Goal: Task Accomplishment & Management: Complete application form

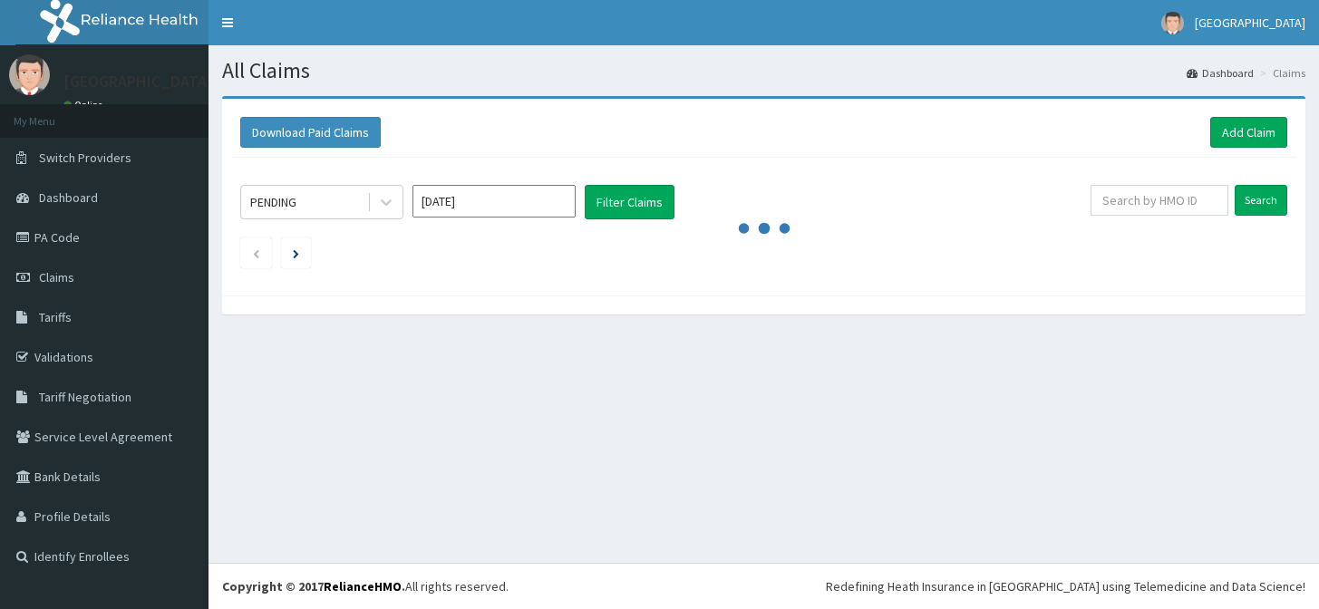
click at [1246, 131] on link "Add Claim" at bounding box center [1249, 132] width 77 height 31
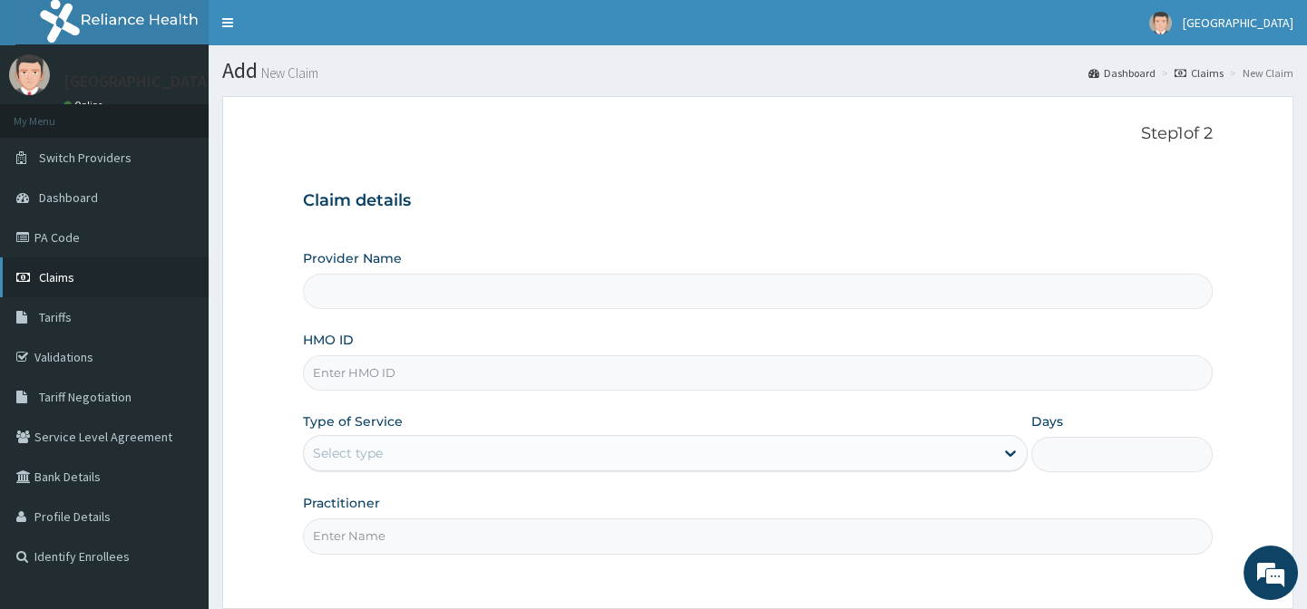
click at [73, 275] on link "Claims" at bounding box center [104, 278] width 209 height 40
type input "EMMANUEL MEDICAL CENTRE"
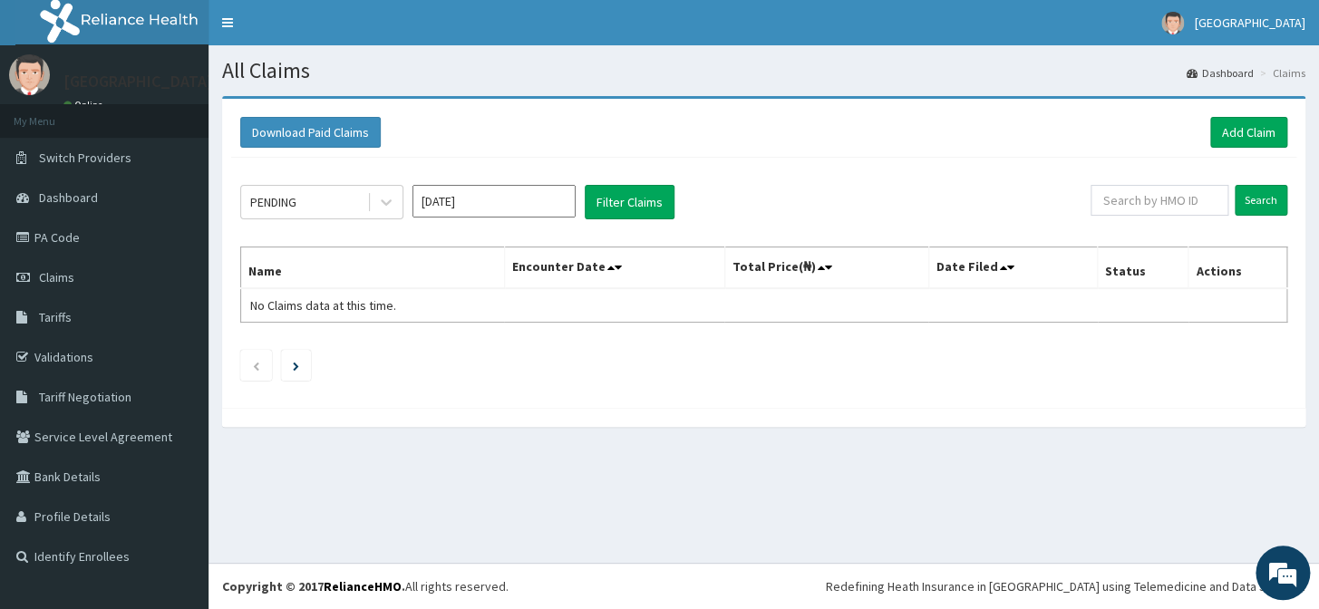
click at [475, 207] on input "Oct 2025" at bounding box center [494, 201] width 163 height 33
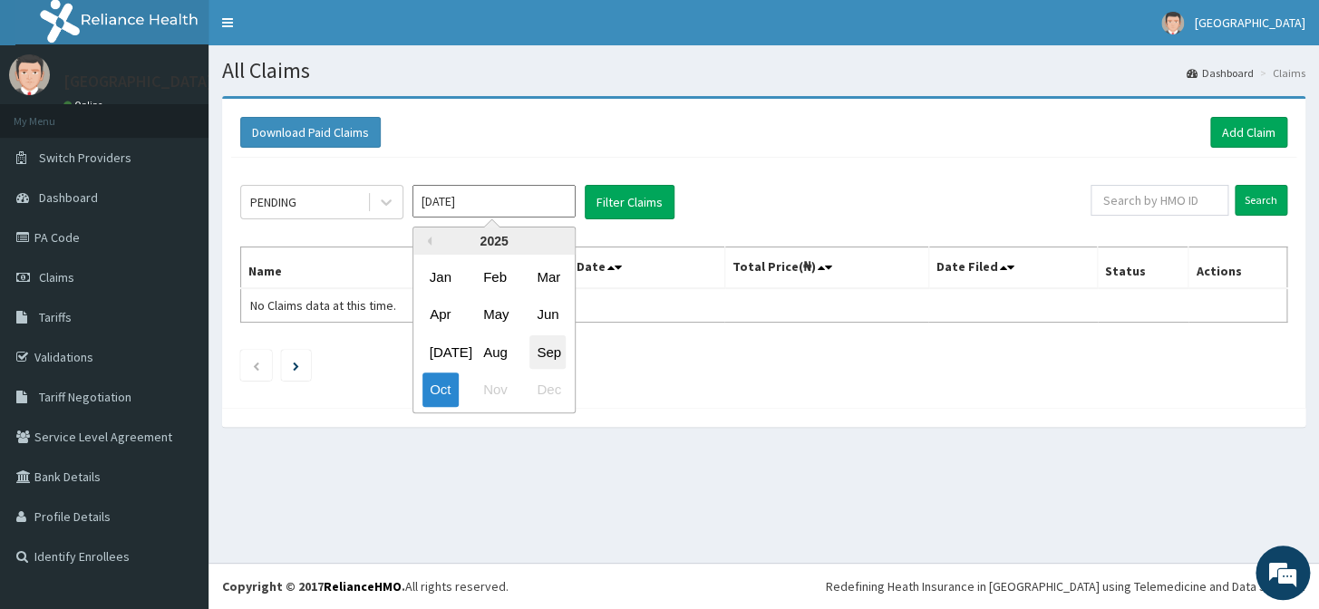
click at [550, 353] on div "Sep" at bounding box center [548, 353] width 36 height 34
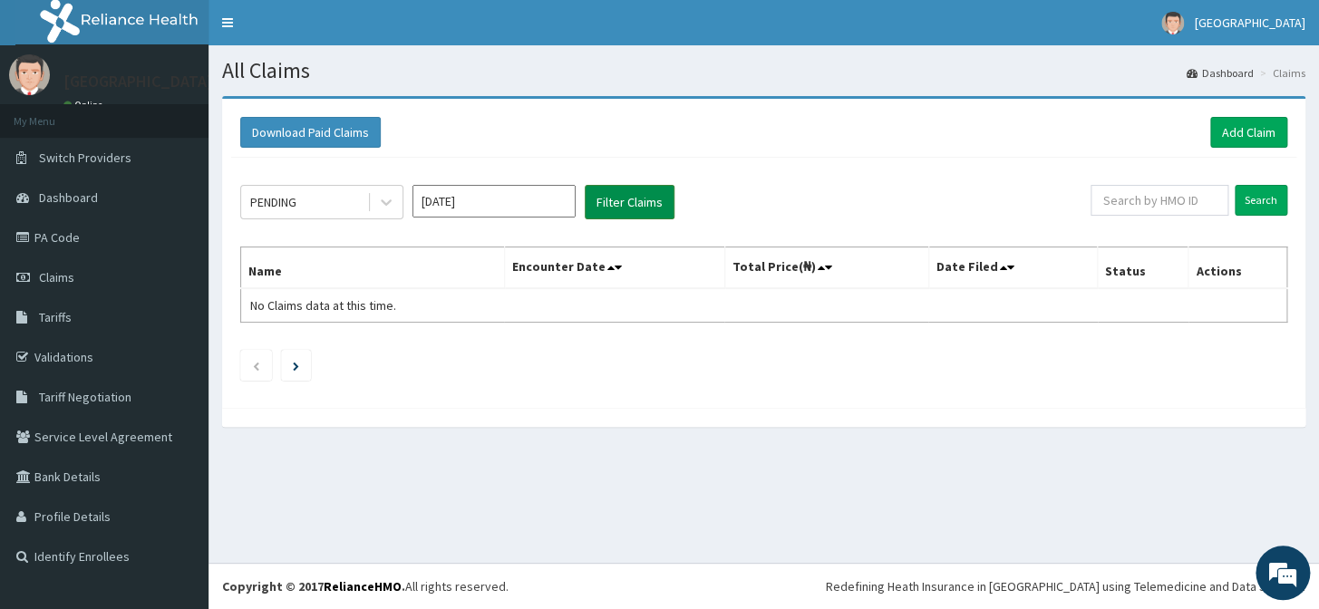
click at [623, 210] on button "Filter Claims" at bounding box center [630, 202] width 90 height 34
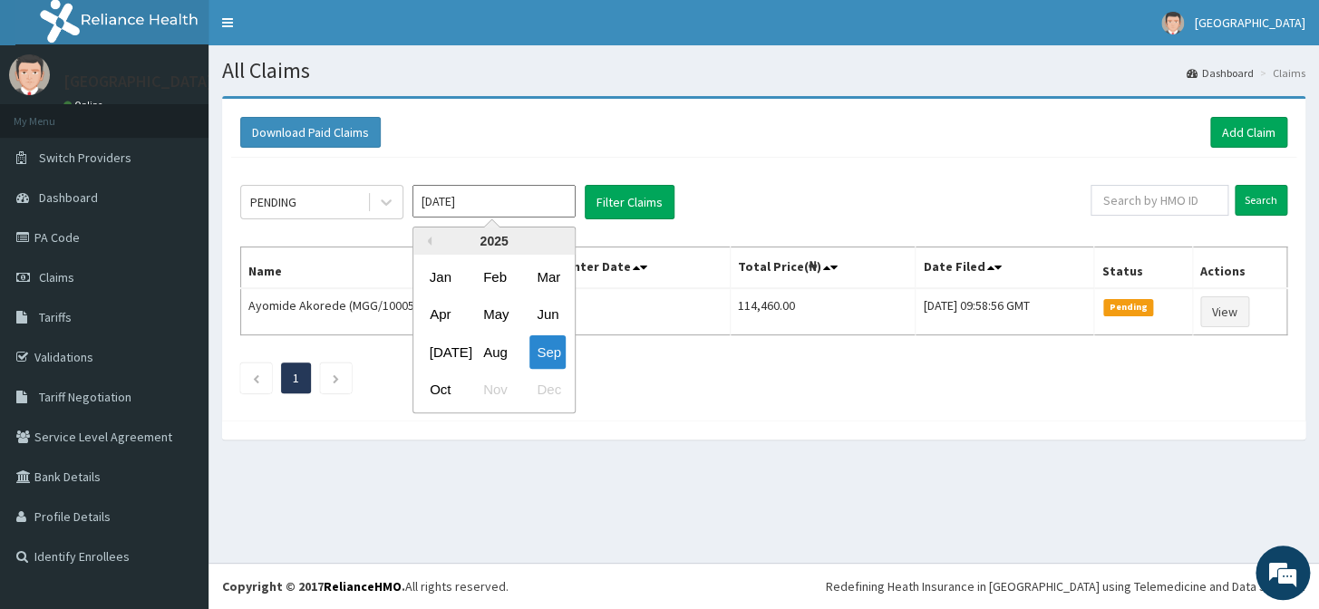
click at [516, 197] on input "Sep 2025" at bounding box center [494, 201] width 163 height 33
click at [498, 344] on div "Aug" at bounding box center [494, 353] width 36 height 34
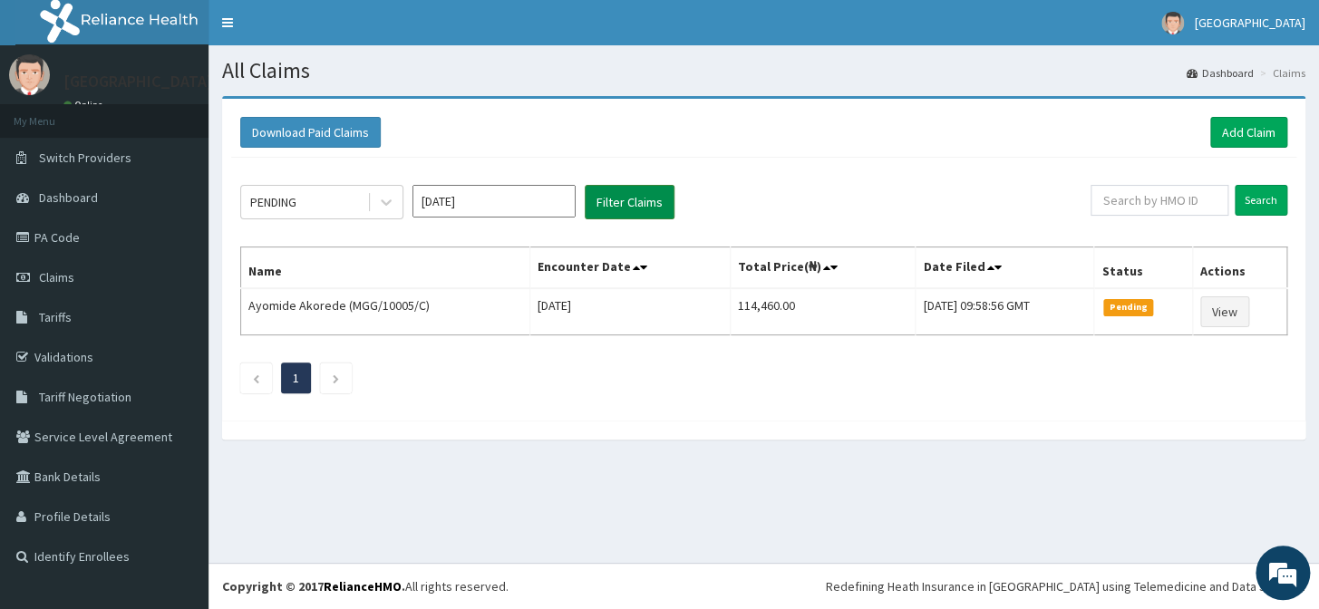
click at [608, 189] on button "Filter Claims" at bounding box center [630, 202] width 90 height 34
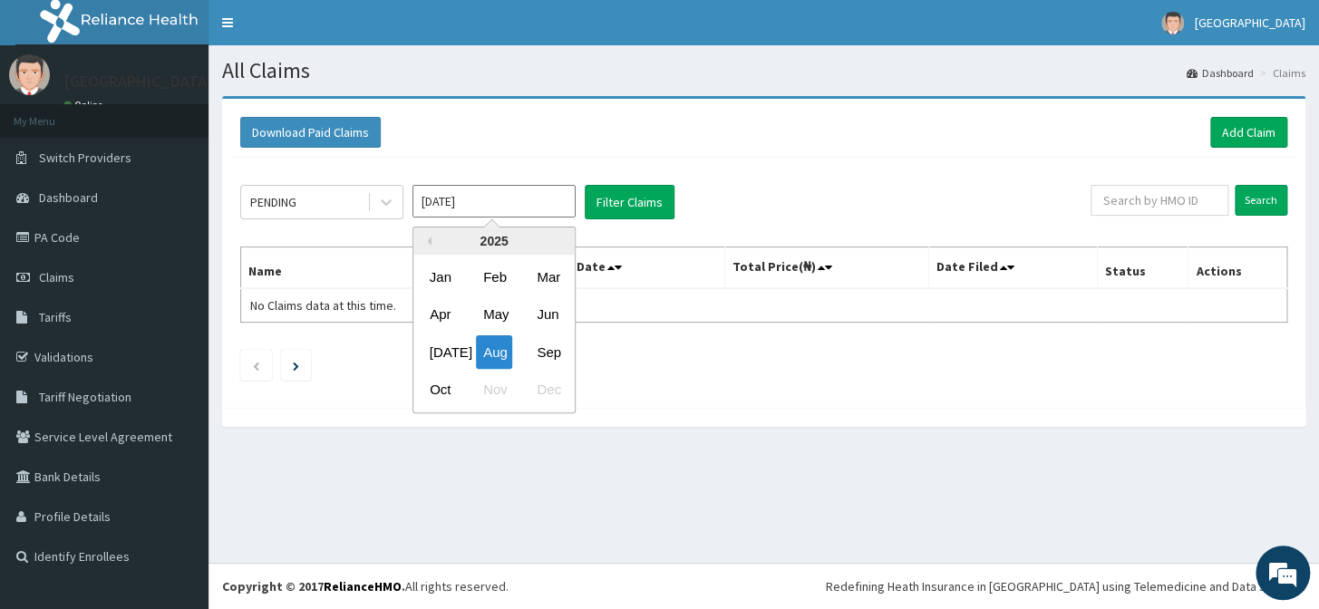
click at [518, 190] on input "Aug 2025" at bounding box center [494, 201] width 163 height 33
click at [431, 358] on div "Jul" at bounding box center [441, 353] width 36 height 34
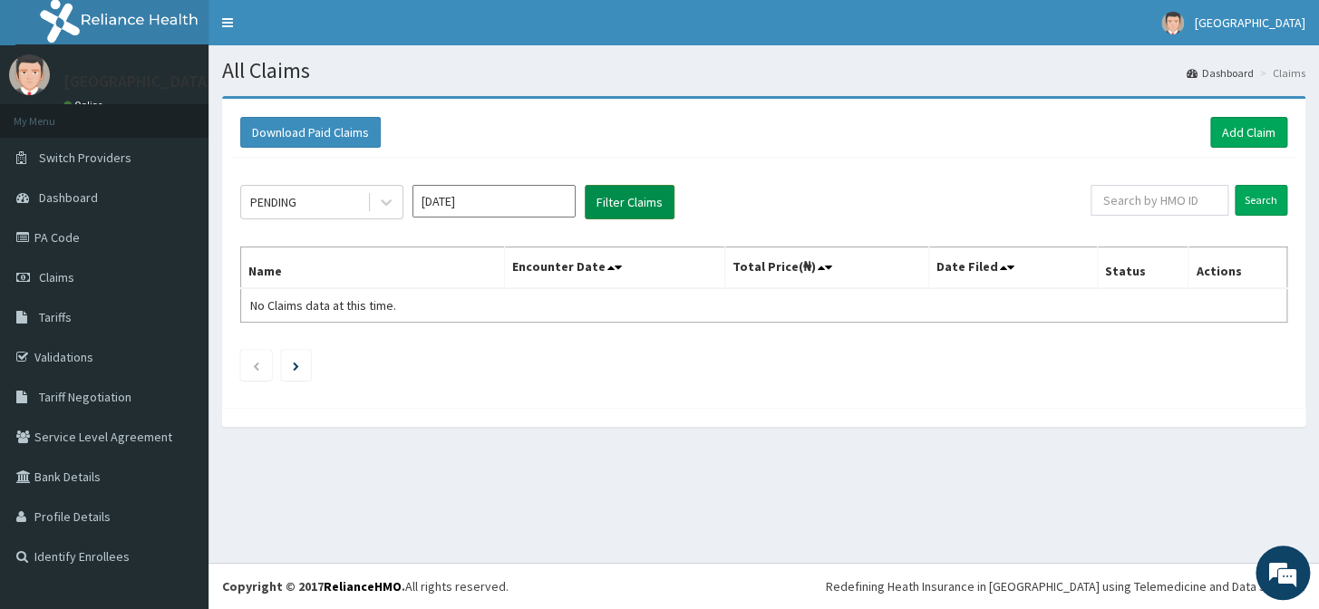
click at [631, 201] on button "Filter Claims" at bounding box center [630, 202] width 90 height 34
click at [636, 200] on button "Filter Claims" at bounding box center [630, 202] width 90 height 34
click at [522, 194] on input "Jul 2025" at bounding box center [494, 201] width 163 height 33
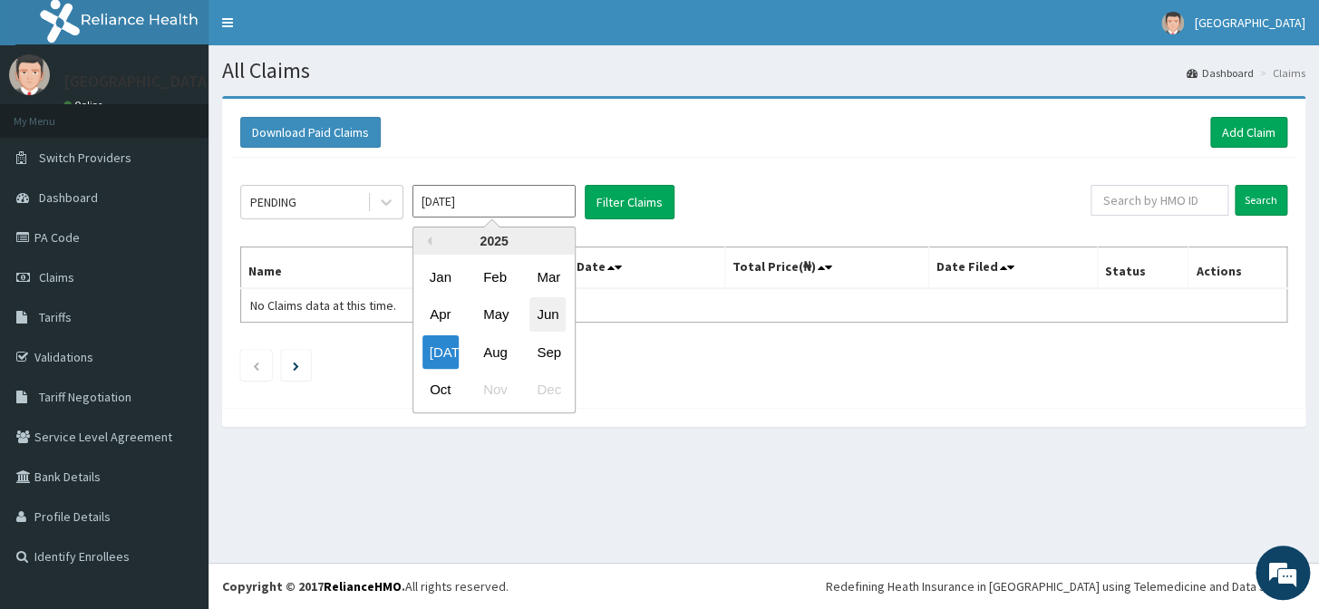
click at [539, 309] on div "Jun" at bounding box center [548, 315] width 36 height 34
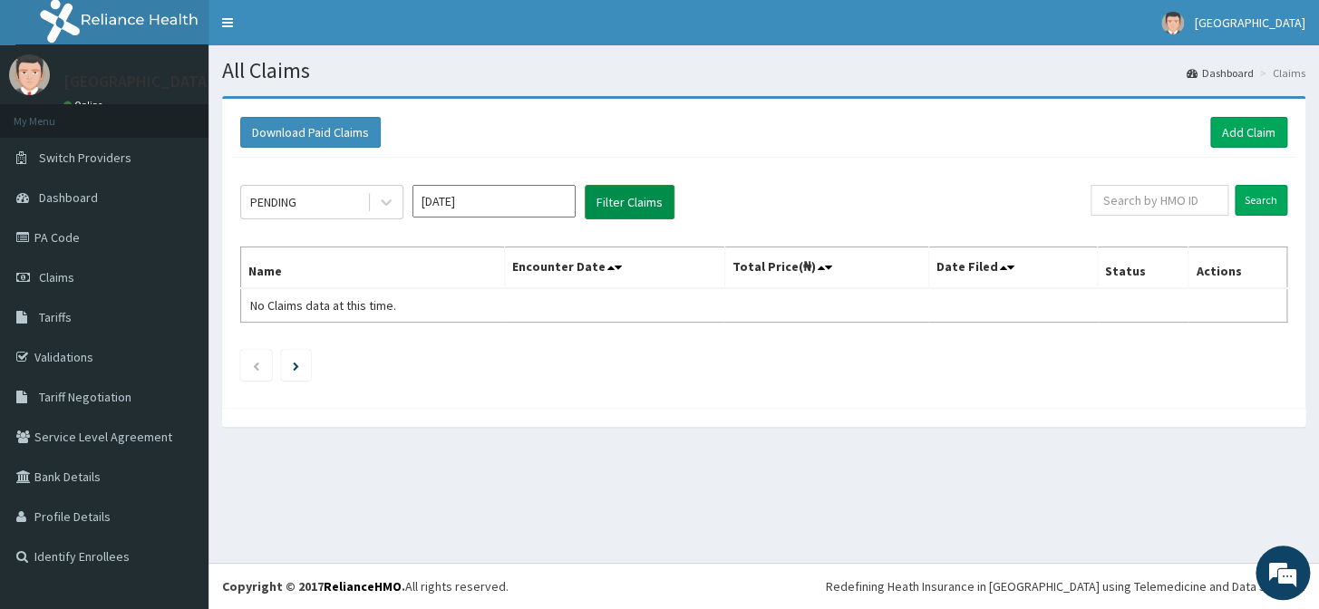
click at [620, 201] on button "Filter Claims" at bounding box center [630, 202] width 90 height 34
click at [620, 203] on button "Filter Claims" at bounding box center [630, 202] width 90 height 34
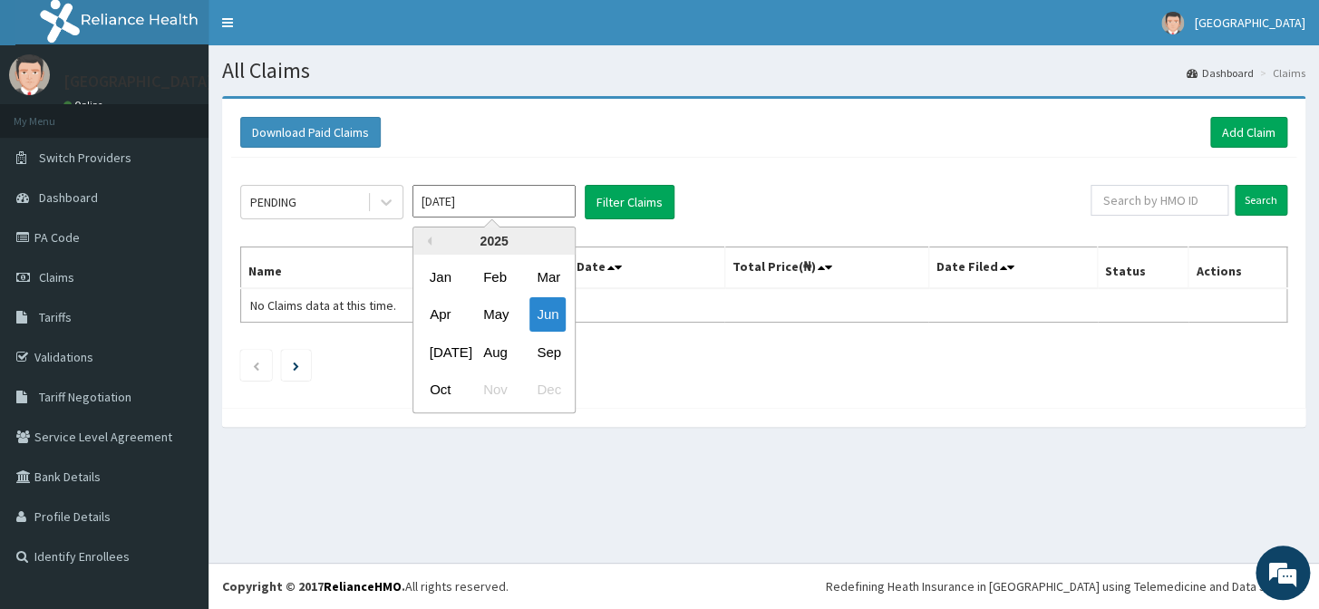
click at [550, 196] on input "Jun 2025" at bounding box center [494, 201] width 163 height 33
click at [439, 270] on div "Jan" at bounding box center [441, 277] width 36 height 34
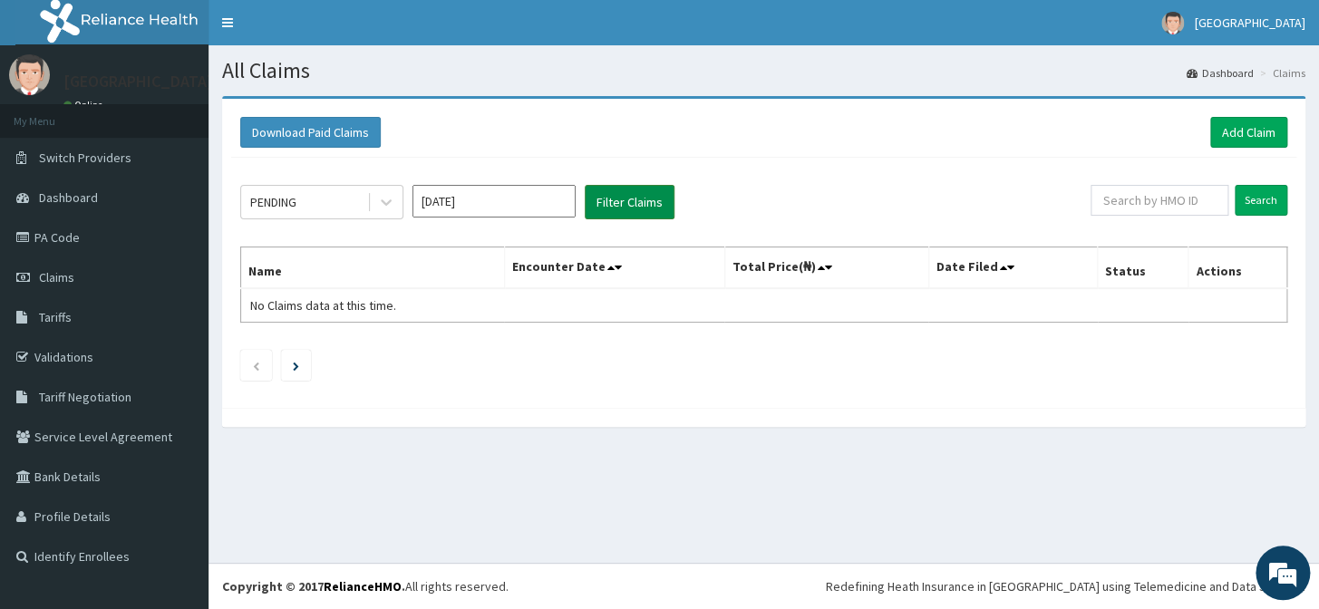
click at [599, 203] on button "Filter Claims" at bounding box center [630, 202] width 90 height 34
click at [517, 209] on input "Jan 2025" at bounding box center [494, 201] width 163 height 33
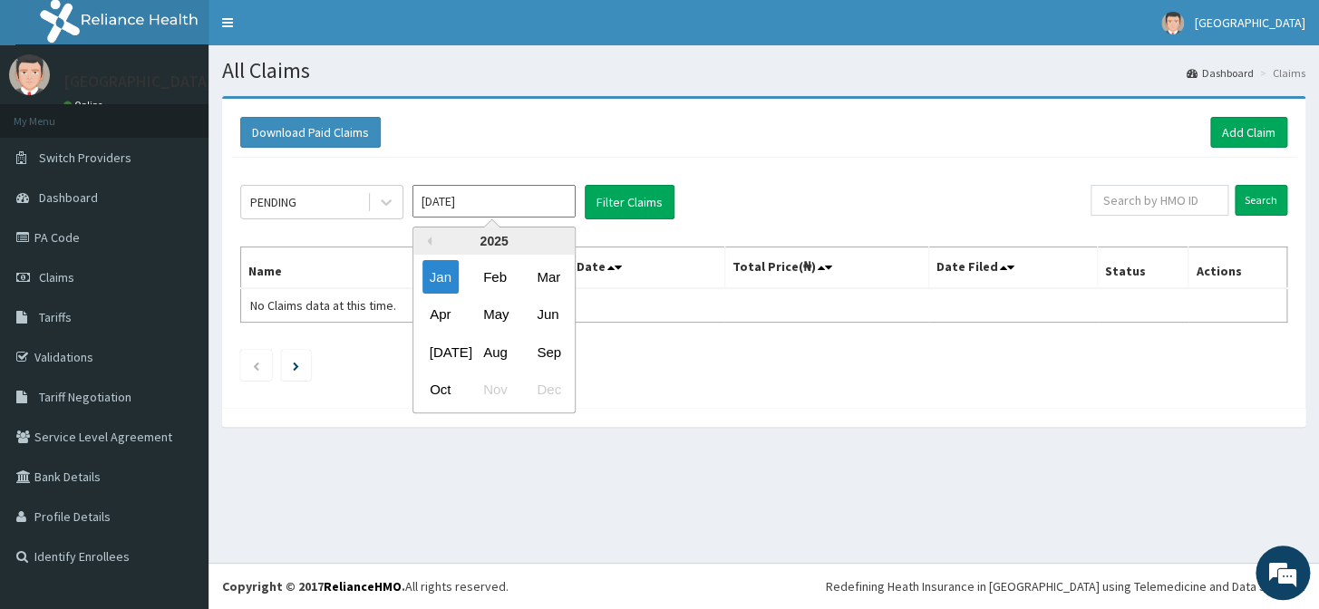
click at [544, 350] on div "Sep" at bounding box center [548, 353] width 36 height 34
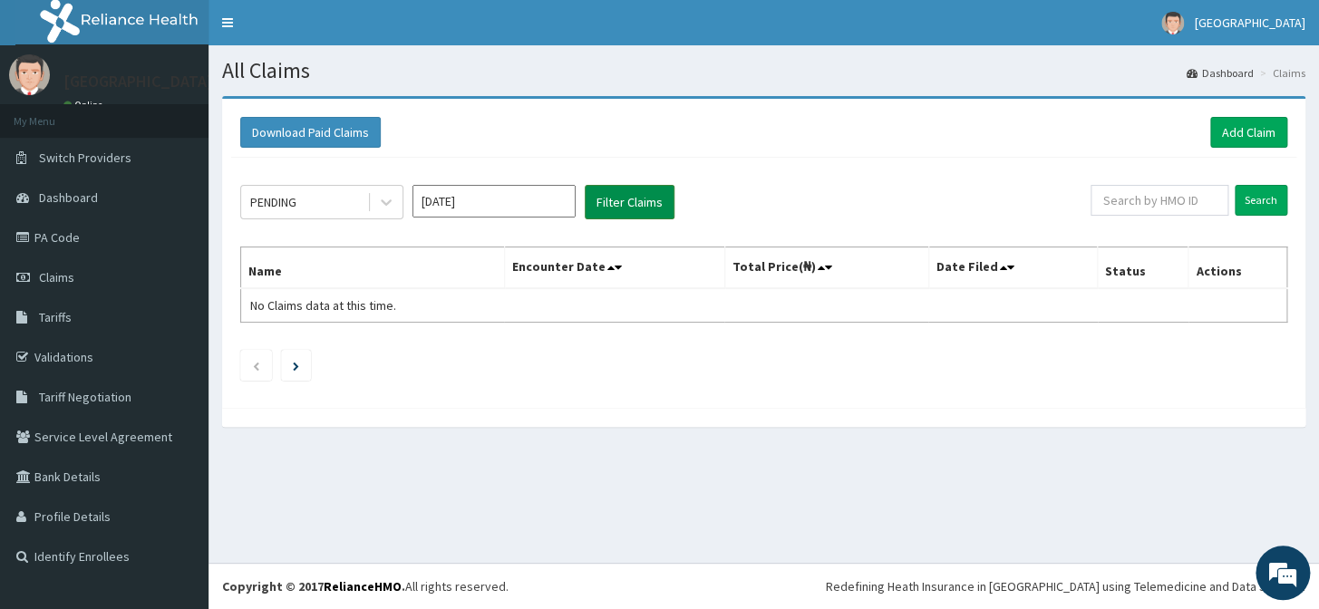
click at [631, 202] on button "Filter Claims" at bounding box center [630, 202] width 90 height 34
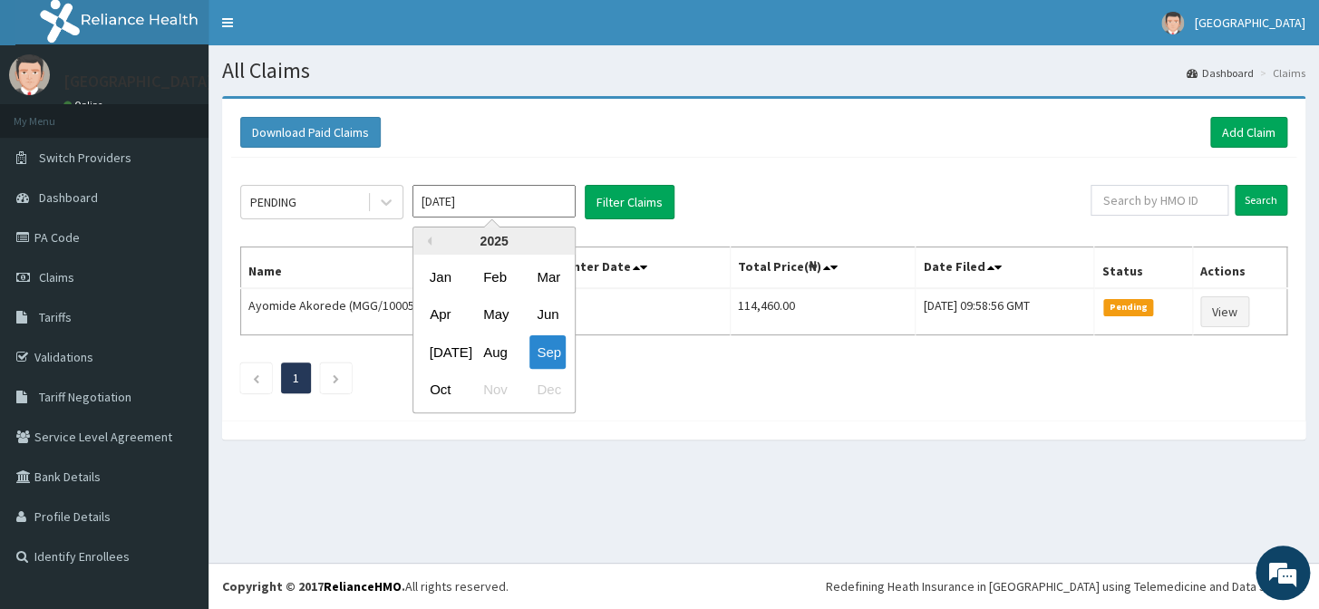
click at [504, 203] on input "Sep 2025" at bounding box center [494, 201] width 163 height 33
click at [436, 392] on div "Oct" at bounding box center [441, 391] width 36 height 34
type input "[DATE]"
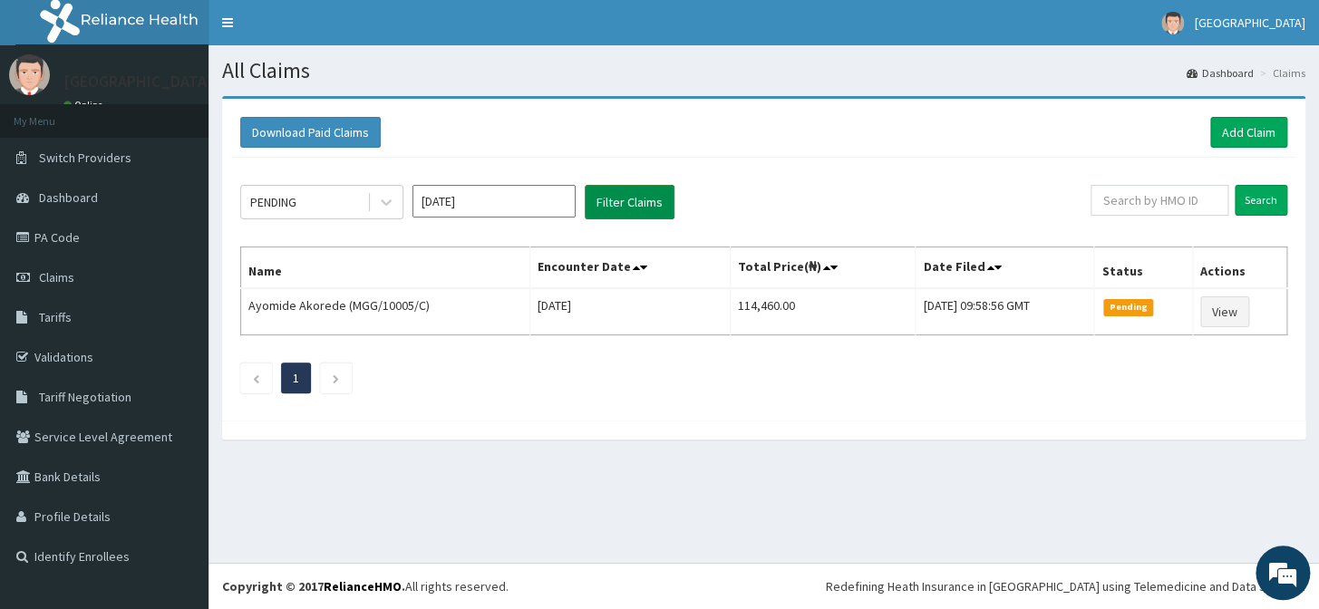
click at [634, 213] on button "Filter Claims" at bounding box center [630, 202] width 90 height 34
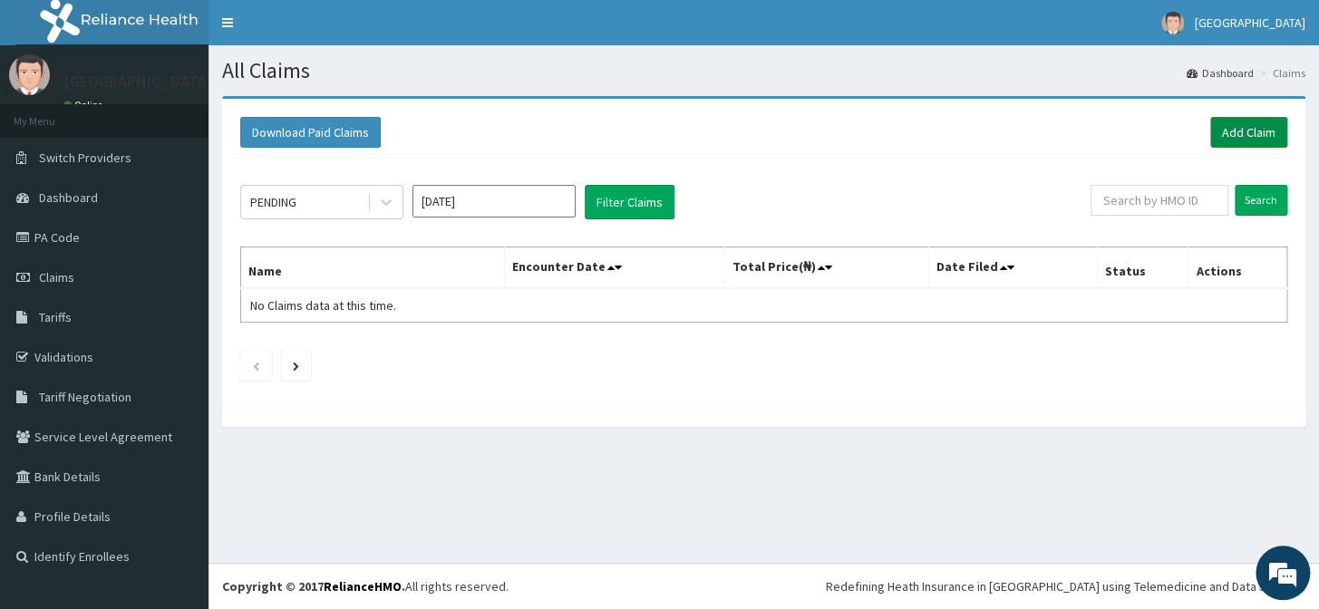
click at [1223, 136] on link "Add Claim" at bounding box center [1249, 132] width 77 height 31
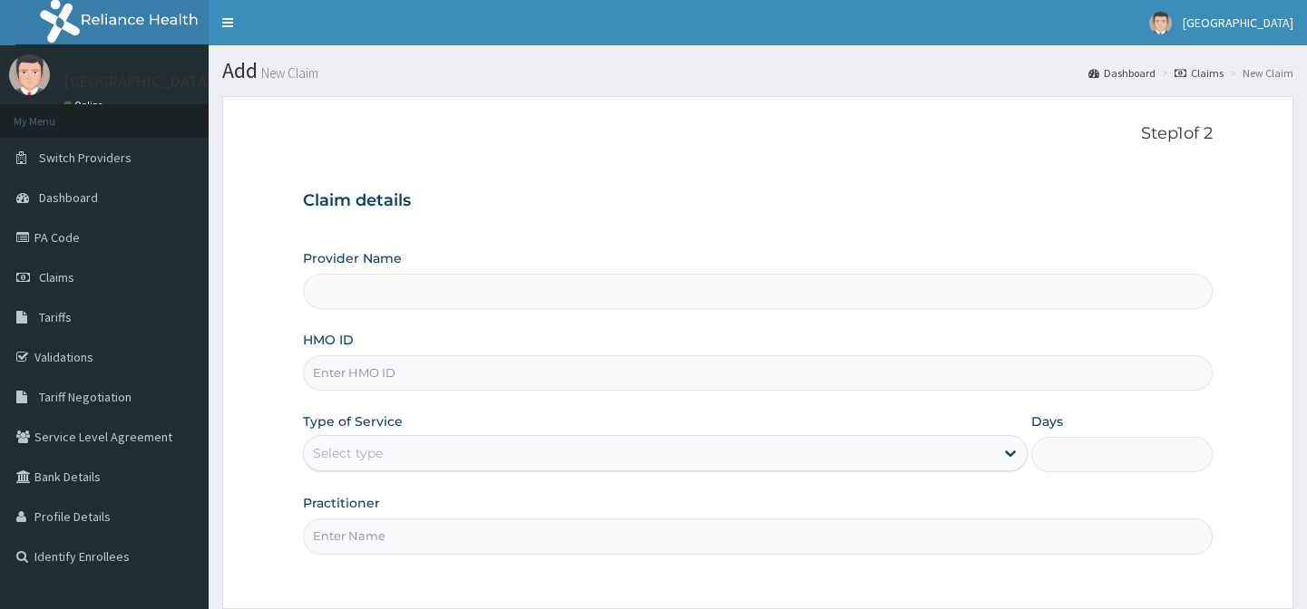
type input "[GEOGRAPHIC_DATA]"
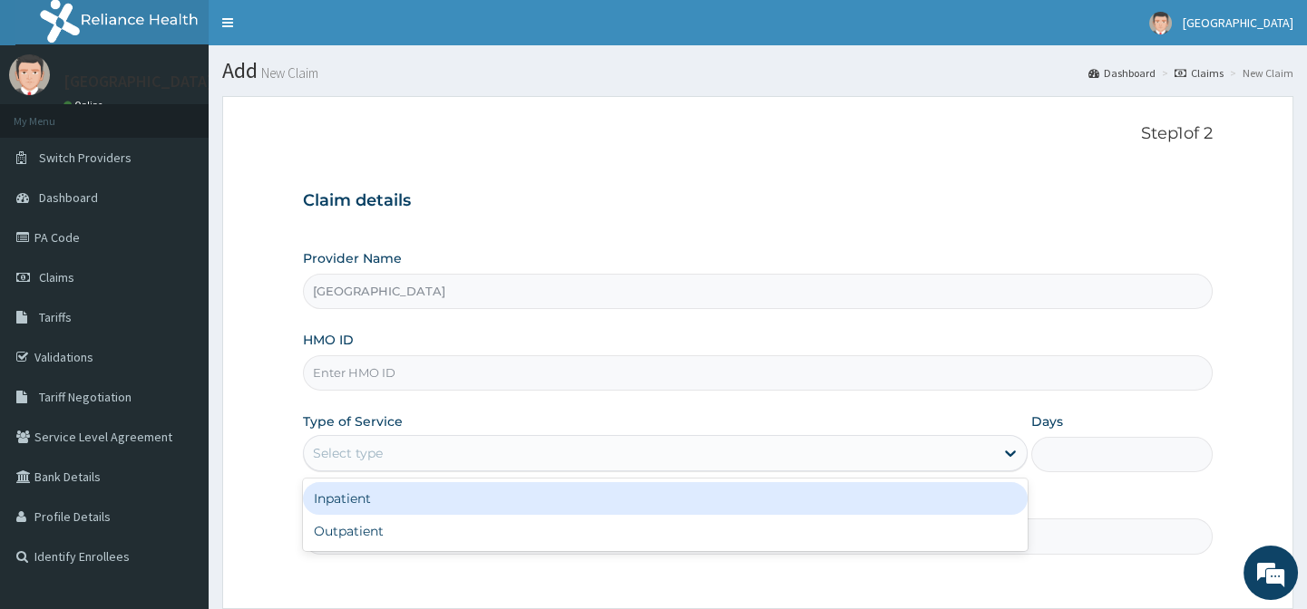
click at [375, 453] on div "Select type" at bounding box center [348, 453] width 70 height 18
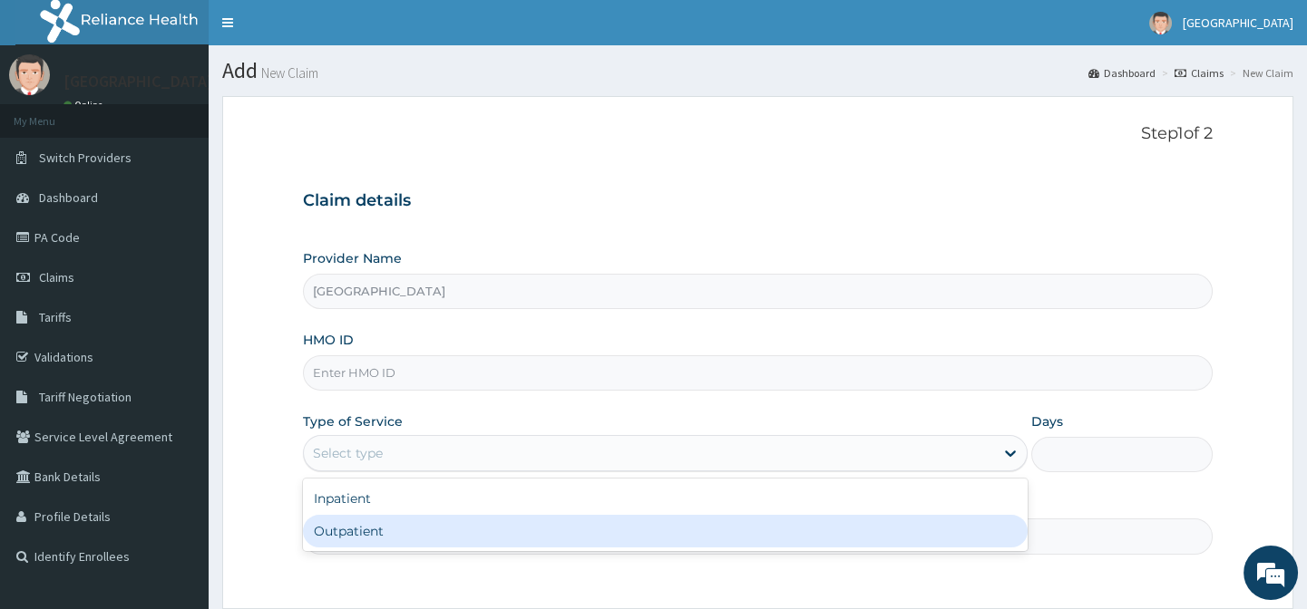
click at [345, 526] on div "Outpatient" at bounding box center [665, 531] width 725 height 33
type input "1"
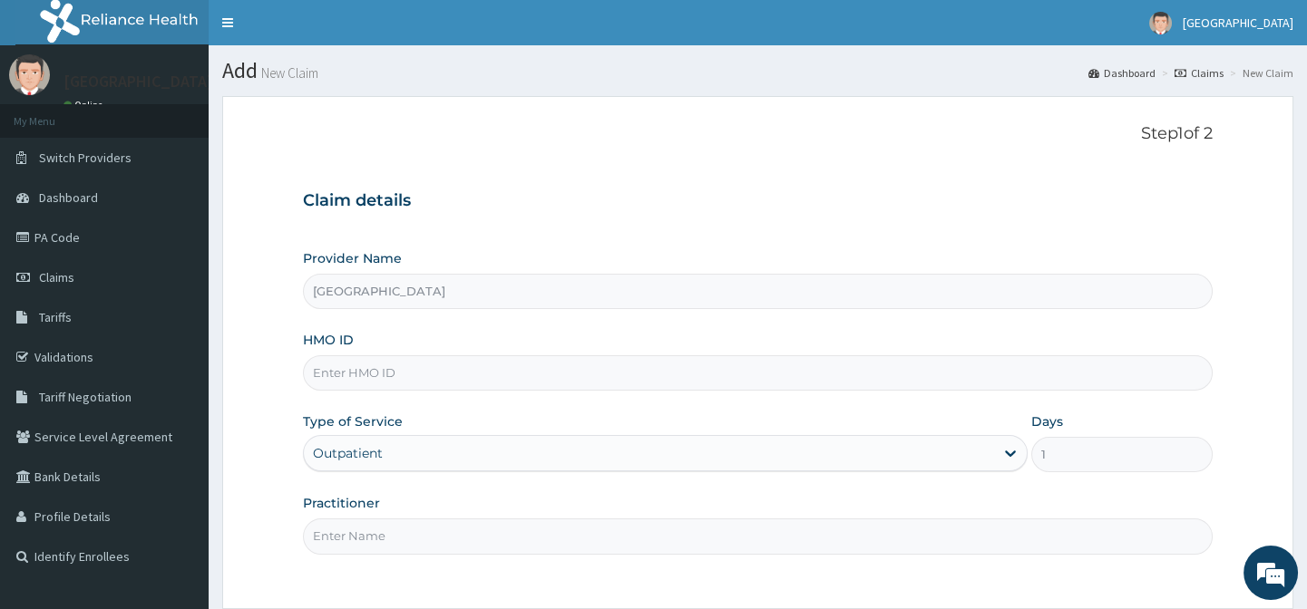
click at [357, 538] on input "Practitioner" at bounding box center [757, 536] width 909 height 35
type input "dr ba afolabi"
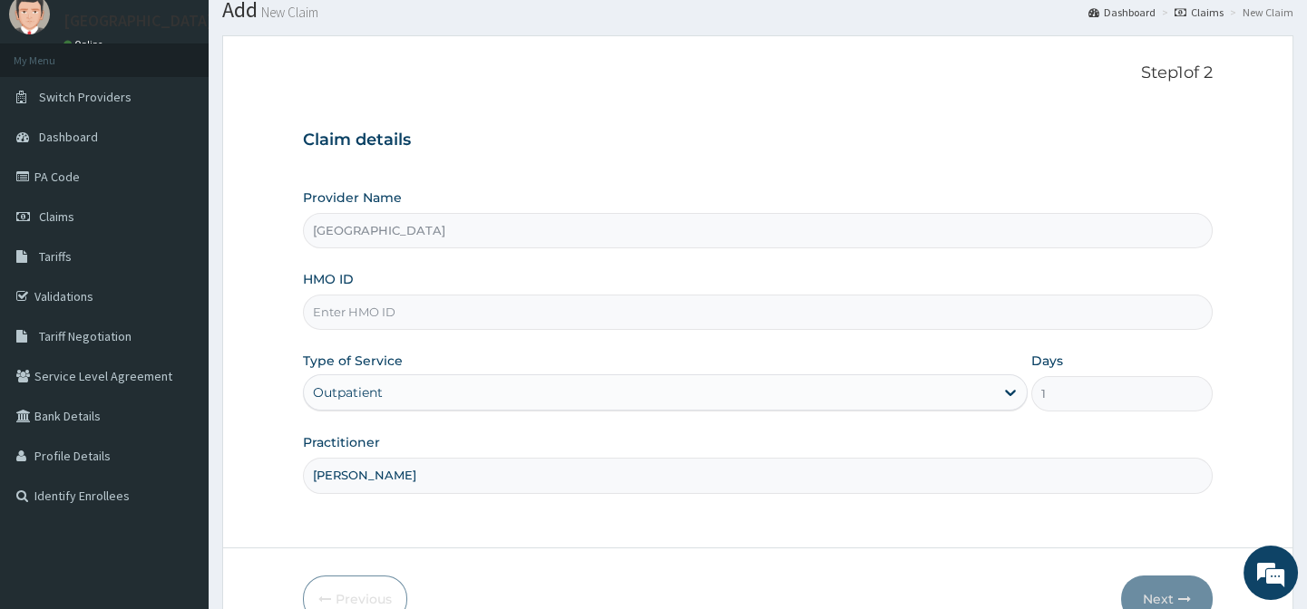
scroll to position [82, 0]
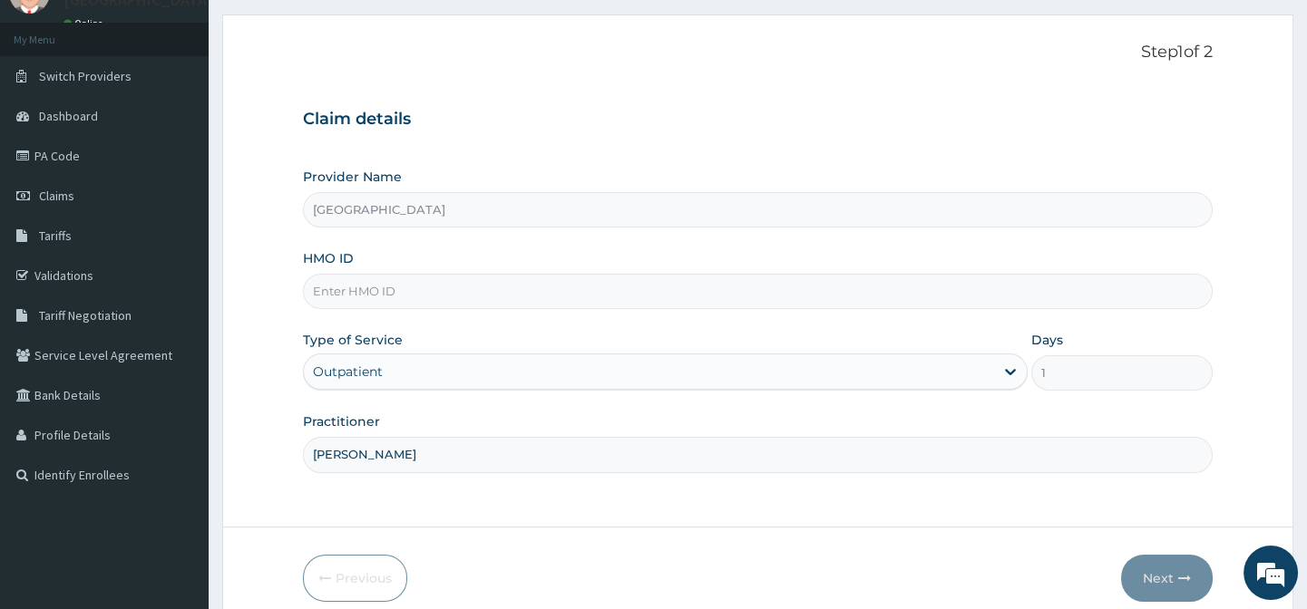
click at [476, 290] on input "HMO ID" at bounding box center [757, 291] width 909 height 35
click at [73, 271] on link "Validations" at bounding box center [104, 276] width 209 height 40
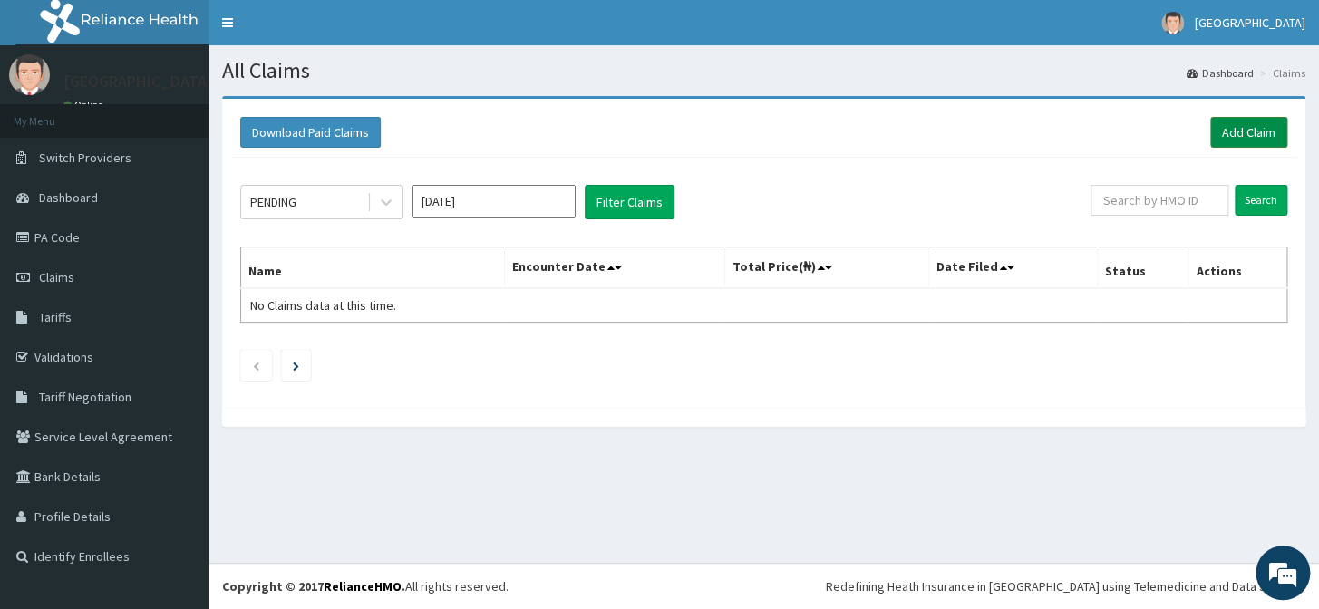
drag, startPoint x: 1251, startPoint y: 108, endPoint x: 1250, endPoint y: 120, distance: 11.8
click at [1251, 114] on div "Download Paid Claims Add Claim" at bounding box center [764, 133] width 1066 height 50
click at [1250, 120] on link "Add Claim" at bounding box center [1249, 132] width 77 height 31
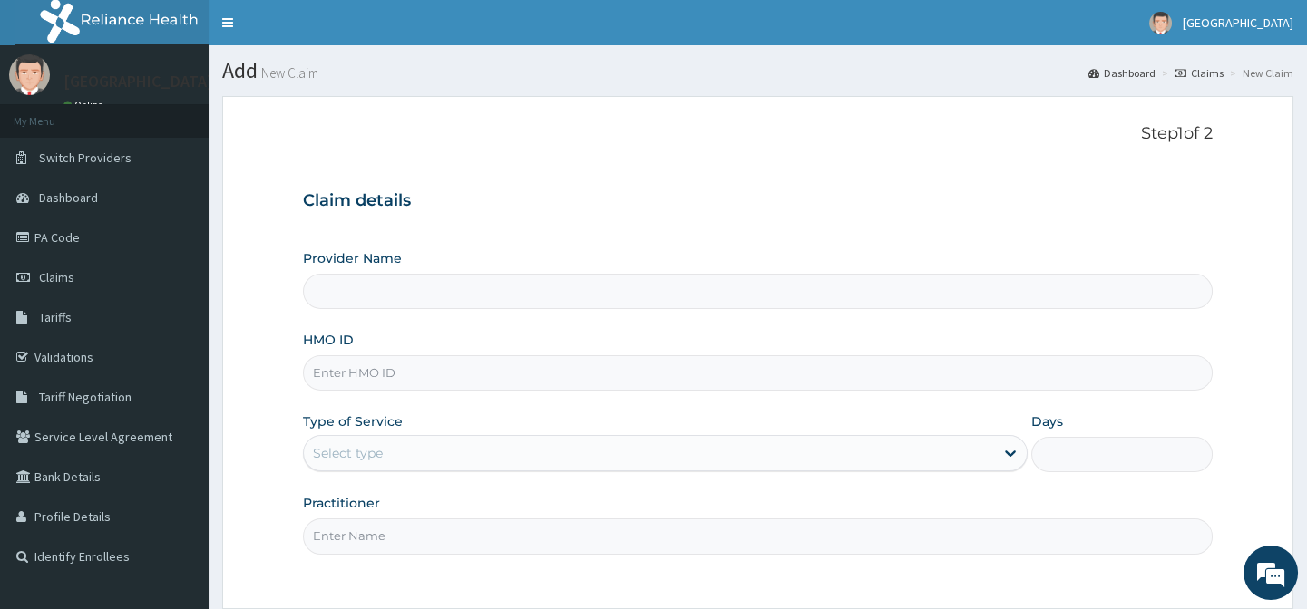
type input "[GEOGRAPHIC_DATA]"
click at [396, 370] on input "HMO ID" at bounding box center [757, 372] width 909 height 35
click at [353, 117] on form "Step 1 of 2 Claim details Provider Name [GEOGRAPHIC_DATA] HMO ID NPM/10176/ Typ…" at bounding box center [757, 404] width 1071 height 616
click at [387, 381] on input "NPM/10176/" at bounding box center [757, 372] width 909 height 35
type input "NPM/10176/B"
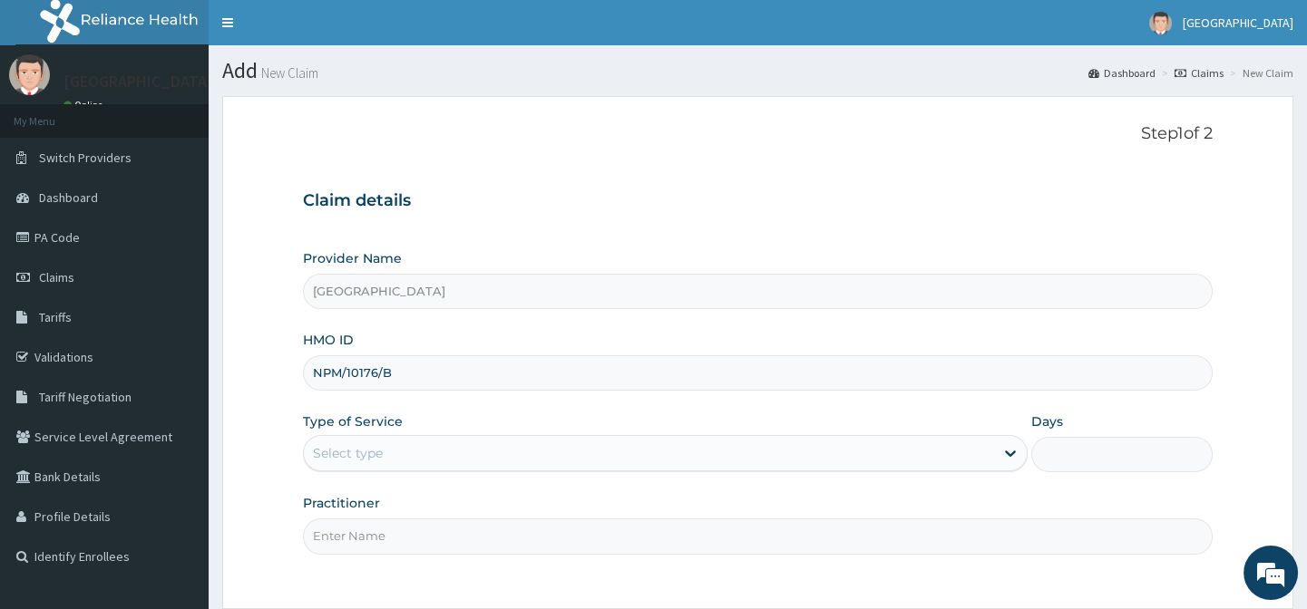
click at [343, 449] on div "Select type" at bounding box center [348, 453] width 70 height 18
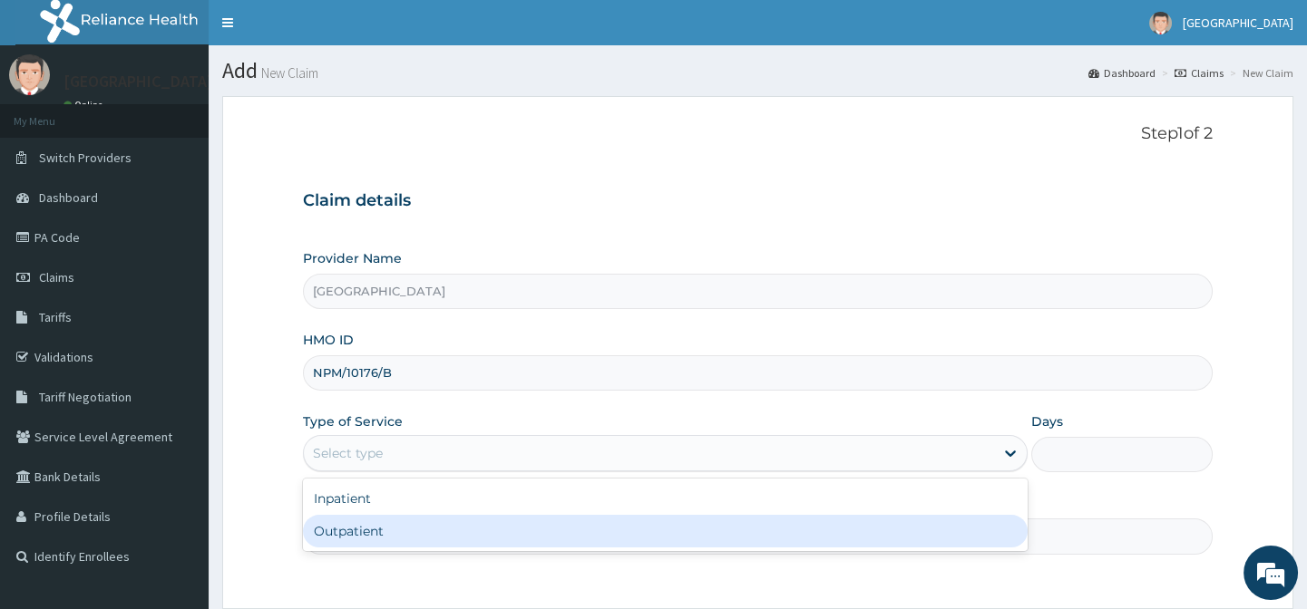
click at [357, 526] on div "Outpatient" at bounding box center [665, 531] width 725 height 33
type input "1"
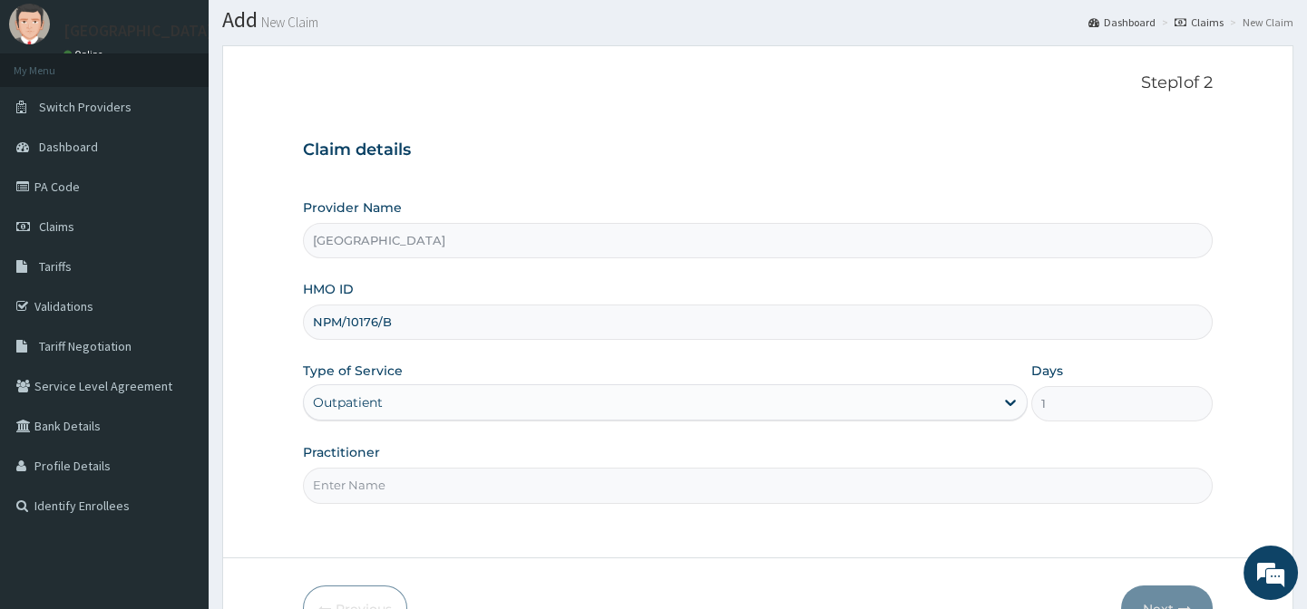
scroll to position [162, 0]
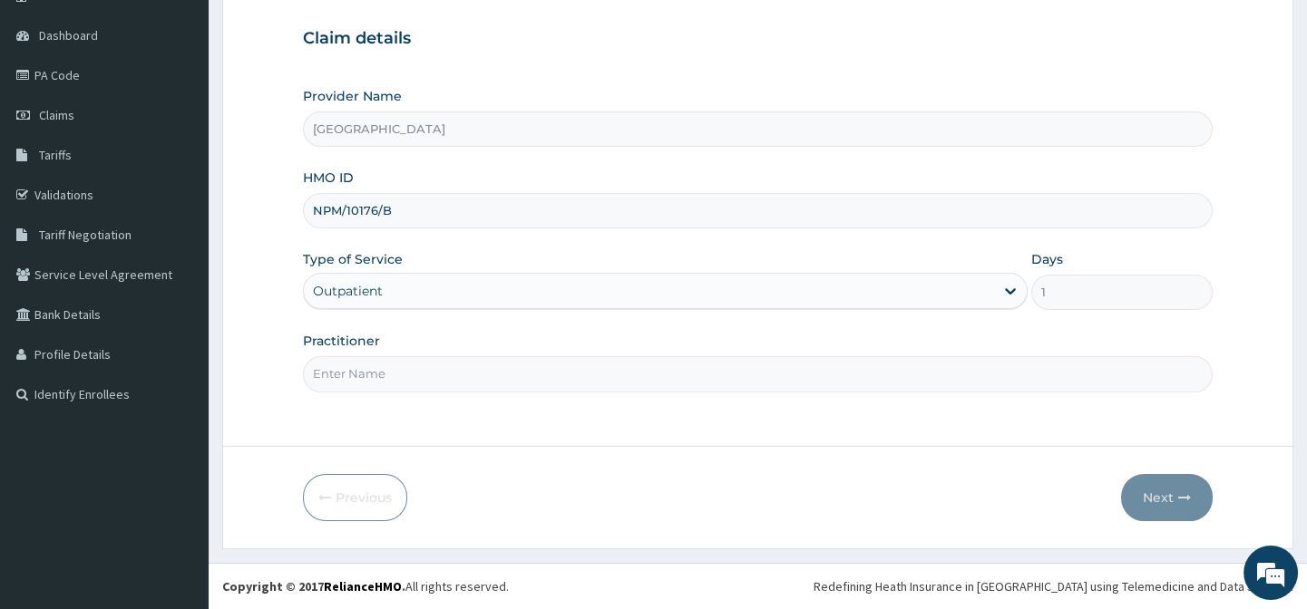
click at [389, 366] on input "Practitioner" at bounding box center [757, 373] width 909 height 35
type input "[PERSON_NAME] B A"
click at [1175, 476] on button "Next" at bounding box center [1167, 497] width 92 height 47
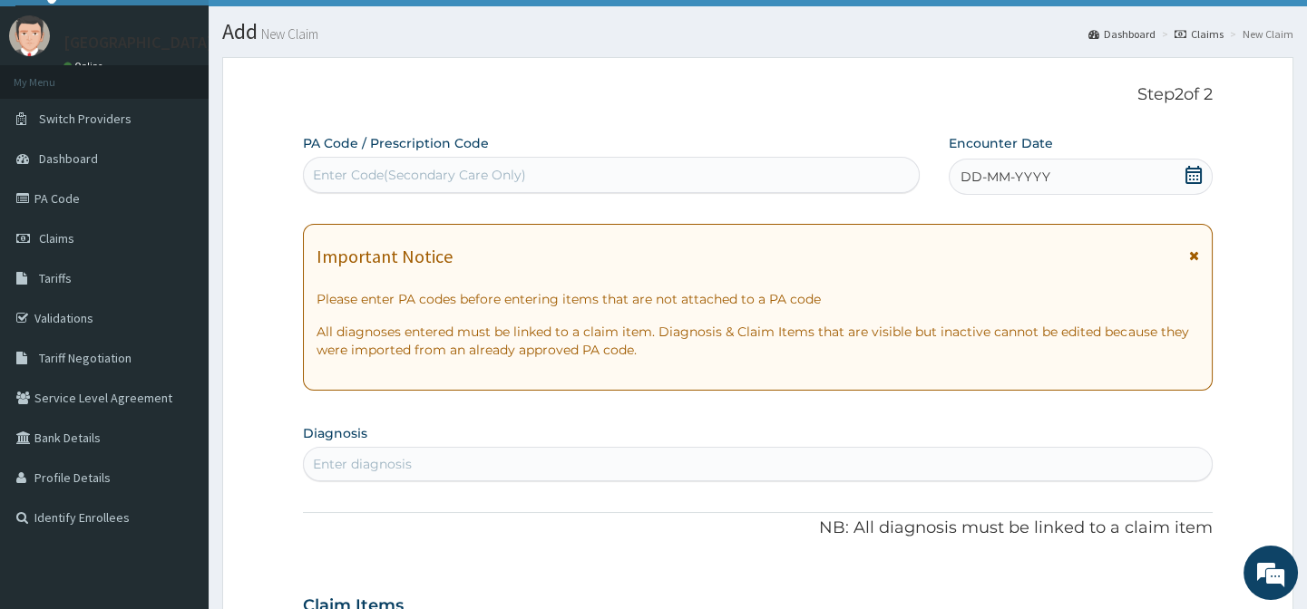
scroll to position [0, 0]
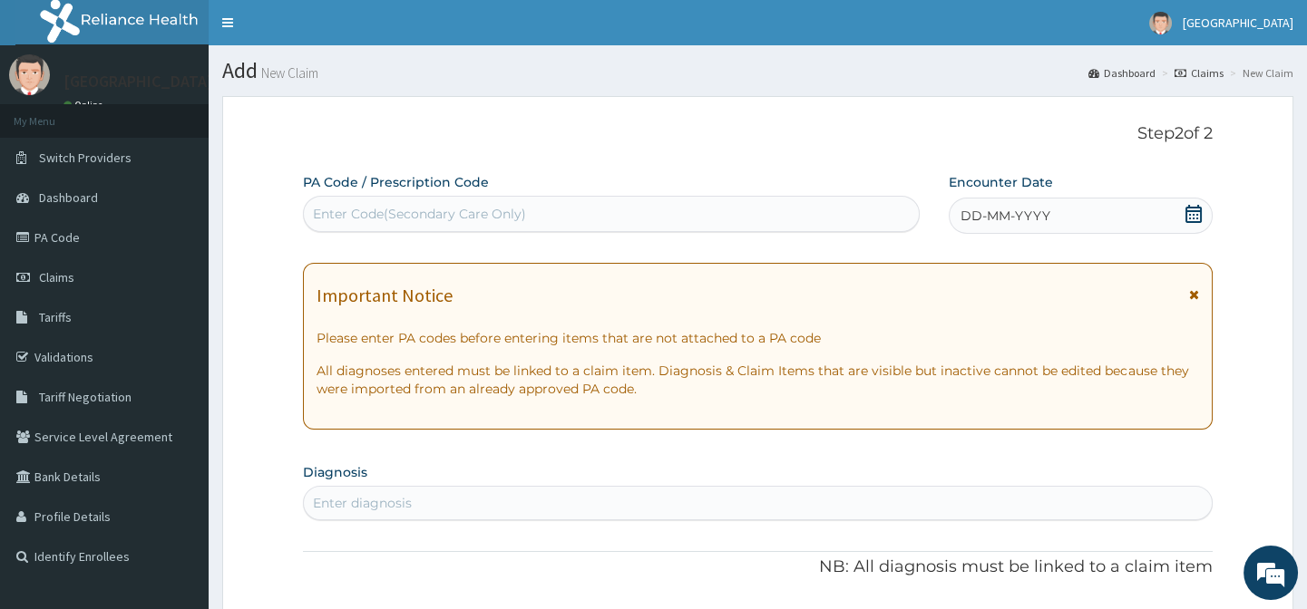
click at [1196, 211] on icon at bounding box center [1193, 214] width 18 height 18
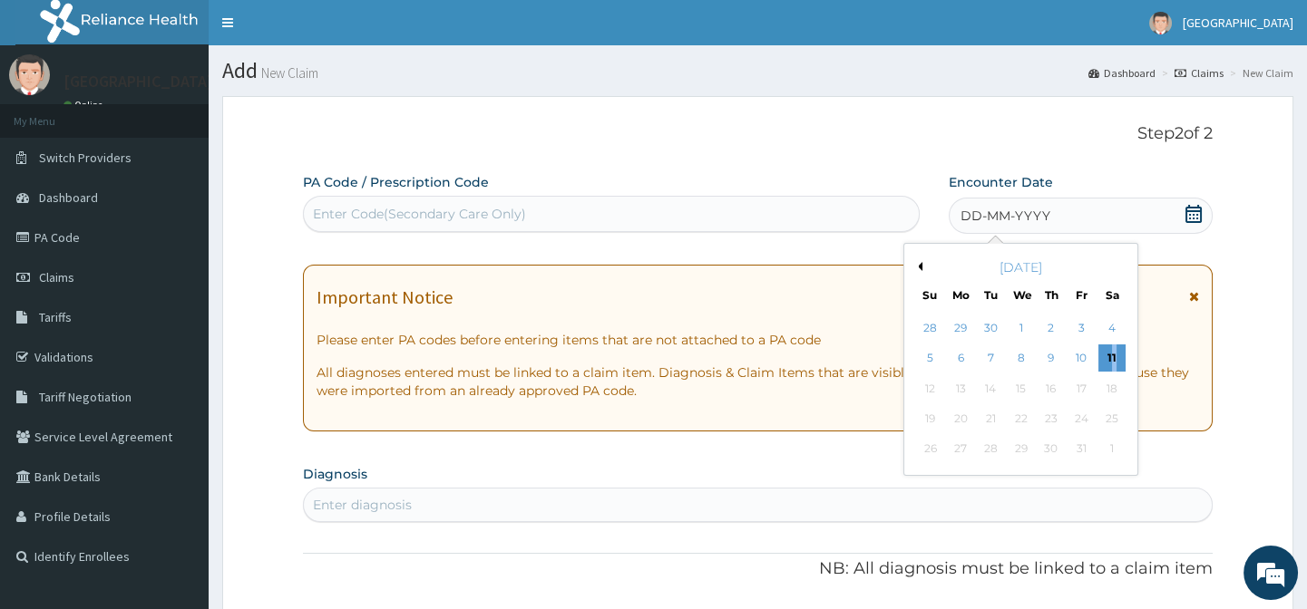
click at [1113, 354] on div "11" at bounding box center [1110, 359] width 27 height 27
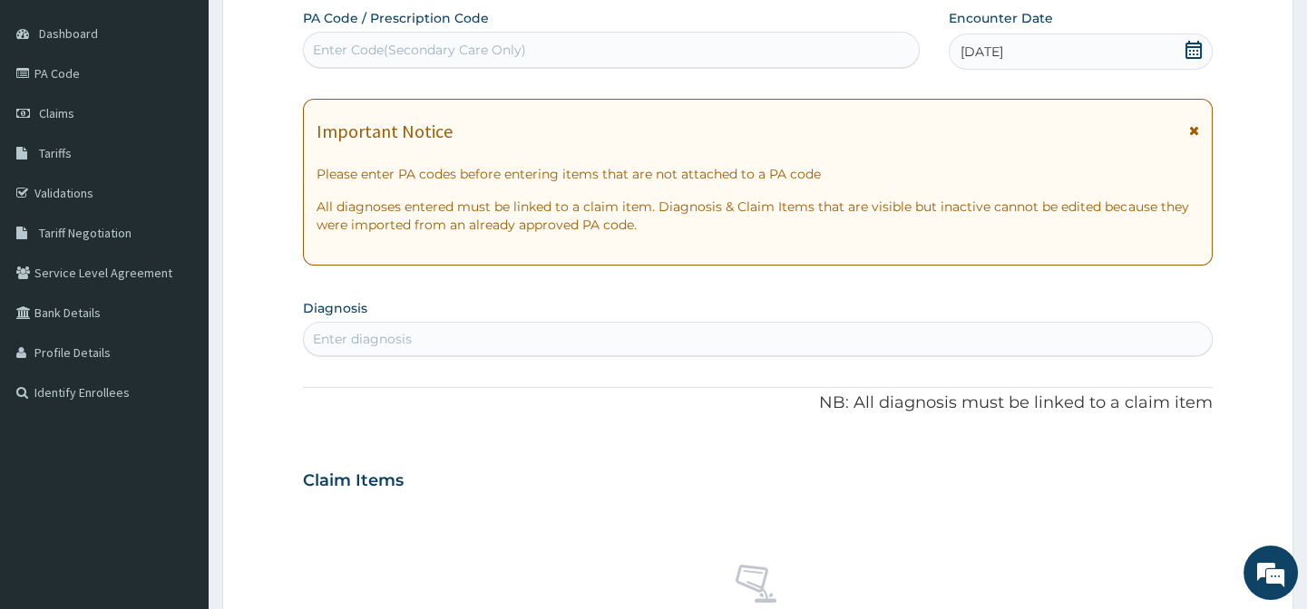
scroll to position [247, 0]
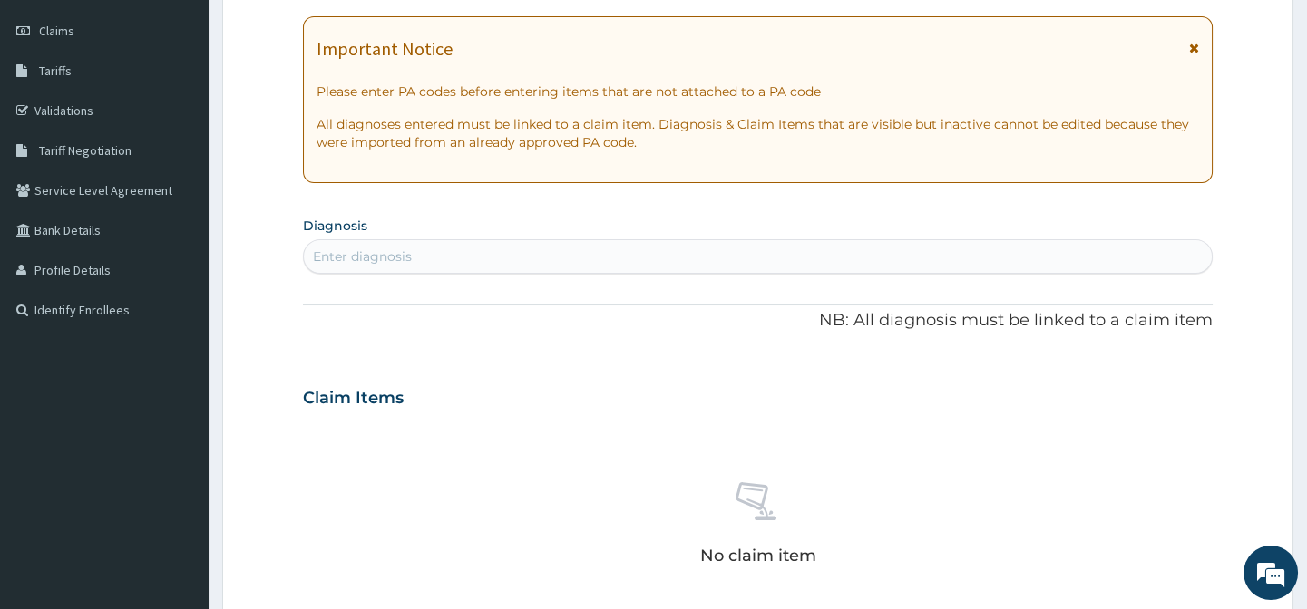
click at [481, 256] on div "Enter diagnosis" at bounding box center [757, 256] width 907 height 29
type input "P"
type input "MALARIA"
drag, startPoint x: 411, startPoint y: 258, endPoint x: 307, endPoint y: 256, distance: 103.4
click at [310, 259] on div "Enter diagnosis" at bounding box center [757, 256] width 907 height 29
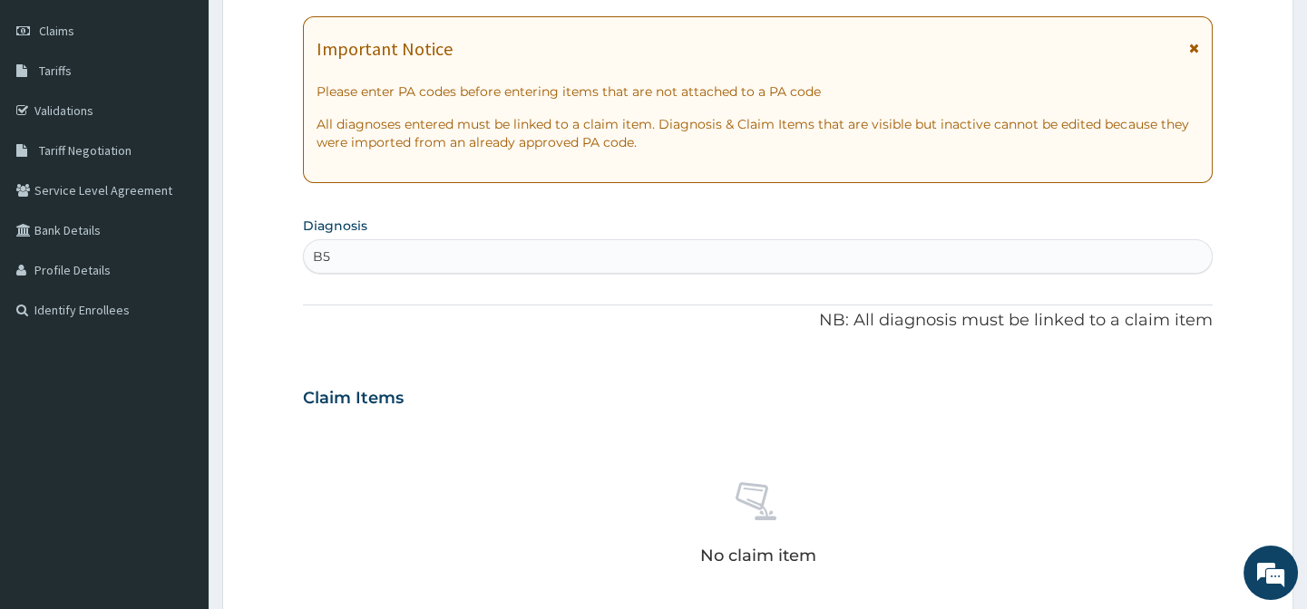
type input "B"
type input "PLASMODIUM"
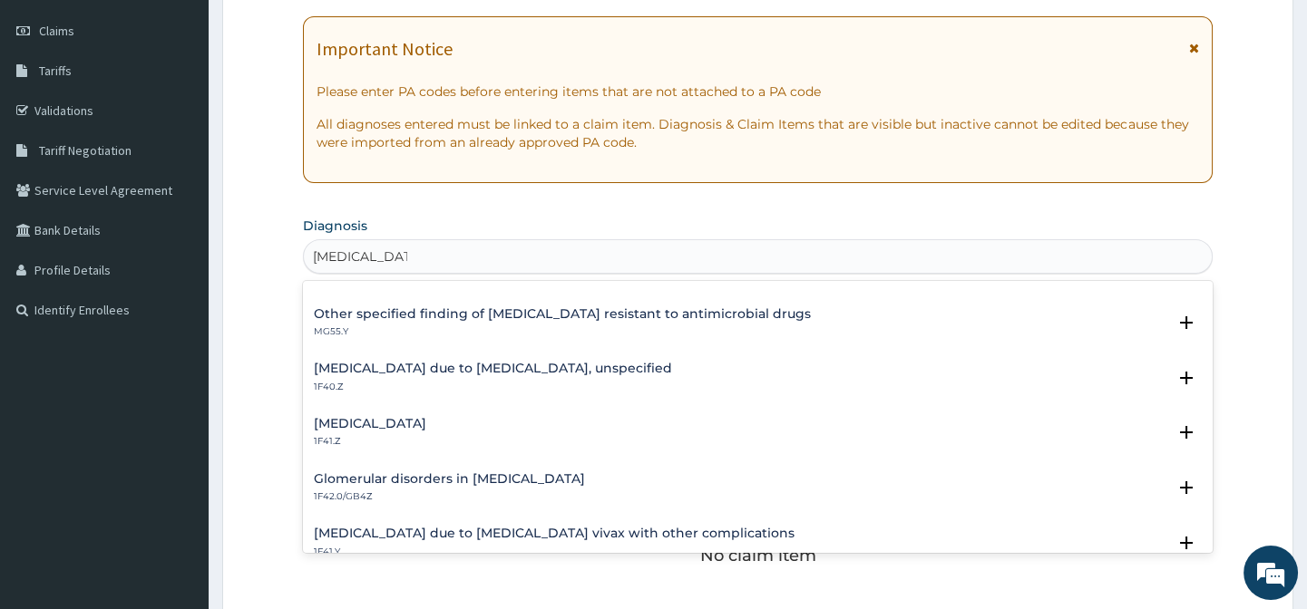
scroll to position [258, 0]
click at [592, 370] on h4 "Malaria due to Plasmodium falciparum, unspecified" at bounding box center [493, 372] width 358 height 14
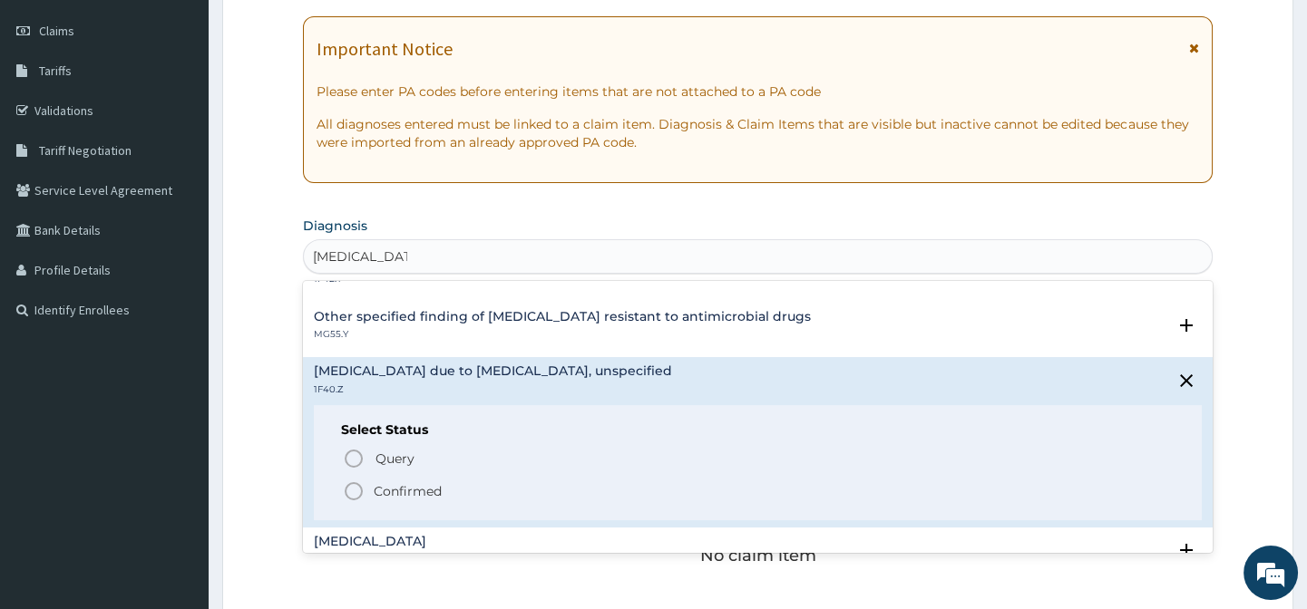
click at [354, 490] on icon "status option filled" at bounding box center [354, 492] width 22 height 22
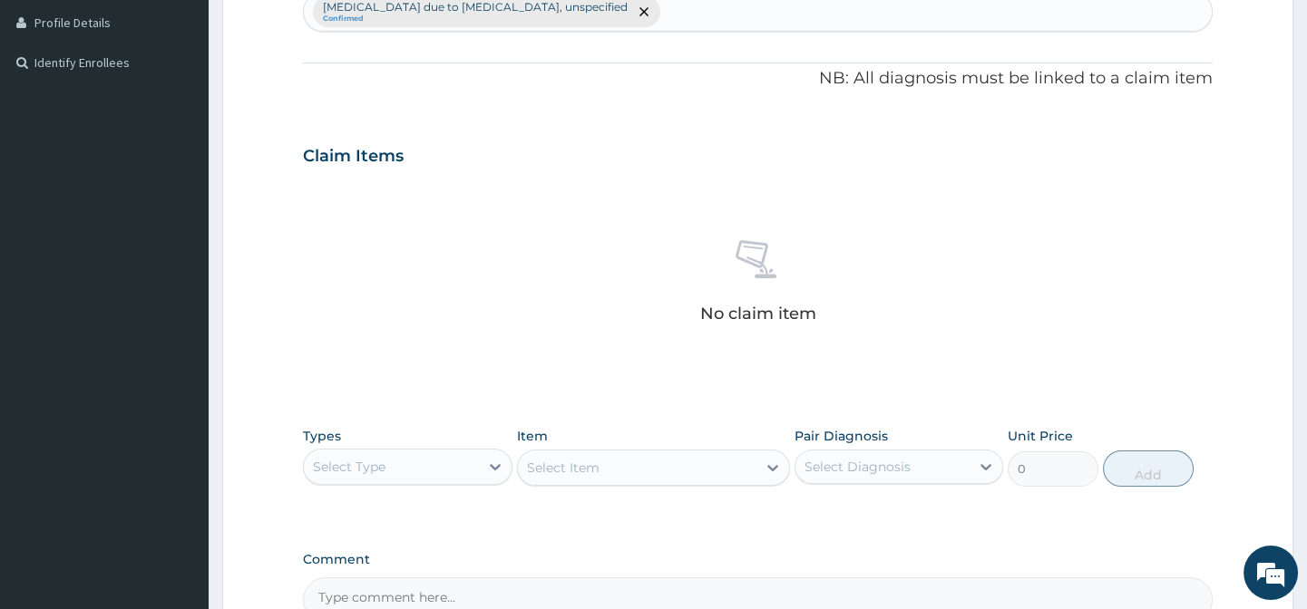
scroll to position [577, 0]
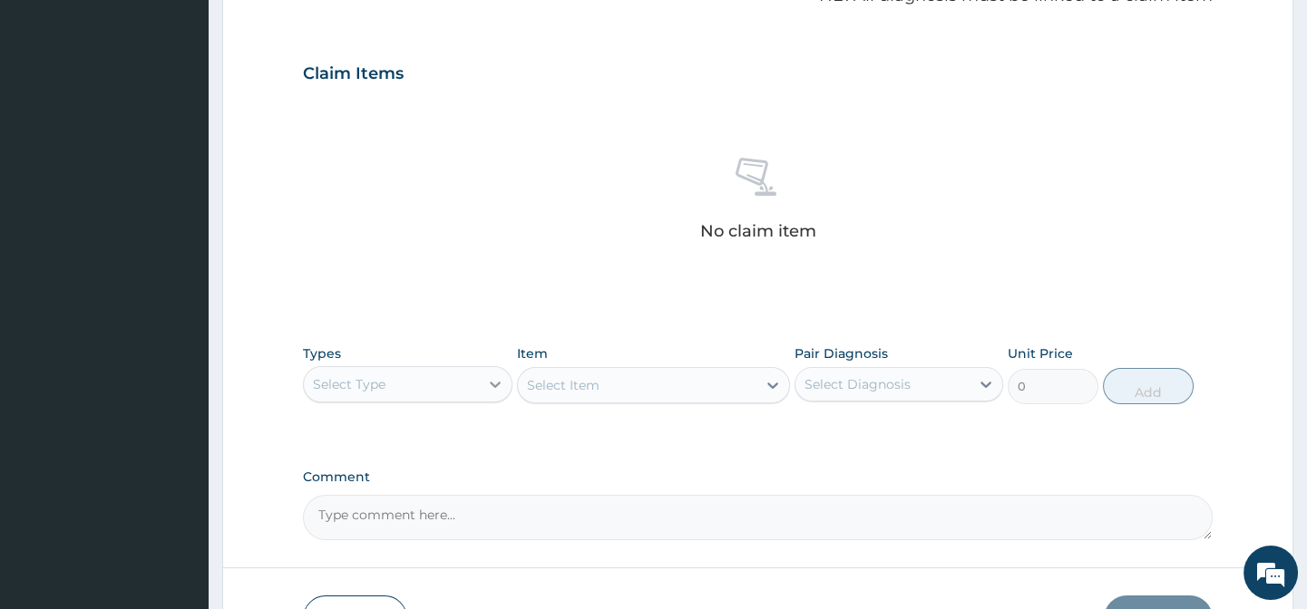
click at [494, 384] on icon at bounding box center [495, 385] width 11 height 6
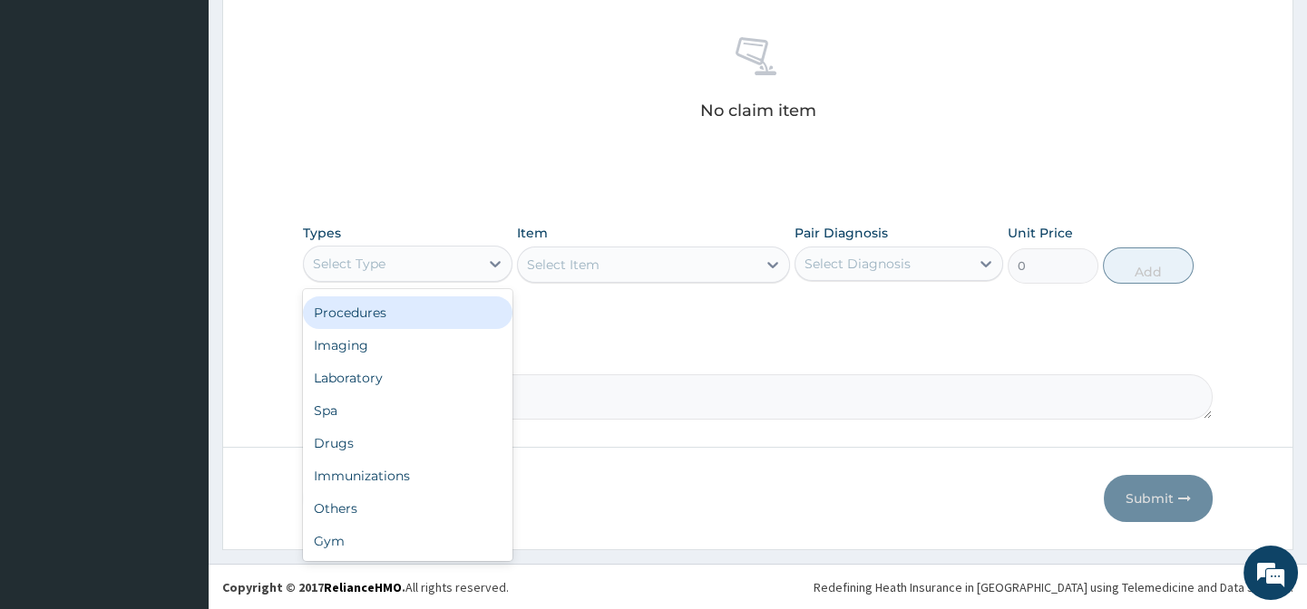
scroll to position [0, 0]
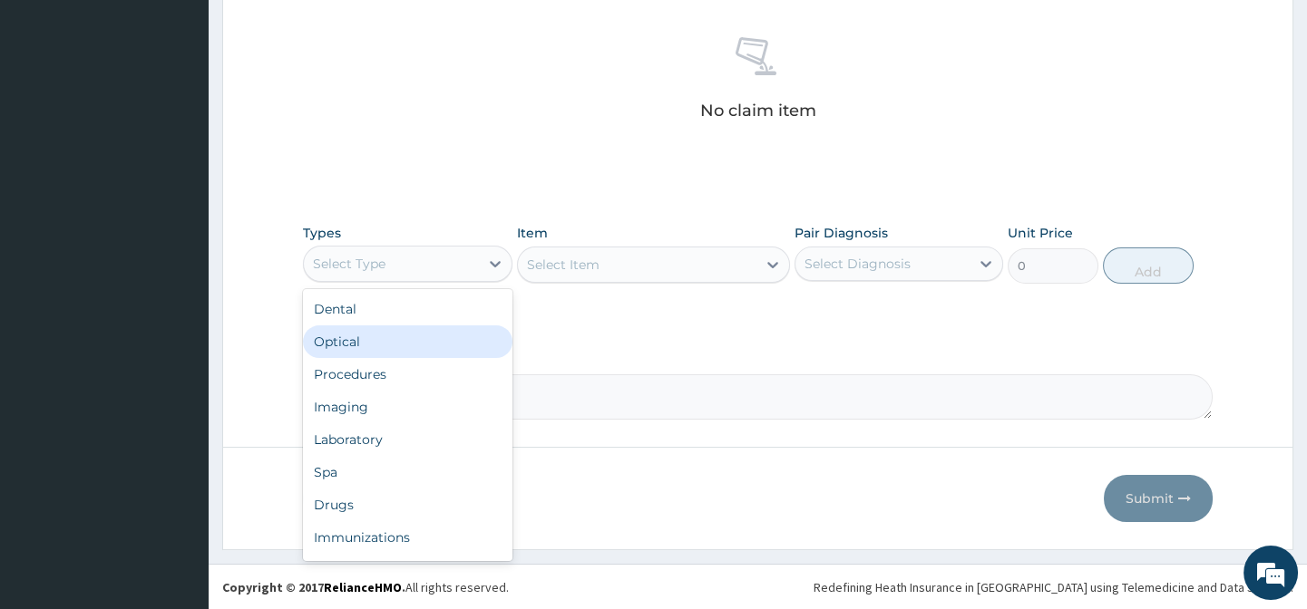
click at [378, 354] on div "Optical" at bounding box center [407, 342] width 209 height 33
click at [434, 266] on div "Optical" at bounding box center [391, 263] width 174 height 29
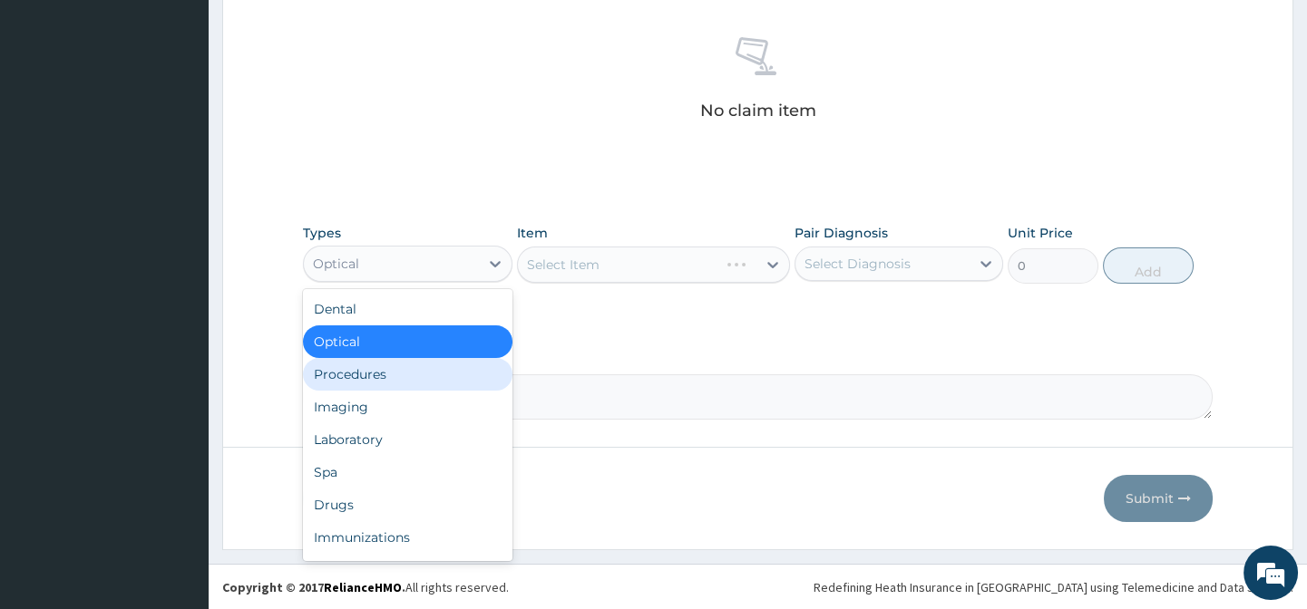
click at [393, 382] on div "Procedures" at bounding box center [407, 374] width 209 height 33
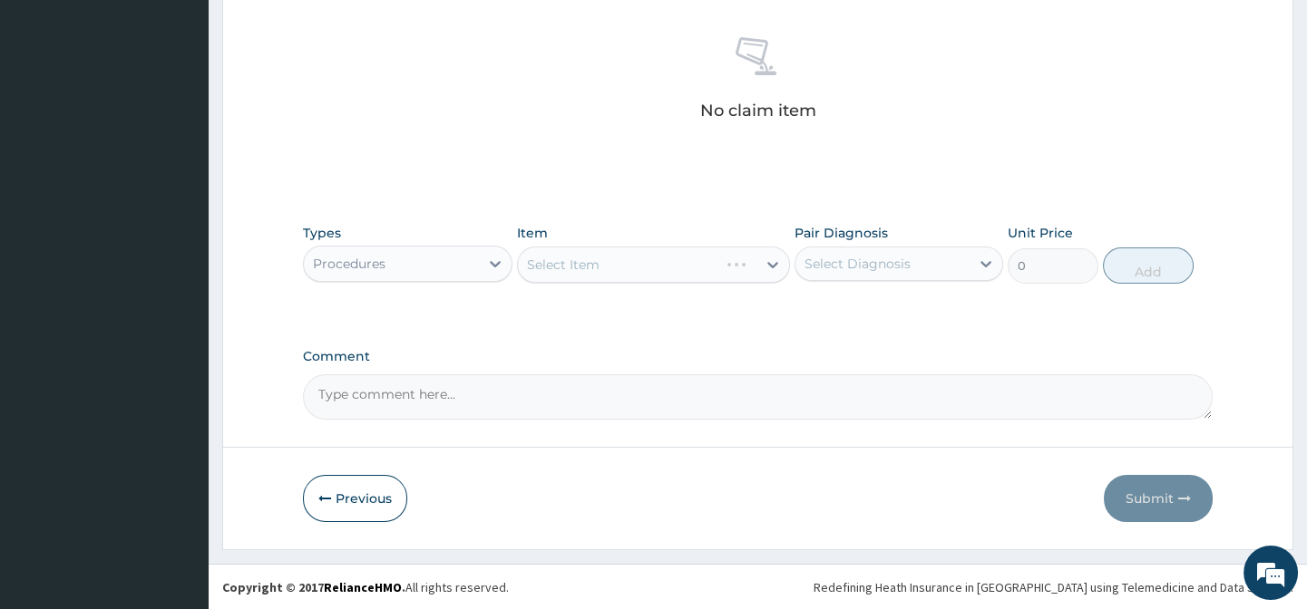
click at [684, 272] on div "Select Item" at bounding box center [653, 265] width 273 height 36
click at [869, 269] on div "Select Diagnosis" at bounding box center [857, 264] width 106 height 18
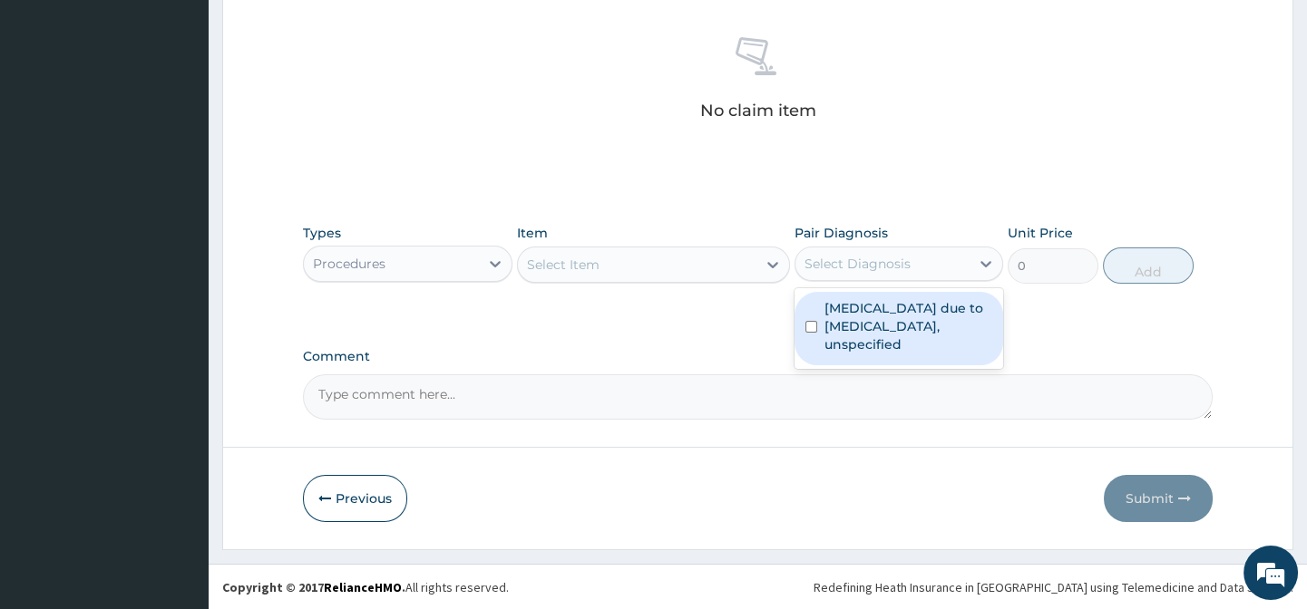
click at [869, 307] on label "Malaria due to Plasmodium falciparum, unspecified" at bounding box center [908, 326] width 168 height 54
checkbox input "true"
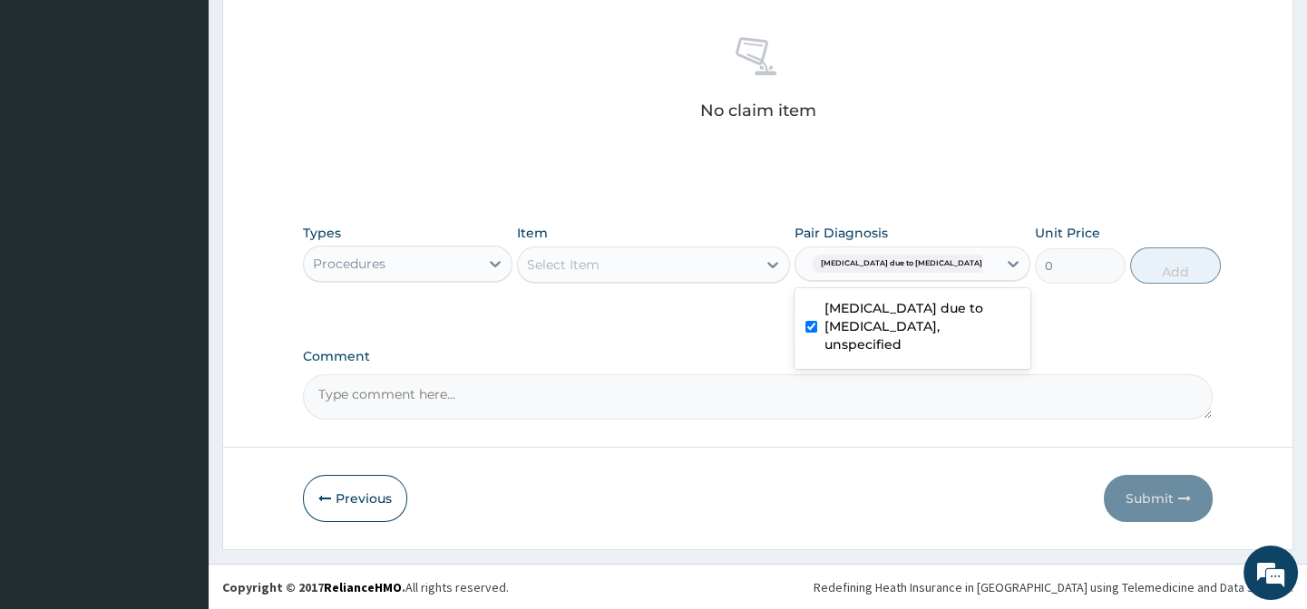
click at [627, 254] on div "Select Item" at bounding box center [637, 264] width 238 height 29
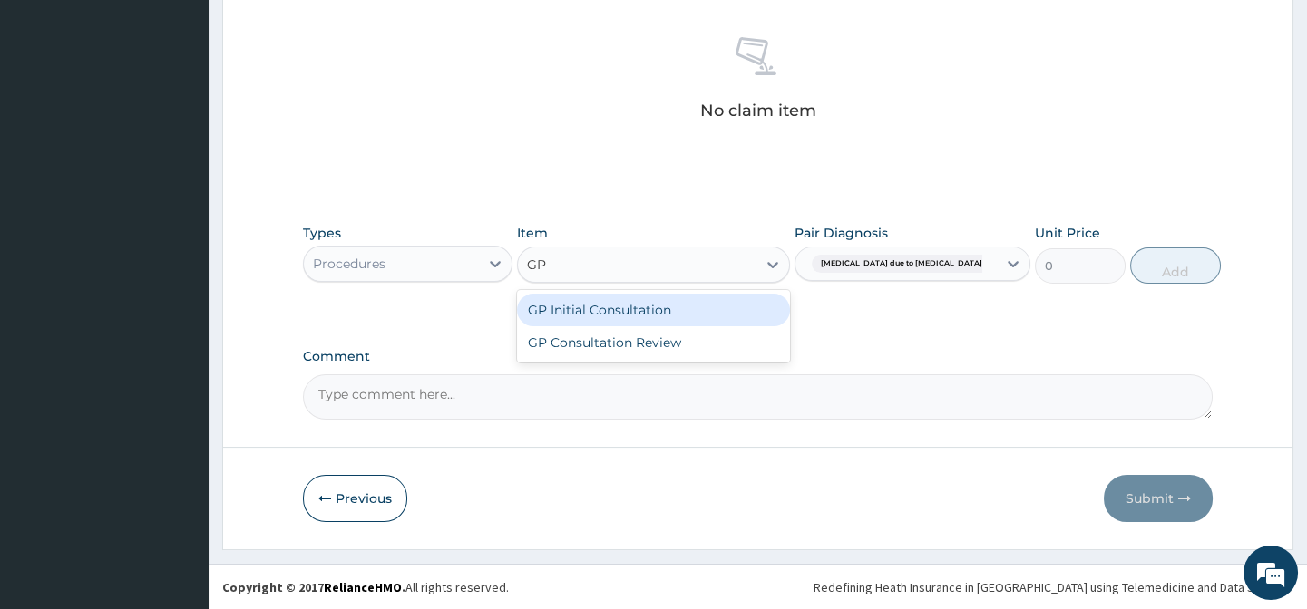
type input "GP"
click at [613, 304] on div "GP Initial Consultation" at bounding box center [653, 310] width 273 height 33
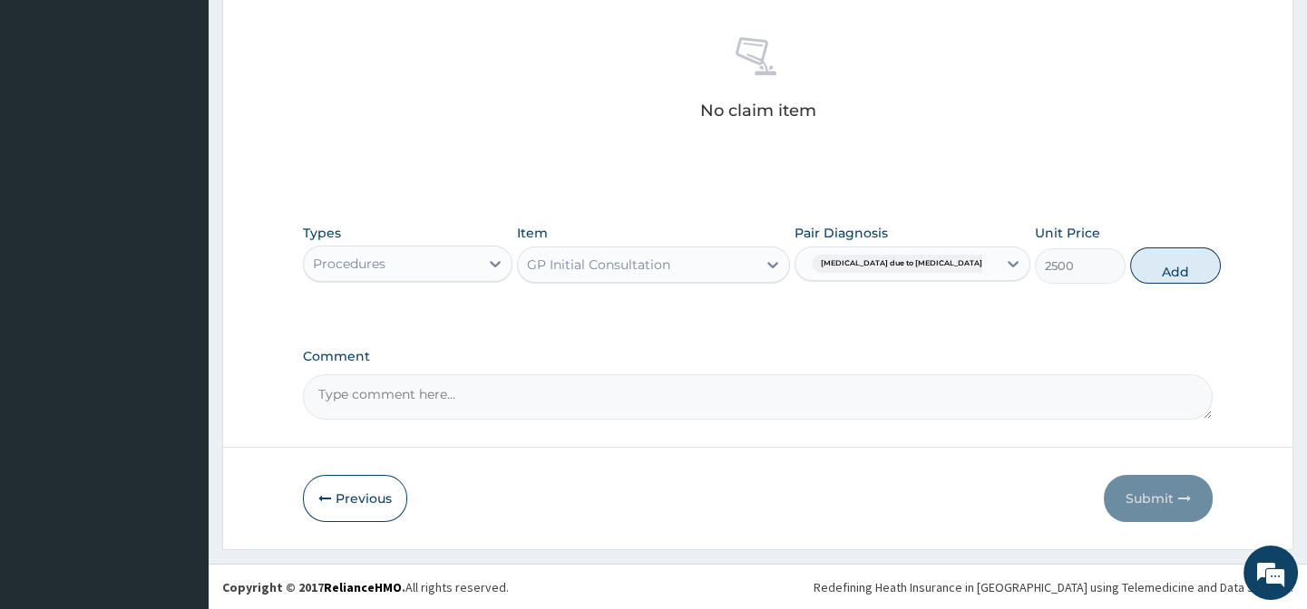
click at [1153, 265] on button "Add" at bounding box center [1175, 266] width 91 height 36
type input "0"
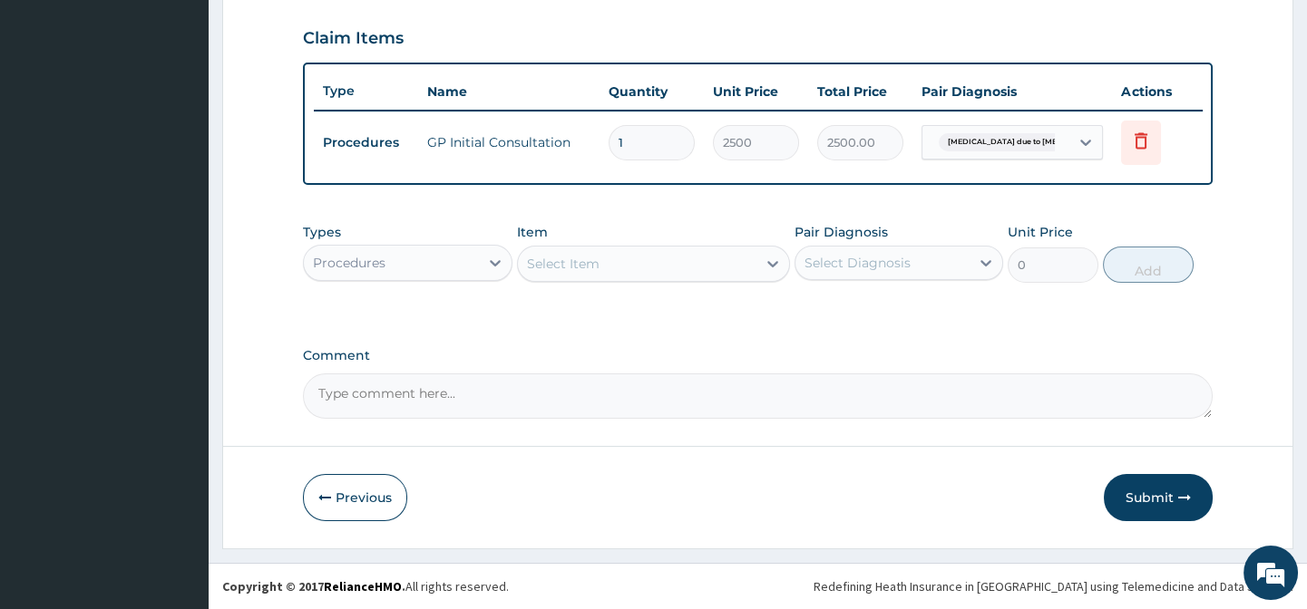
scroll to position [623, 0]
click at [390, 270] on div "Procedures" at bounding box center [391, 262] width 174 height 29
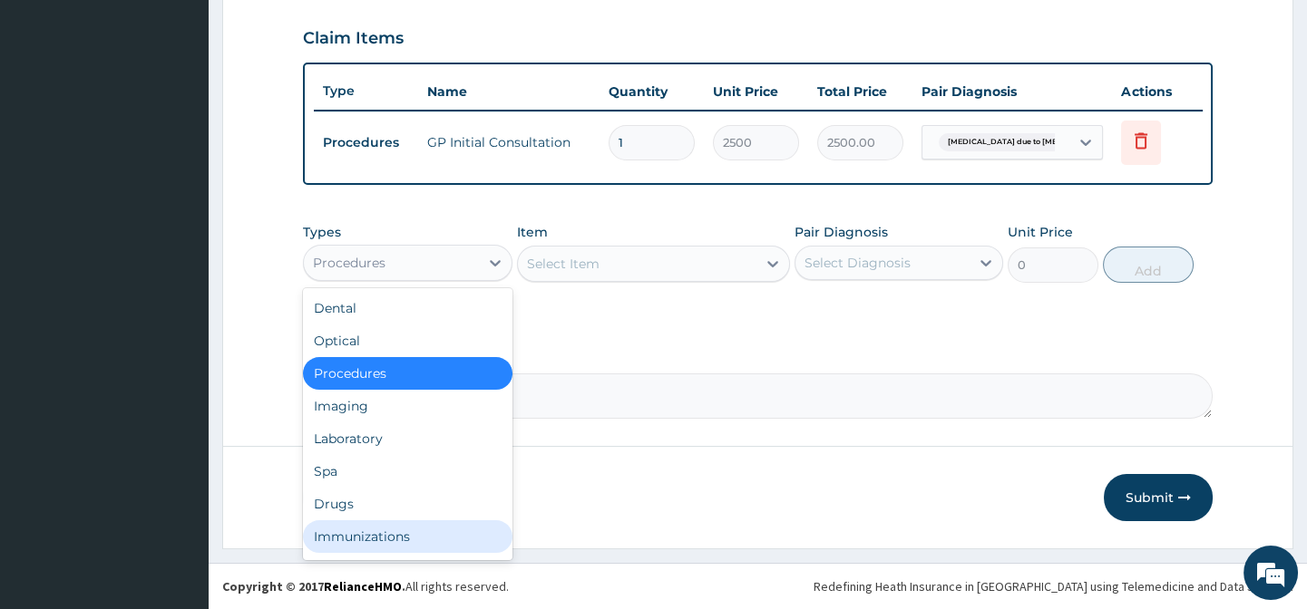
scroll to position [62, 0]
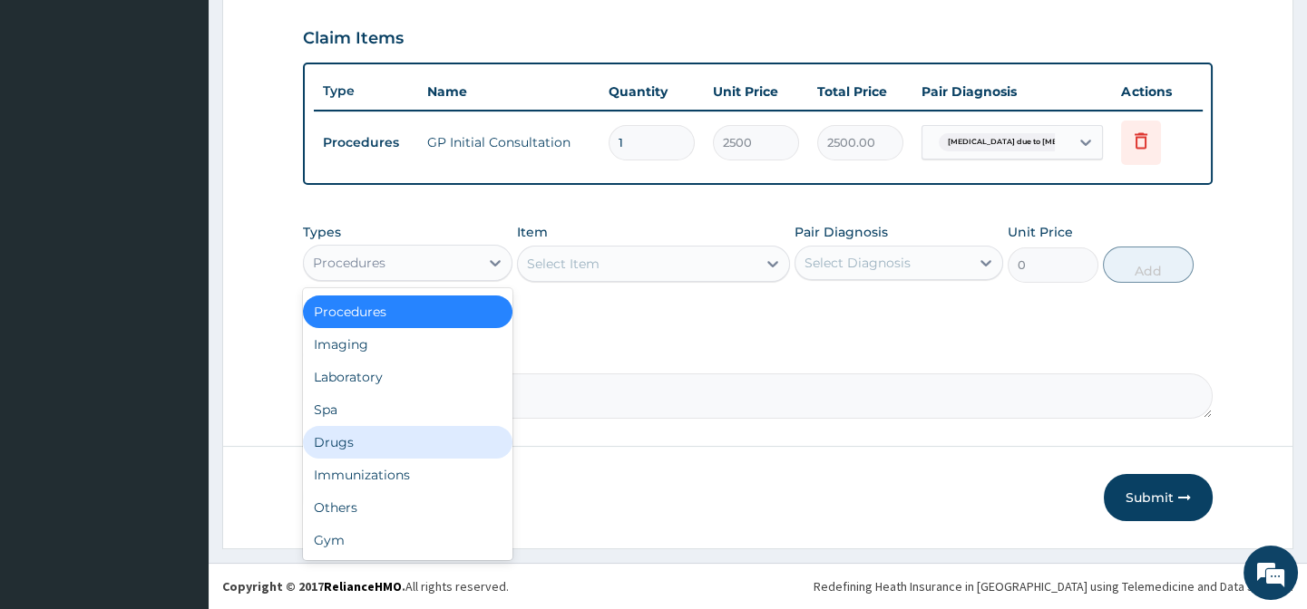
click at [343, 443] on div "Drugs" at bounding box center [407, 442] width 209 height 33
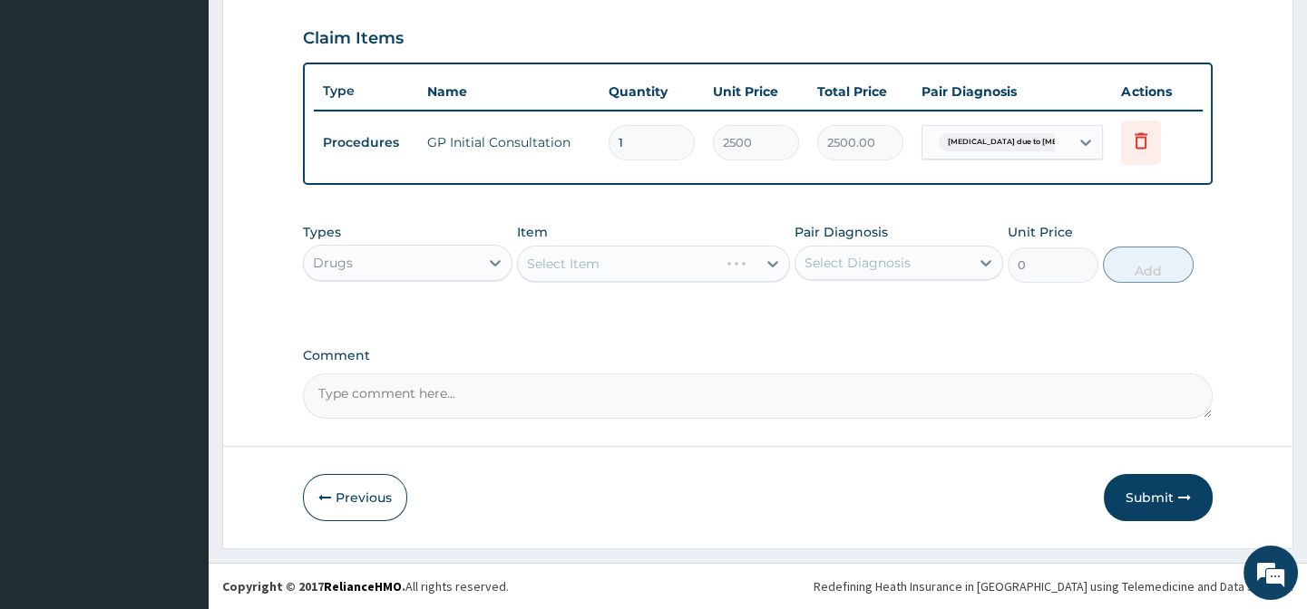
click at [930, 270] on div "Select Diagnosis" at bounding box center [882, 262] width 174 height 29
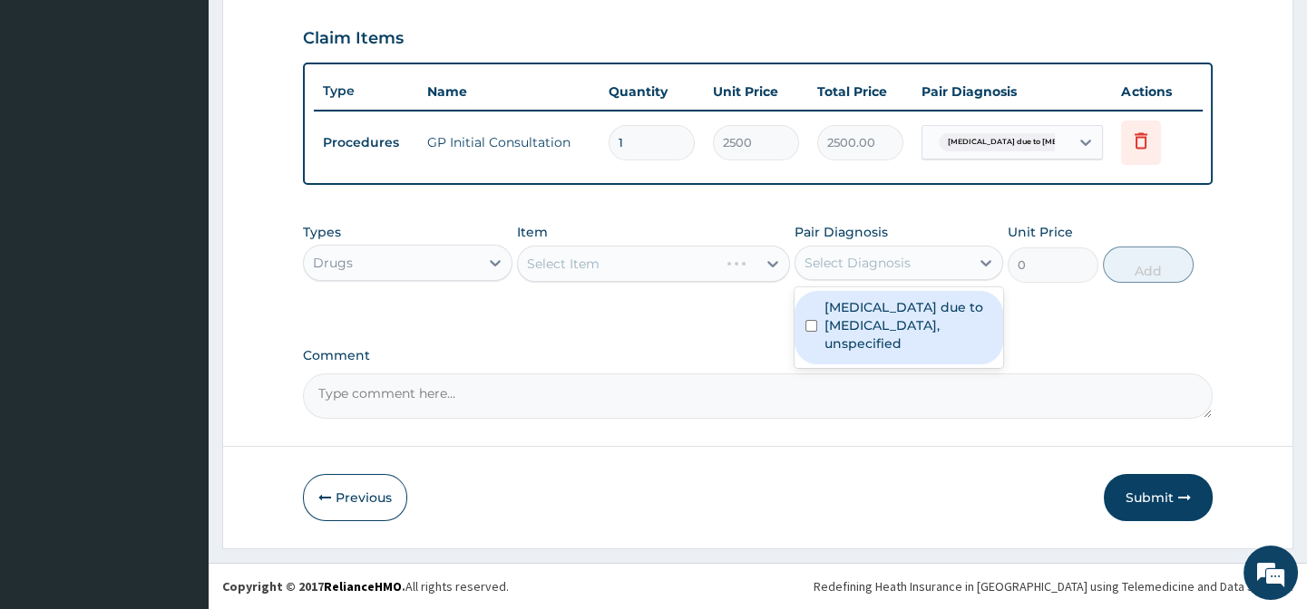
click at [903, 326] on label "Malaria due to Plasmodium falciparum, unspecified" at bounding box center [908, 325] width 168 height 54
checkbox input "true"
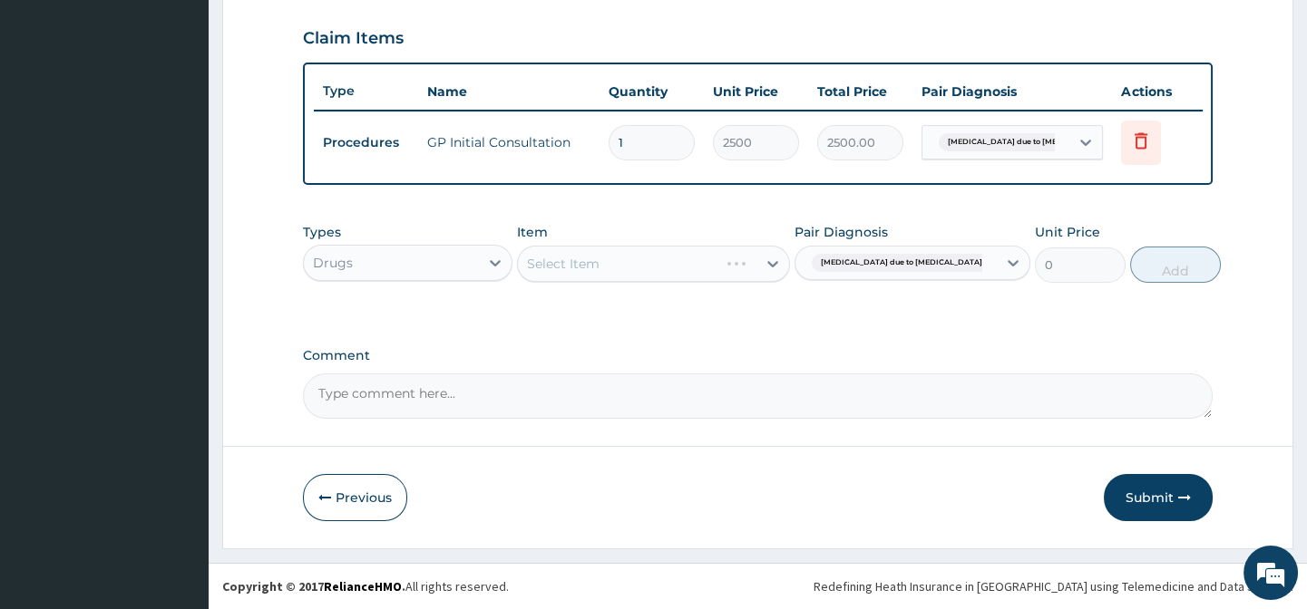
click at [598, 258] on div "Select Item" at bounding box center [653, 264] width 273 height 36
click at [601, 256] on div "Select Item" at bounding box center [637, 263] width 238 height 29
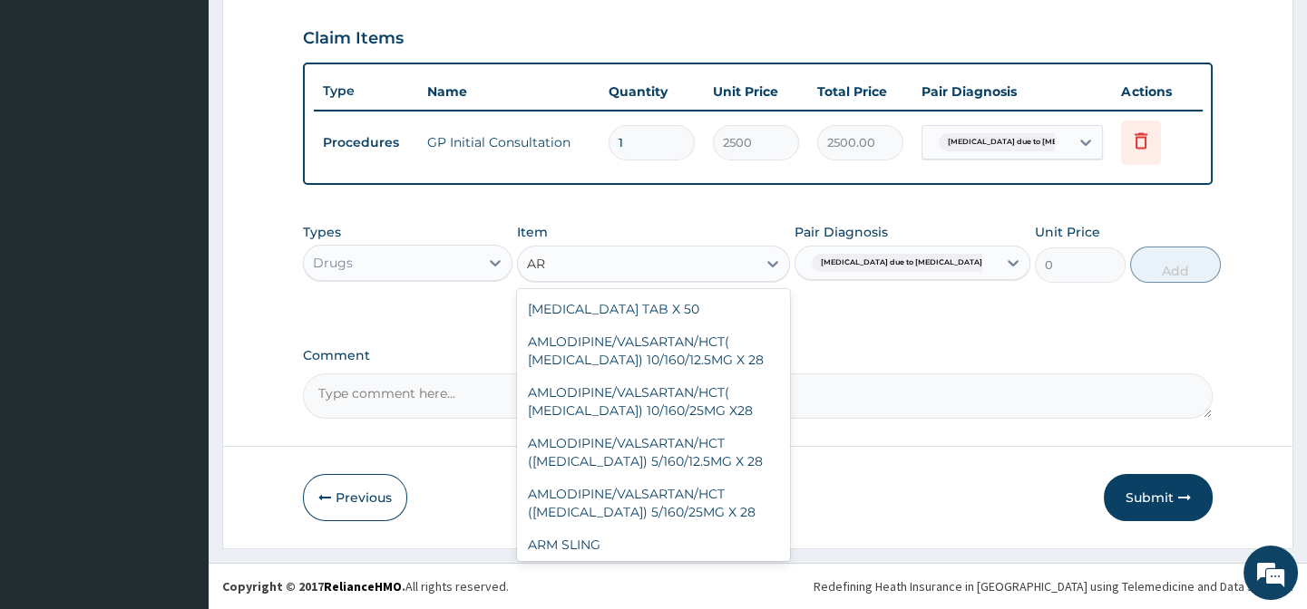
type input "A"
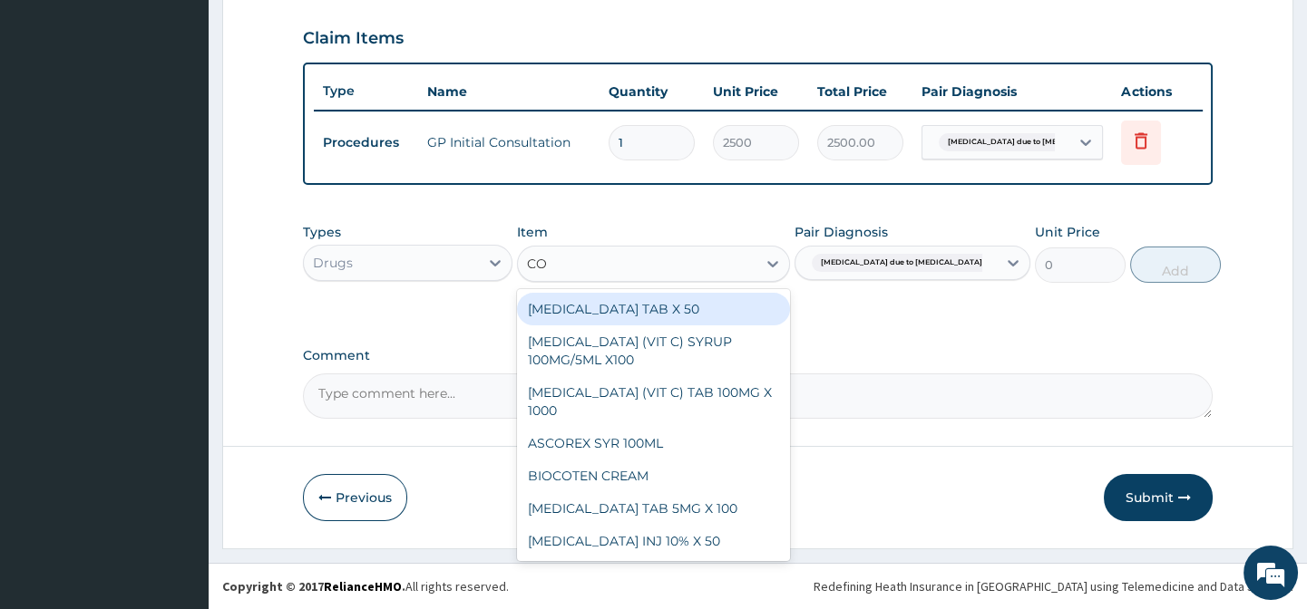
type input "C"
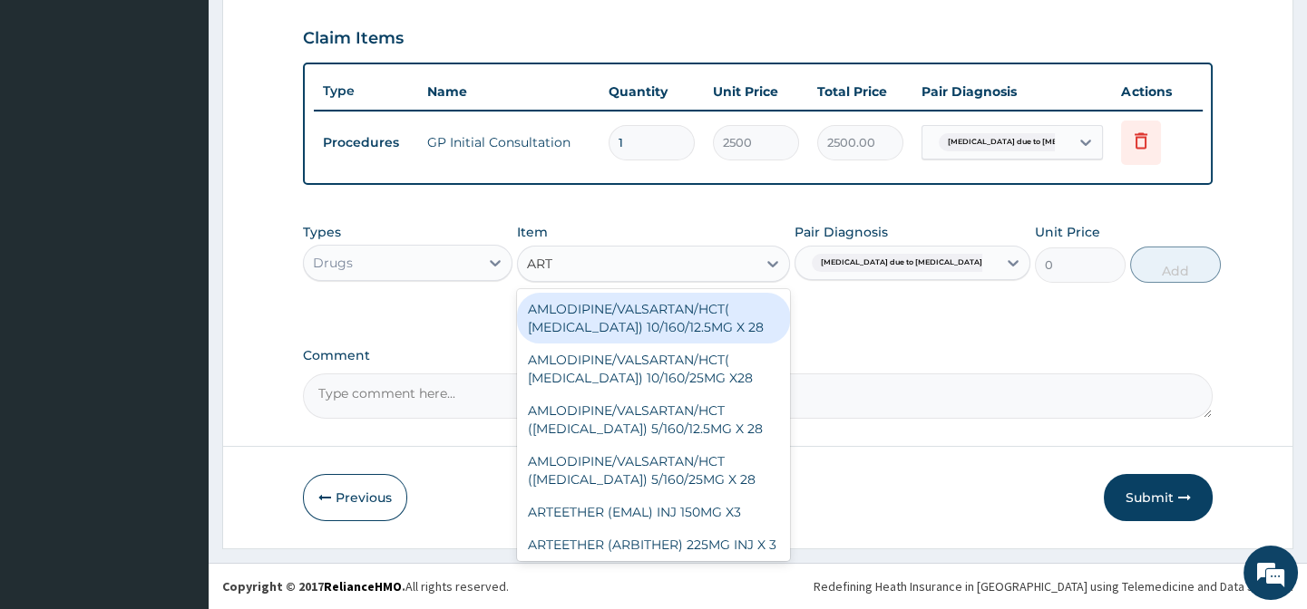
type input "ARTE"
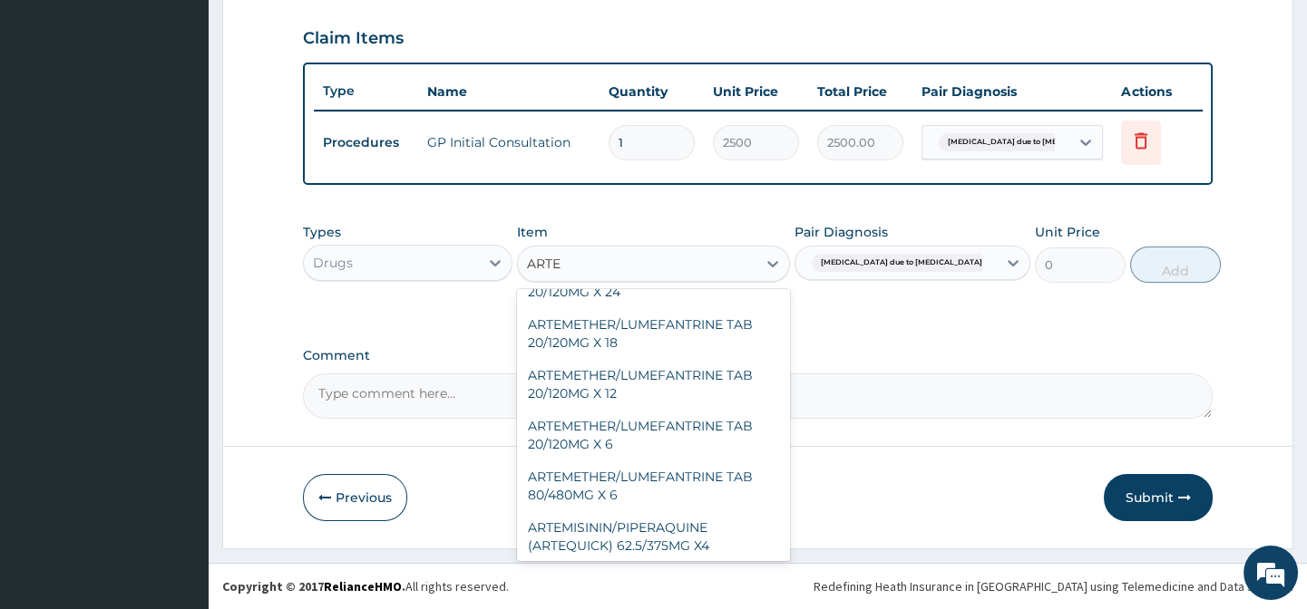
scroll to position [228, 0]
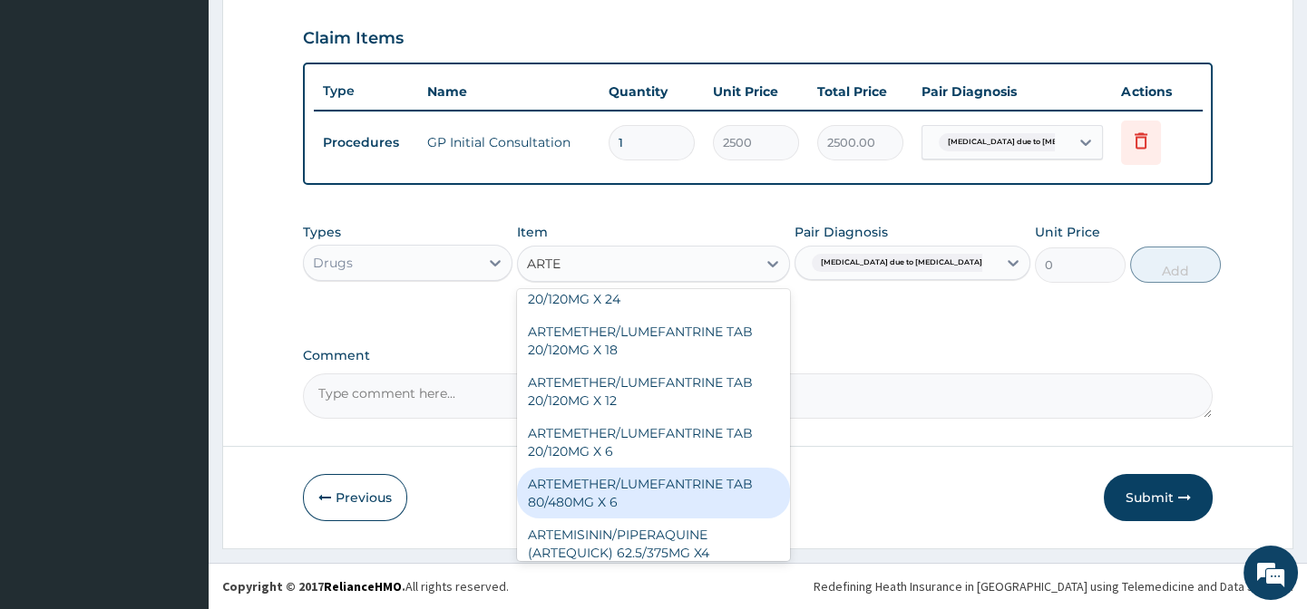
click at [613, 519] on div "ARTEMETHER/LUMEFANTRINE TAB 80/480MG X 6" at bounding box center [653, 493] width 273 height 51
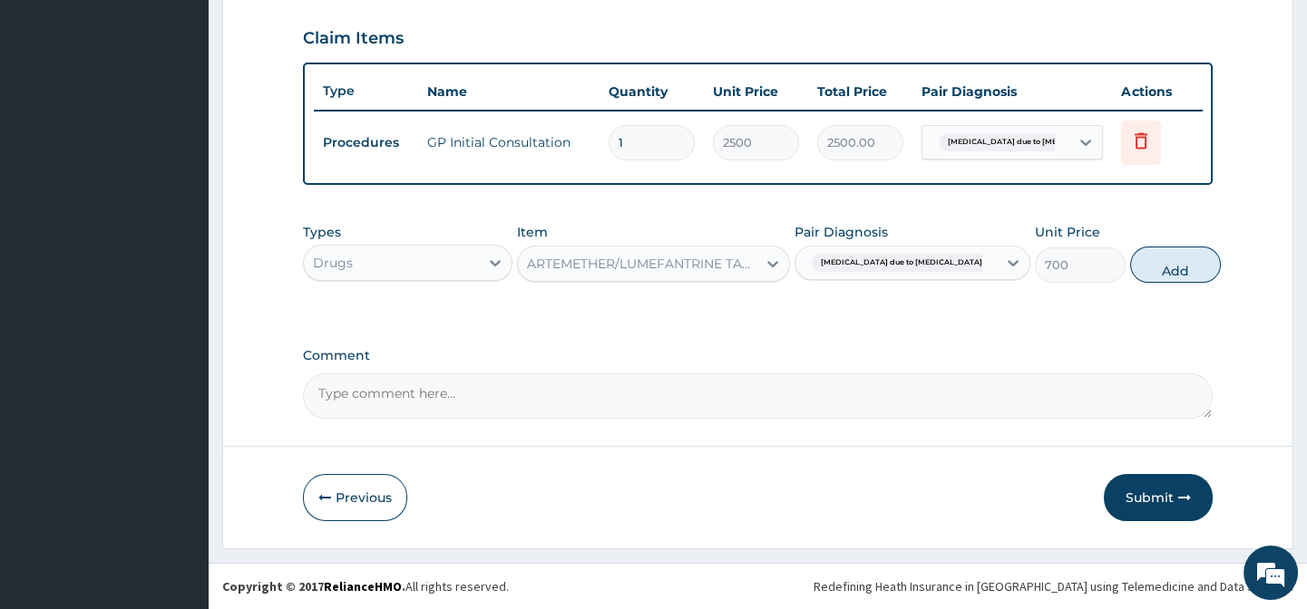
drag, startPoint x: 1149, startPoint y: 269, endPoint x: 1138, endPoint y: 276, distance: 12.6
click at [1150, 269] on button "Add" at bounding box center [1175, 265] width 91 height 36
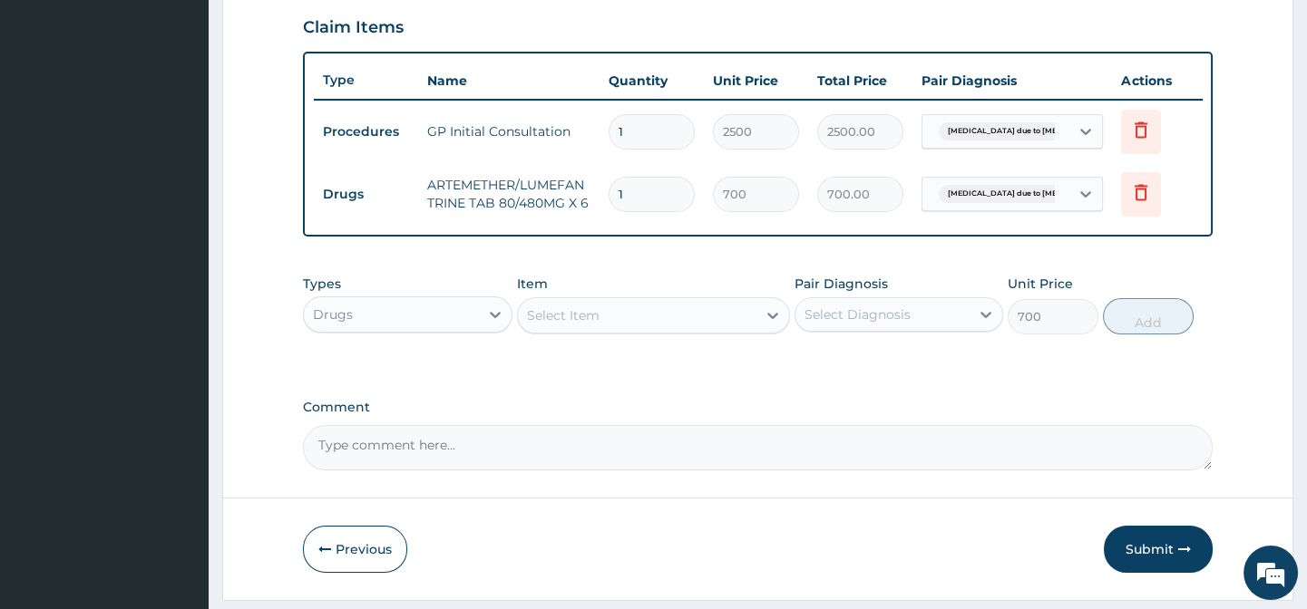
type input "0"
click at [581, 325] on div "Select Item" at bounding box center [563, 316] width 73 height 18
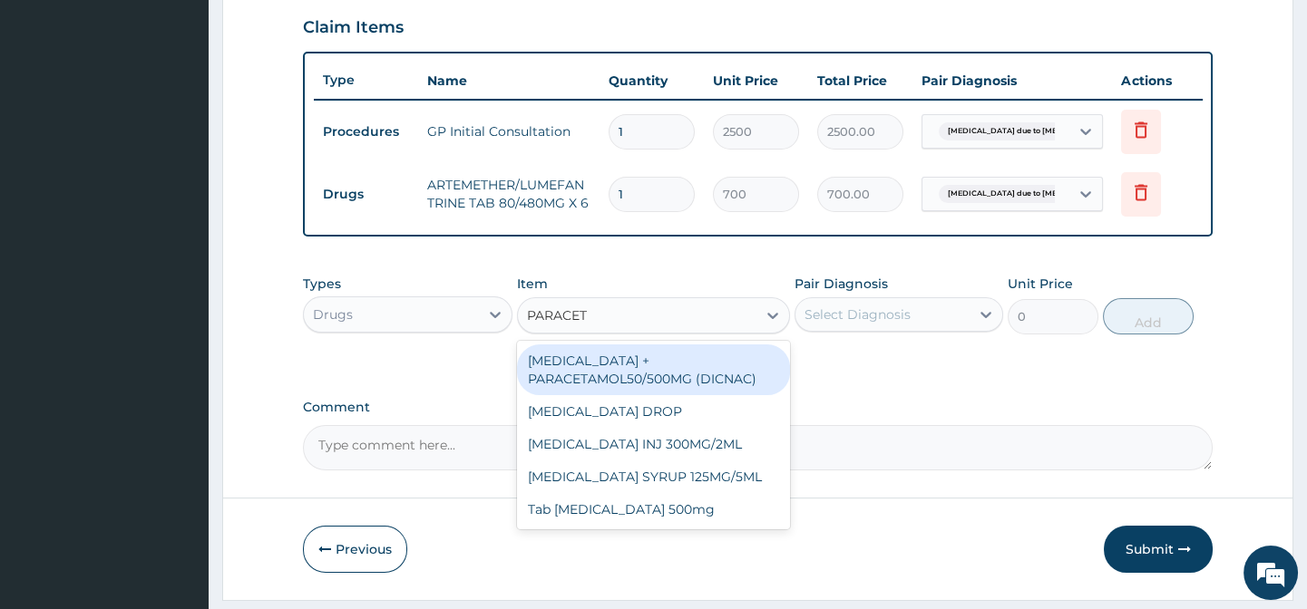
type input "PARACETA"
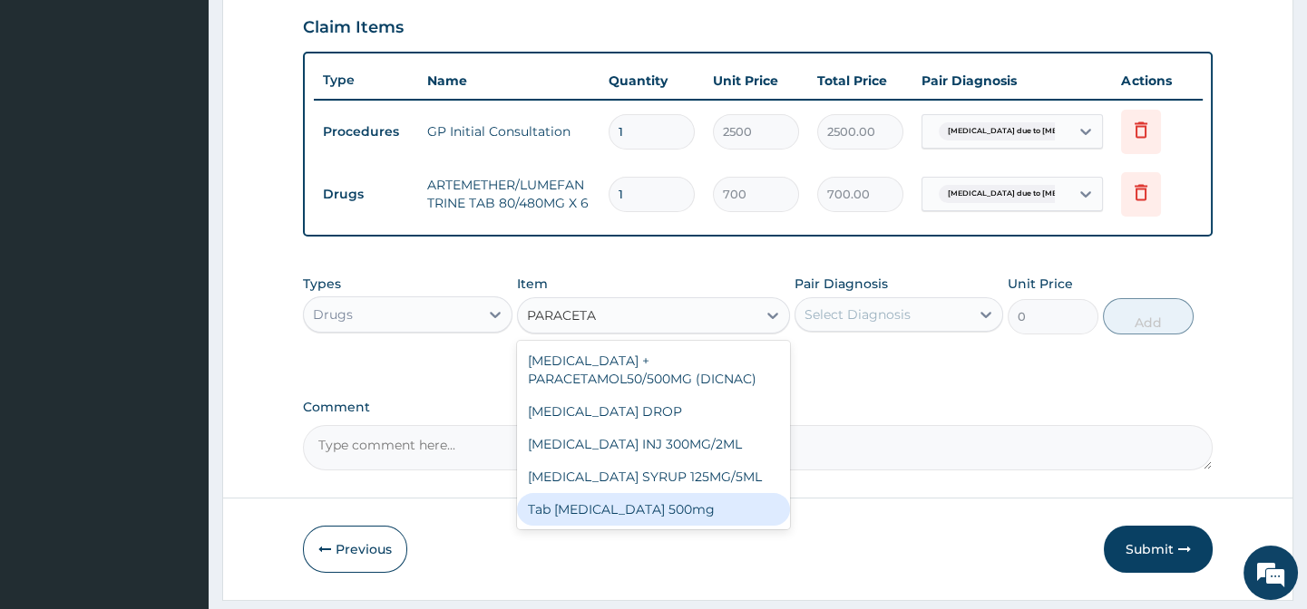
click at [619, 520] on div "Tab [MEDICAL_DATA] 500mg" at bounding box center [653, 509] width 273 height 33
type input "40"
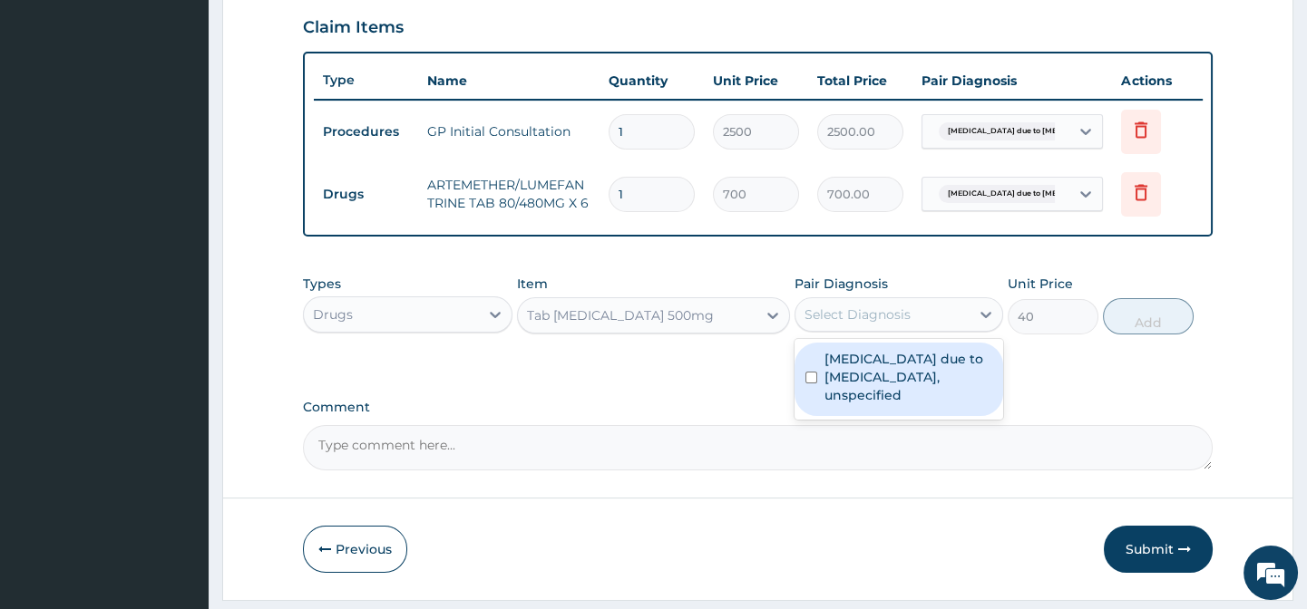
click at [848, 319] on div "Select Diagnosis" at bounding box center [857, 315] width 106 height 18
click at [846, 383] on label "Malaria due to Plasmodium falciparum, unspecified" at bounding box center [908, 377] width 168 height 54
checkbox input "true"
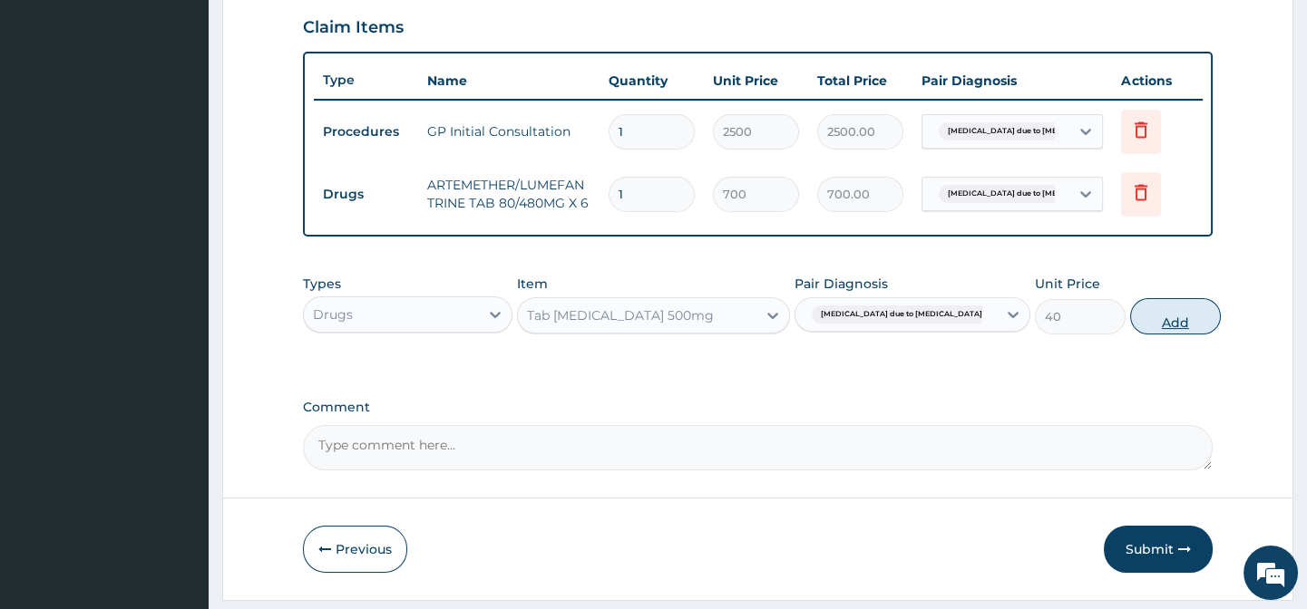
click at [1170, 335] on button "Add" at bounding box center [1175, 316] width 91 height 36
type input "0"
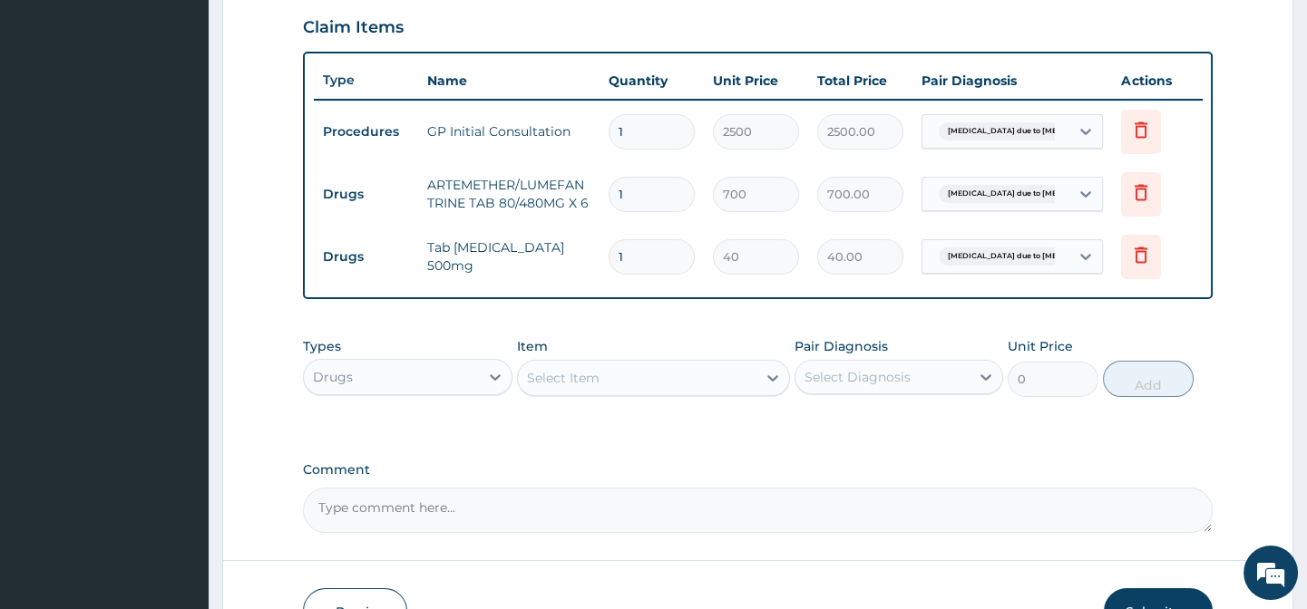
type input "0.00"
type input "3"
type input "120.00"
type input "30"
type input "1200.00"
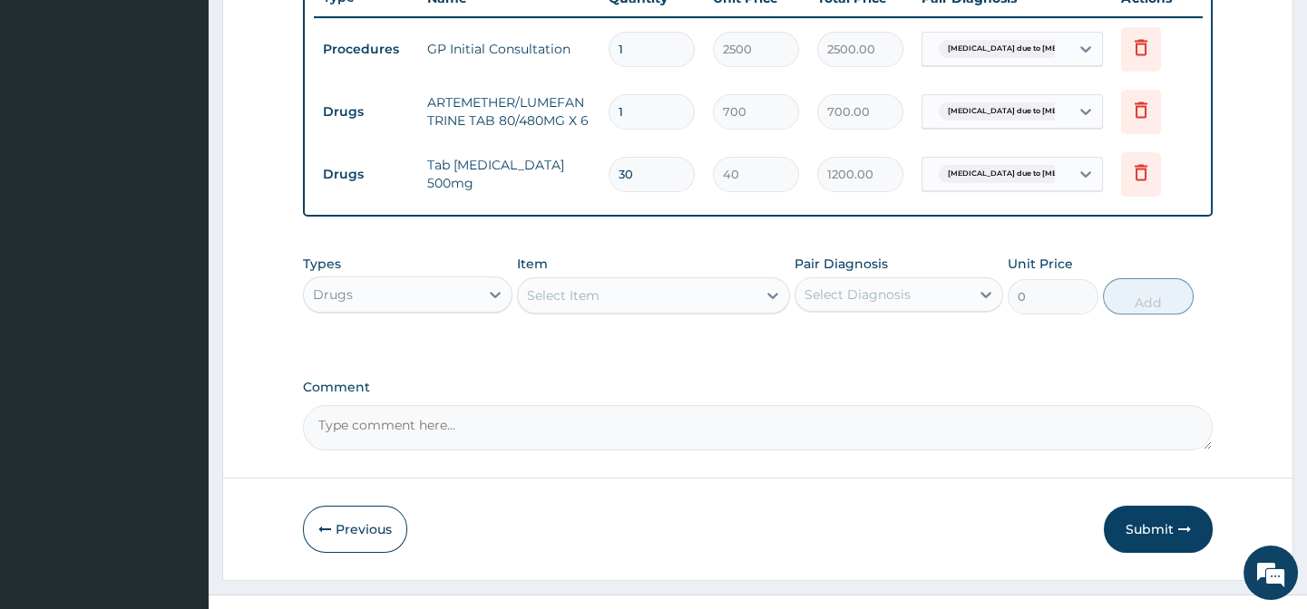
scroll to position [749, 0]
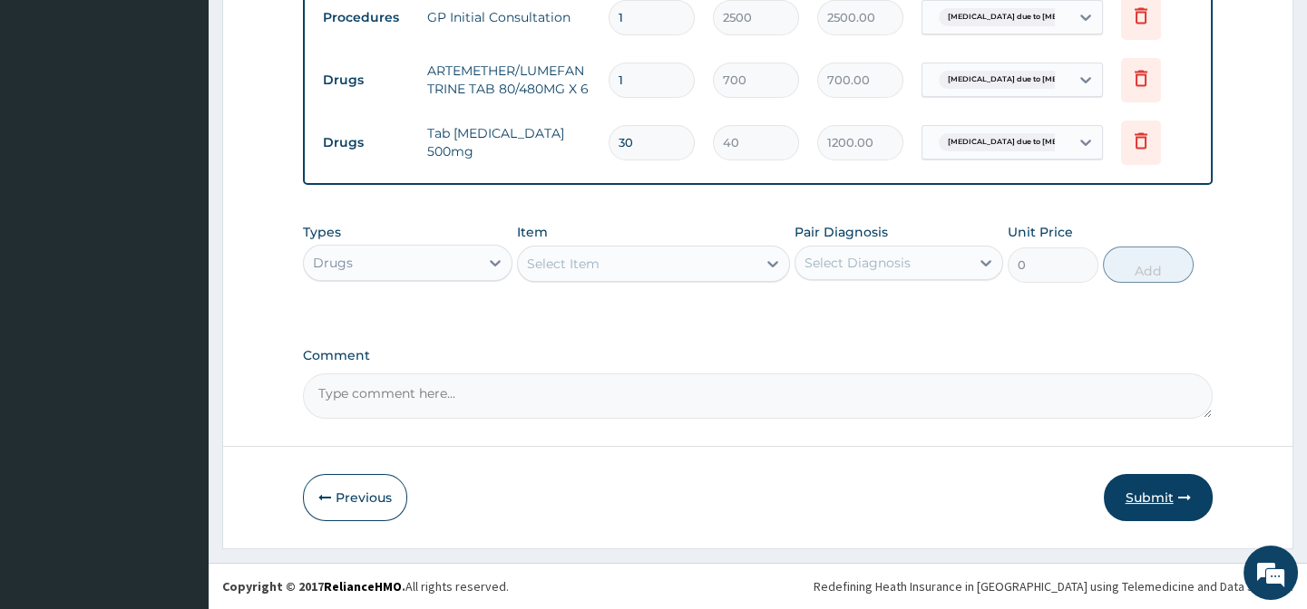
type input "30"
click at [1151, 495] on button "Submit" at bounding box center [1158, 497] width 109 height 47
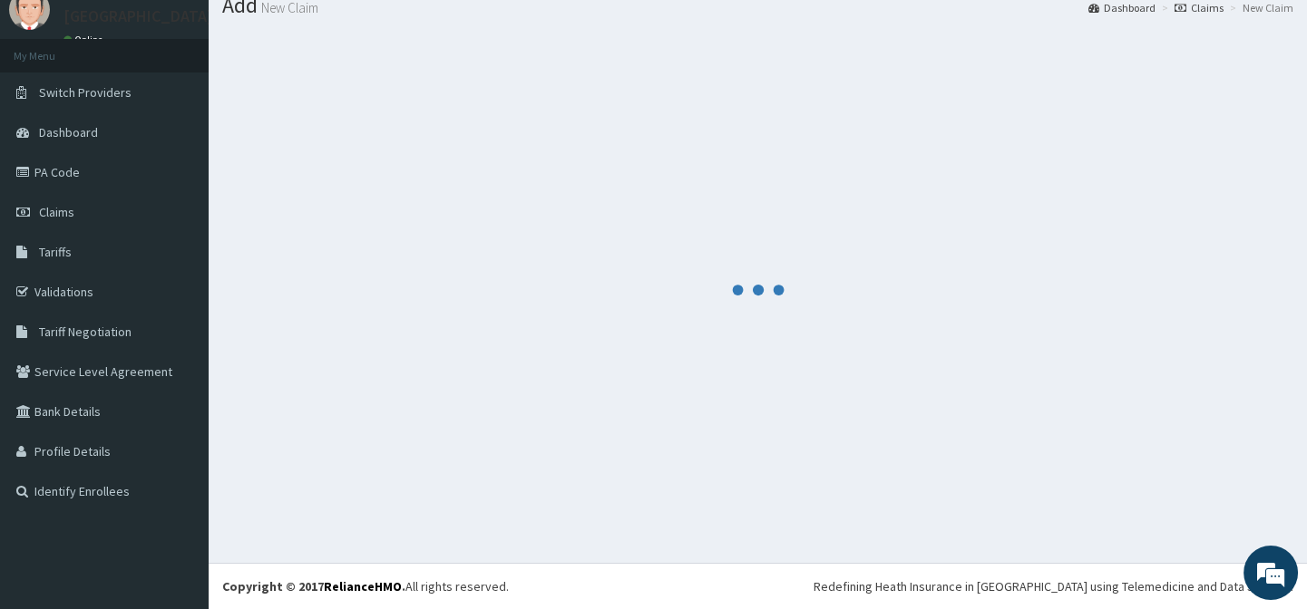
scroll to position [64, 0]
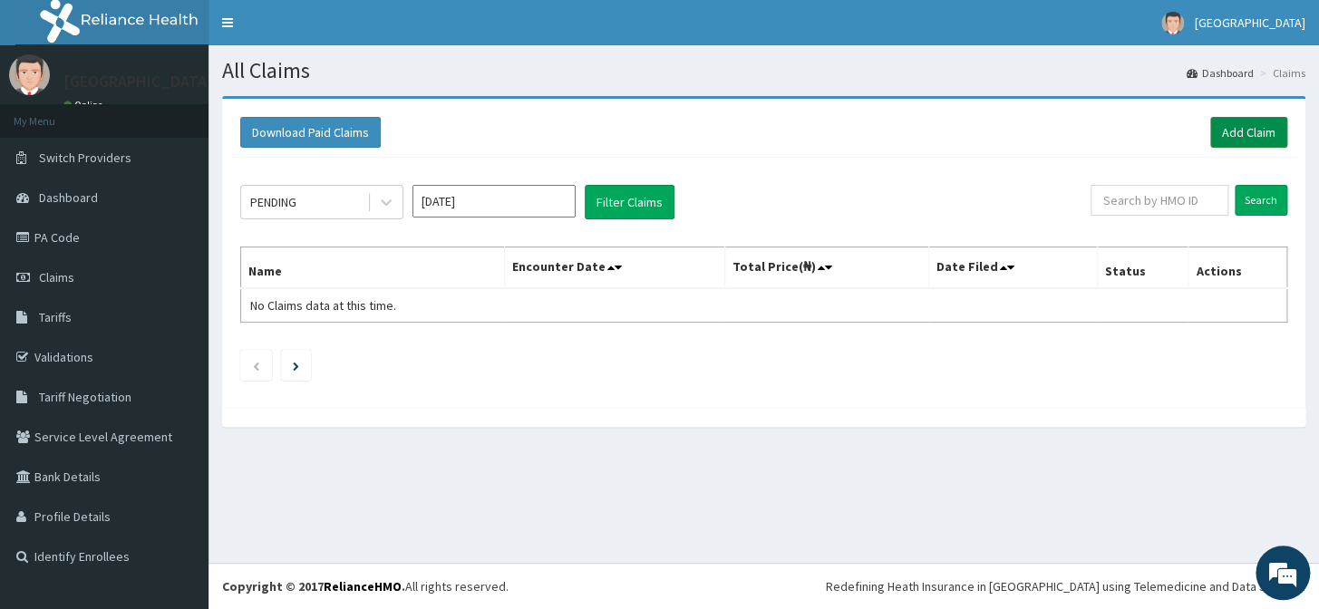
click at [1212, 146] on link "Add Claim" at bounding box center [1249, 132] width 77 height 31
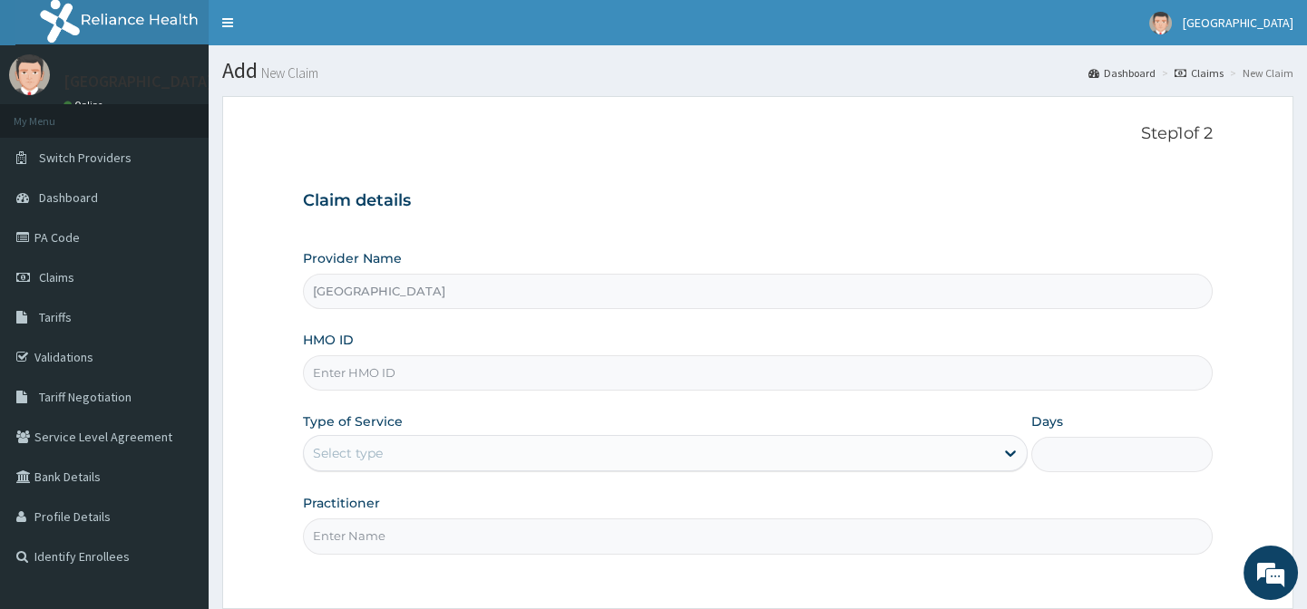
click at [363, 363] on input "HMO ID" at bounding box center [757, 372] width 909 height 35
type input "NPM/10176/C"
click at [388, 458] on div "Select type" at bounding box center [649, 453] width 690 height 29
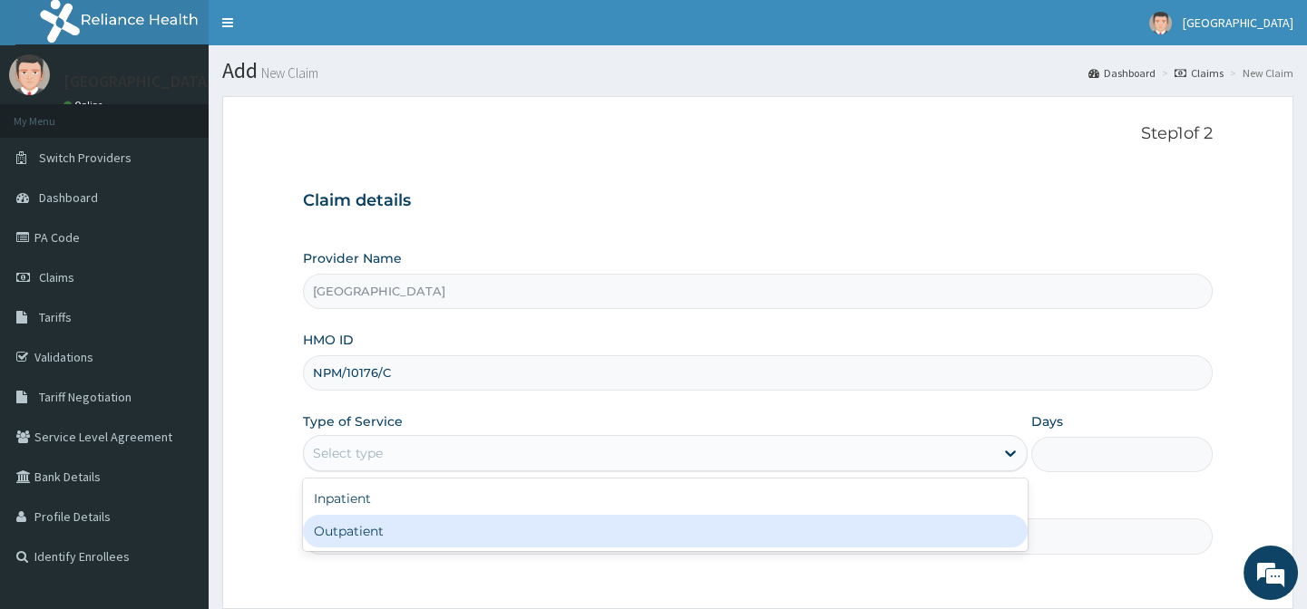
click at [364, 521] on div "Outpatient" at bounding box center [665, 531] width 725 height 33
type input "1"
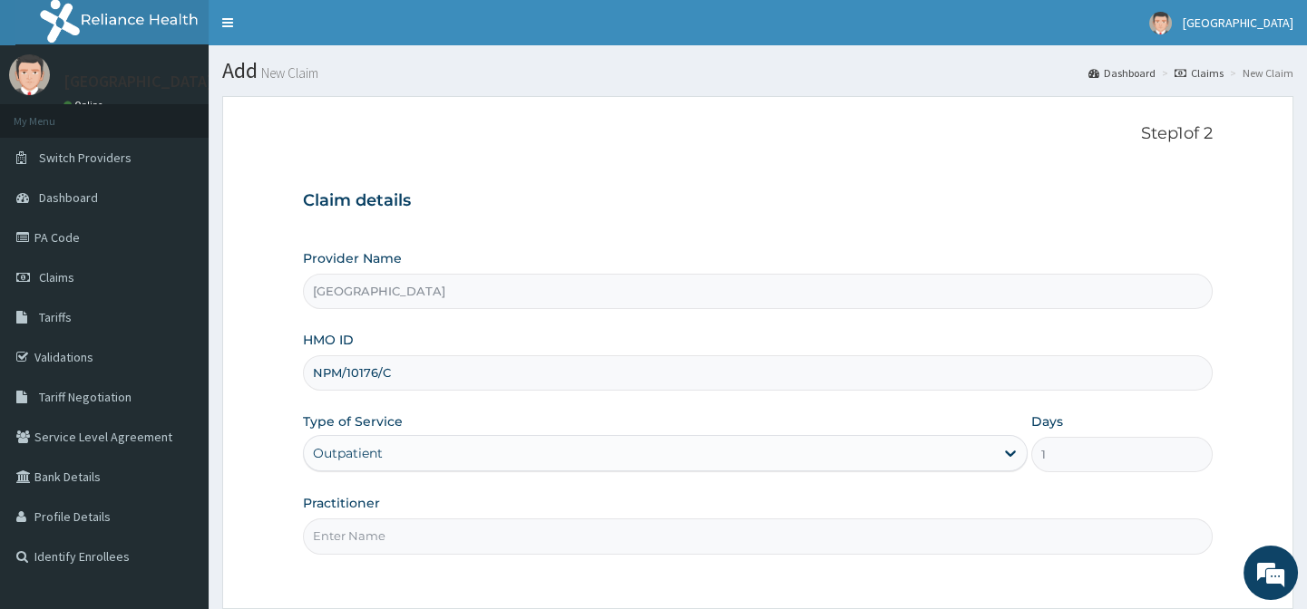
scroll to position [82, 0]
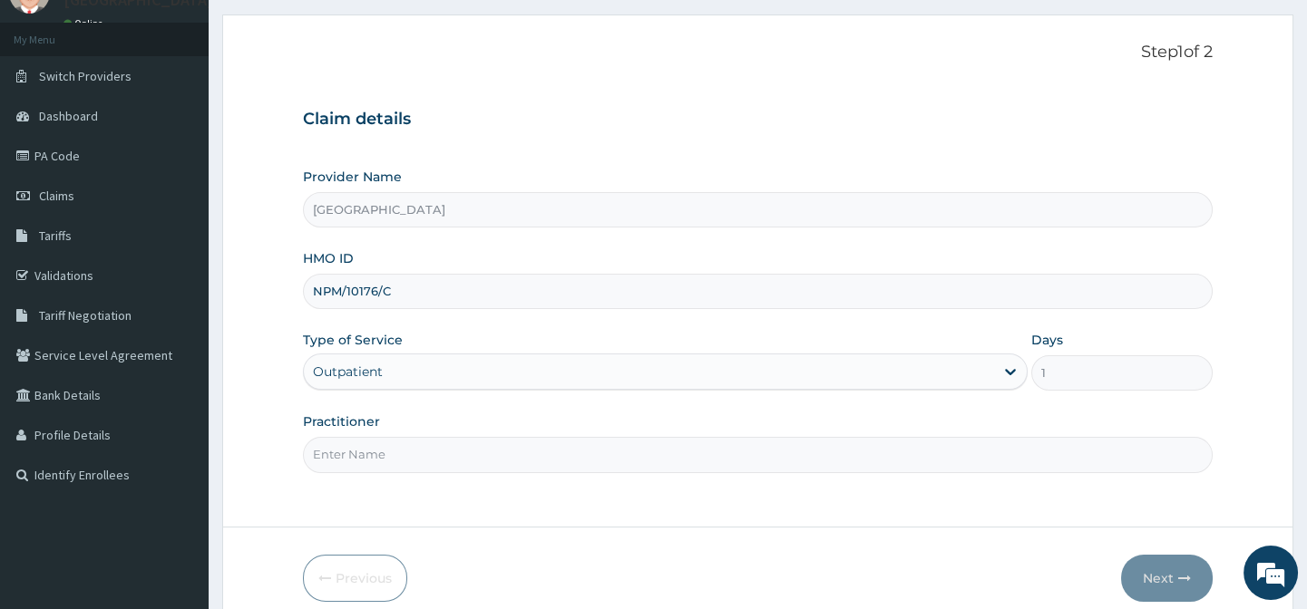
click at [410, 443] on input "Practitioner" at bounding box center [757, 454] width 909 height 35
type input "dr ba afolabi"
click at [1160, 575] on button "Next" at bounding box center [1167, 578] width 92 height 47
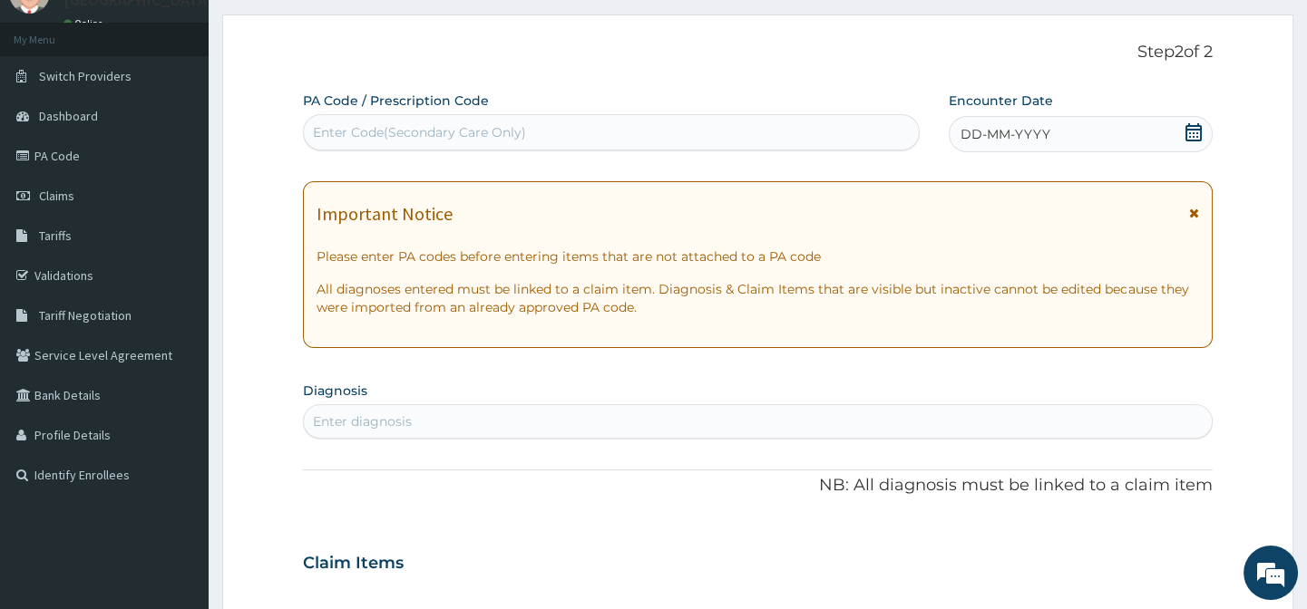
click at [1189, 127] on icon at bounding box center [1193, 132] width 16 height 18
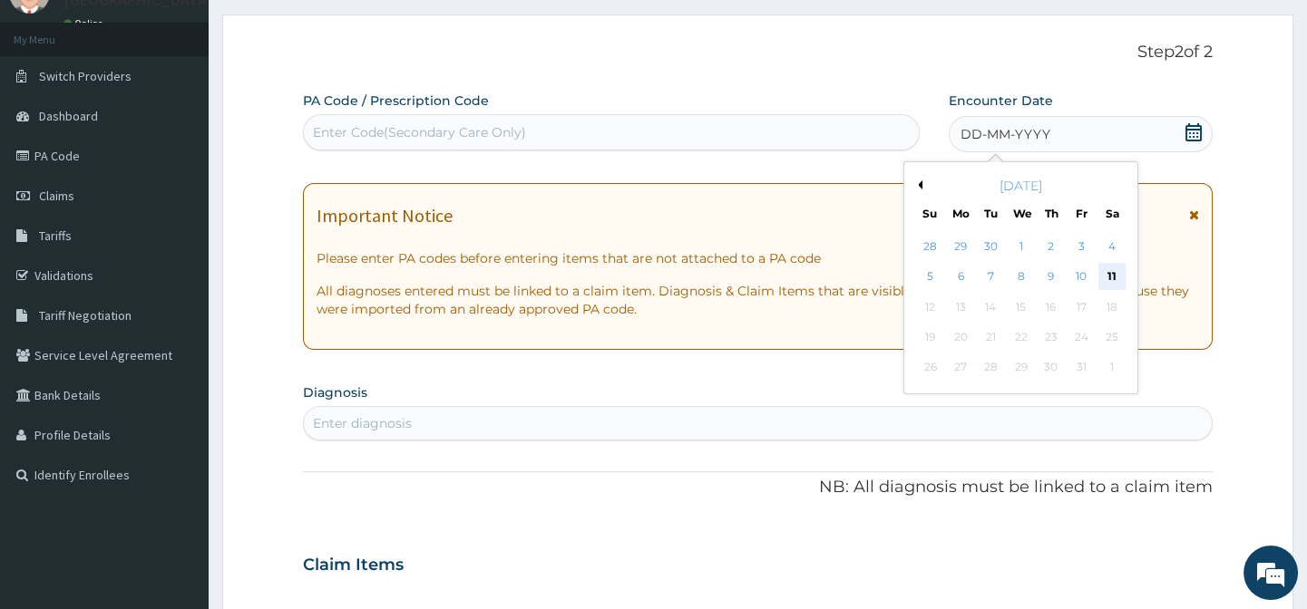
click at [1121, 271] on div "11" at bounding box center [1110, 277] width 27 height 27
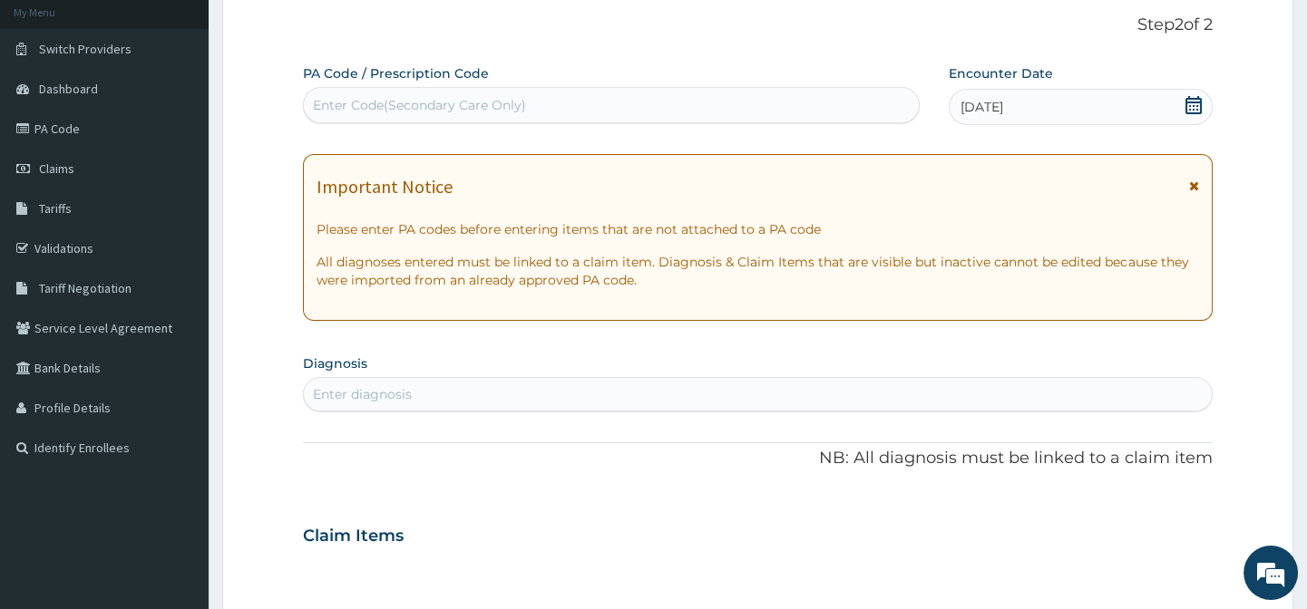
scroll to position [247, 0]
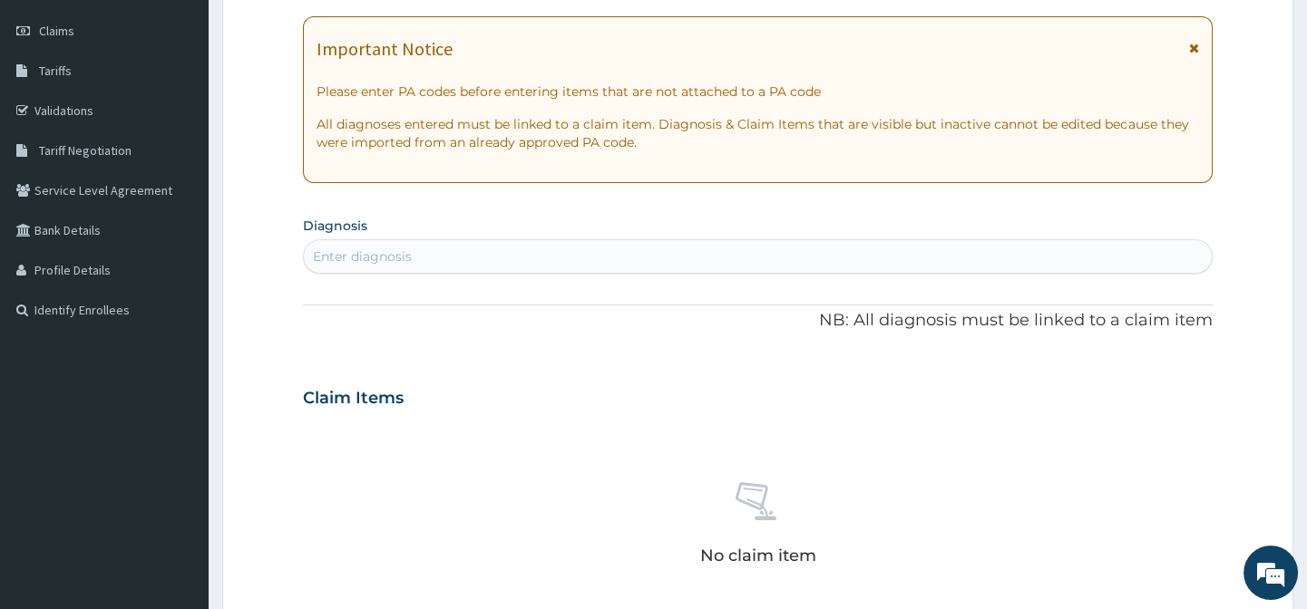
click at [470, 245] on div "Enter diagnosis" at bounding box center [757, 256] width 907 height 29
type input "A"
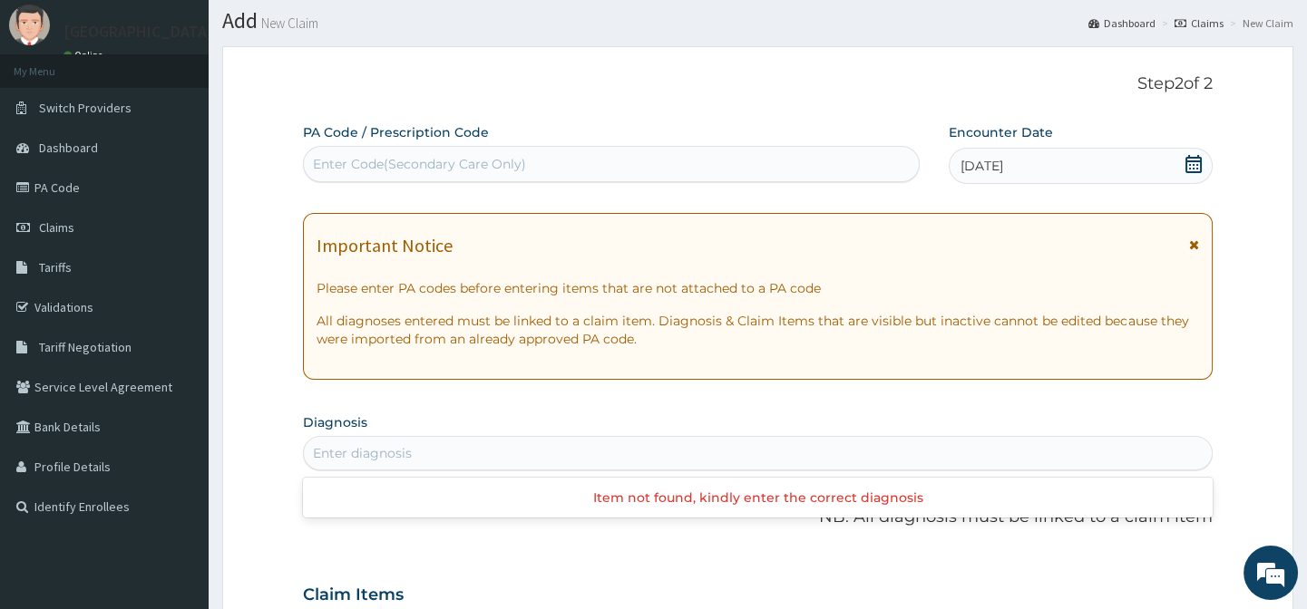
scroll to position [0, 0]
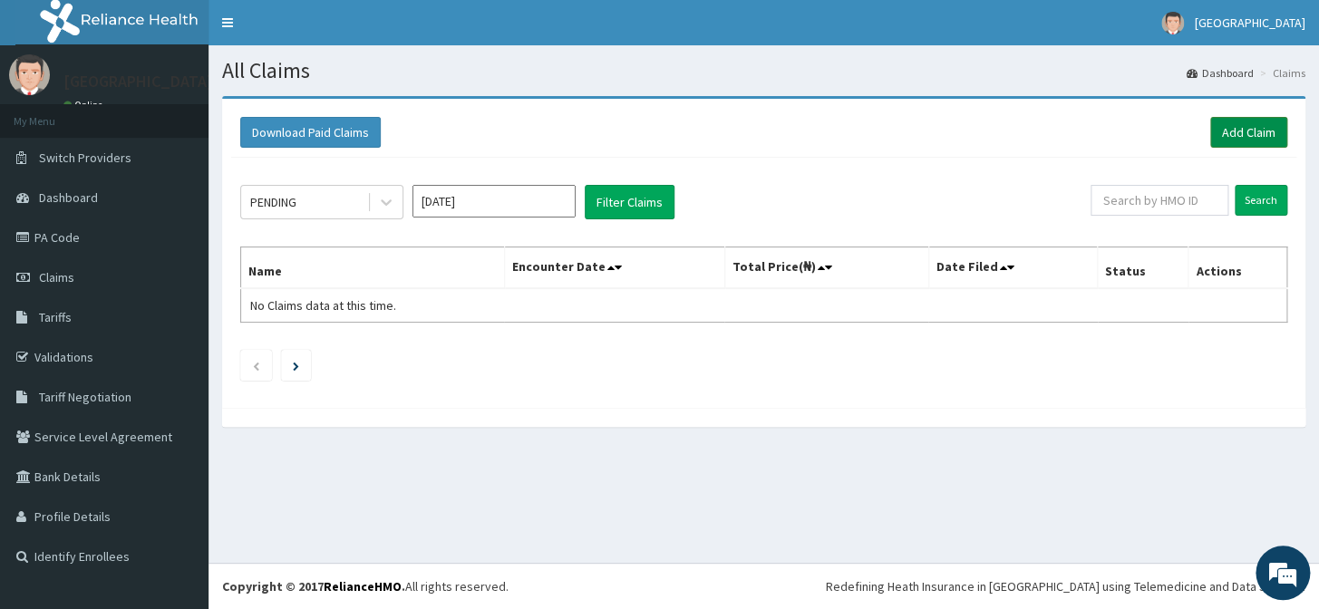
click at [1234, 132] on link "Add Claim" at bounding box center [1249, 132] width 77 height 31
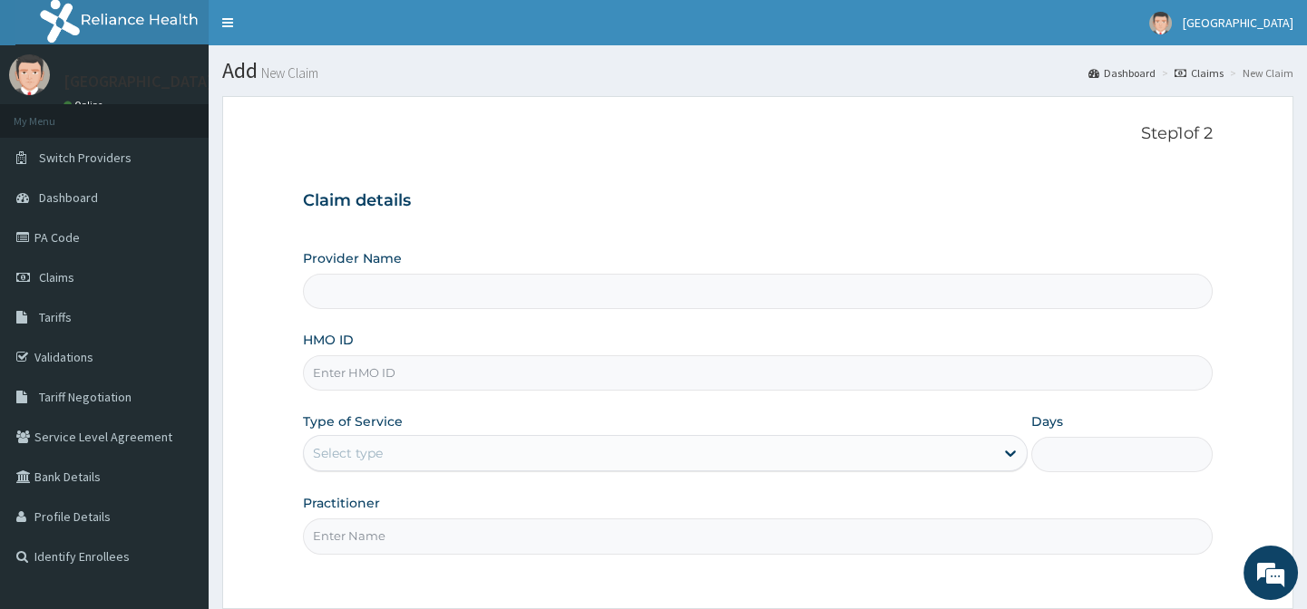
type input "[GEOGRAPHIC_DATA]"
click at [369, 370] on input "HMO ID" at bounding box center [757, 372] width 909 height 35
type input "NPM/10176/C"
click at [962, 475] on div "Provider Name [GEOGRAPHIC_DATA] HMO ID NPM/10176/C Type of Service Select type …" at bounding box center [757, 401] width 909 height 305
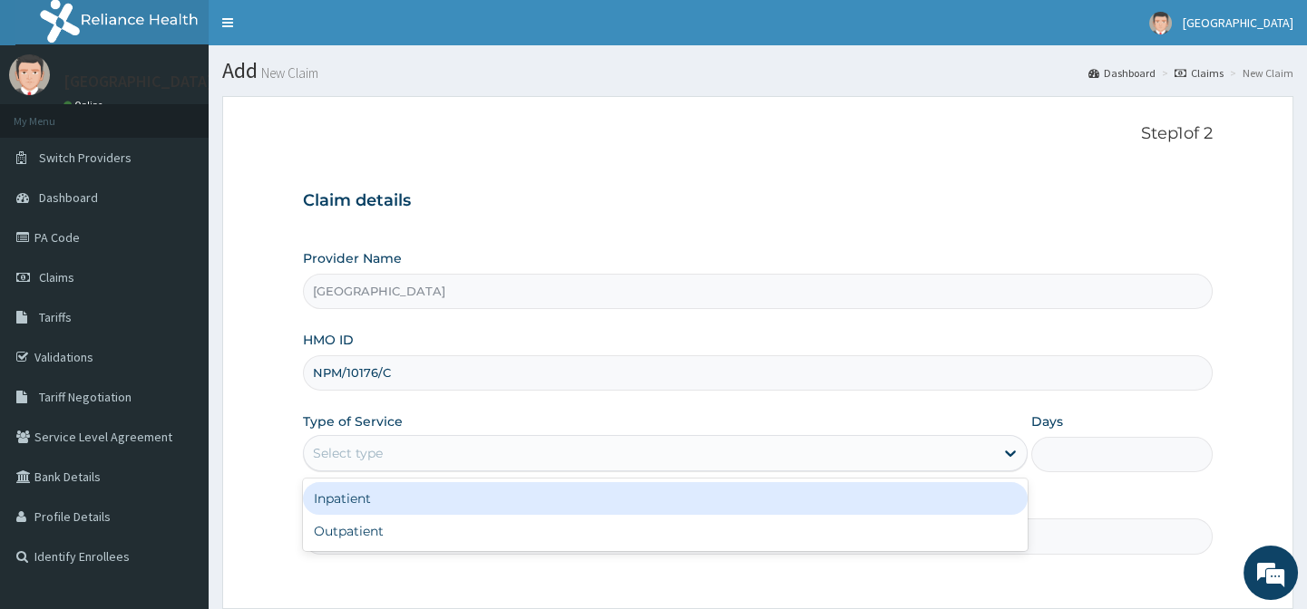
click at [942, 452] on div "Select type" at bounding box center [649, 453] width 690 height 29
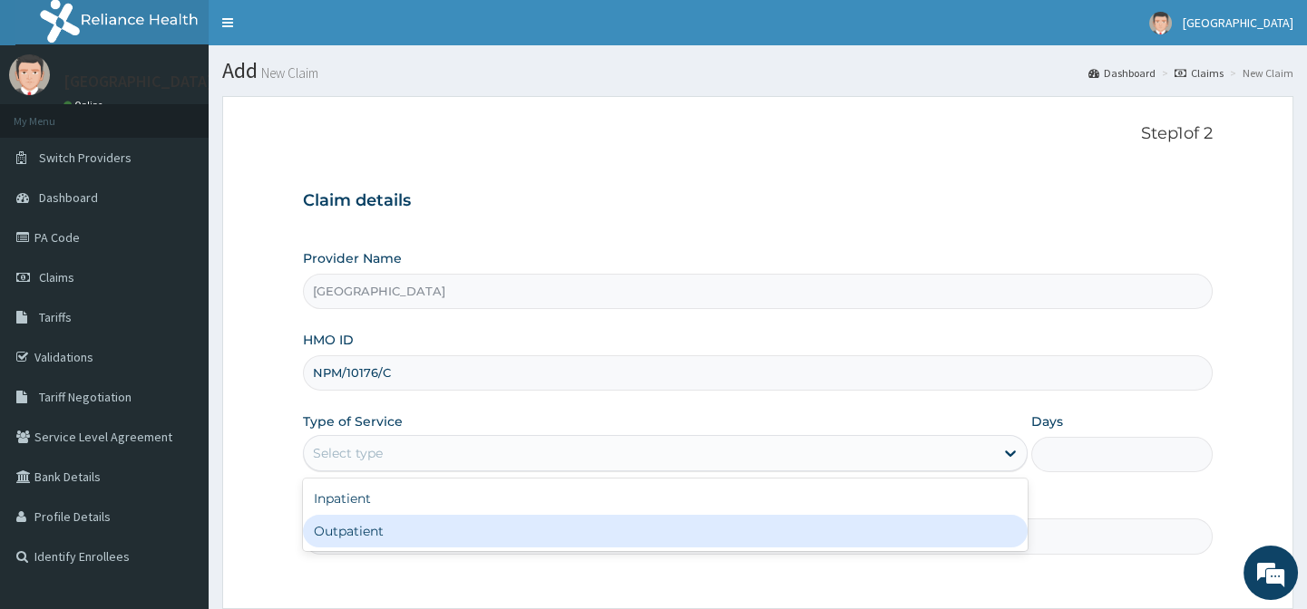
click at [330, 520] on div "Outpatient" at bounding box center [665, 531] width 725 height 33
type input "1"
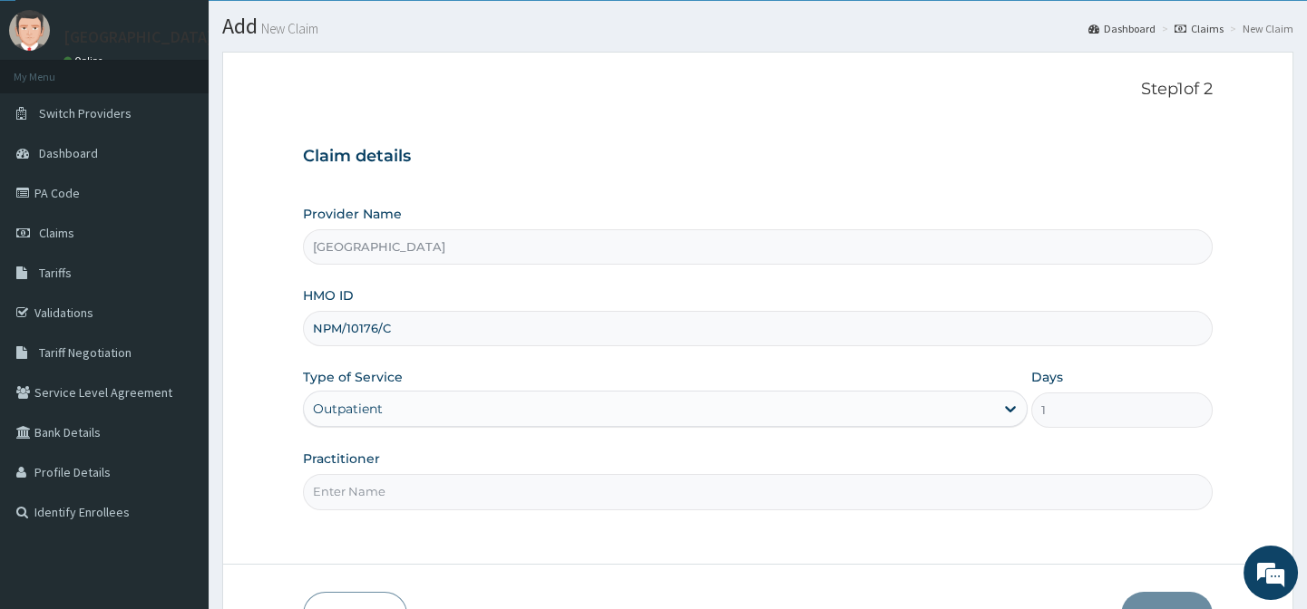
scroll to position [162, 0]
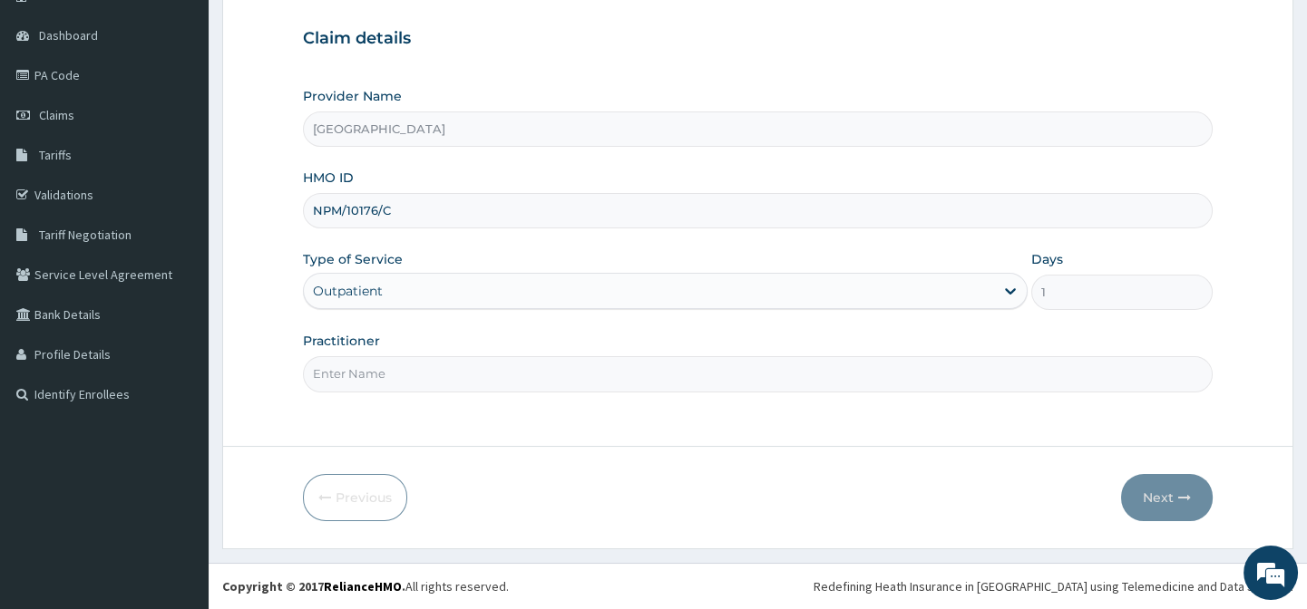
click at [407, 373] on input "Practitioner" at bounding box center [757, 373] width 909 height 35
type input "DR AFOLABI B A"
click at [1175, 501] on button "Next" at bounding box center [1167, 497] width 92 height 47
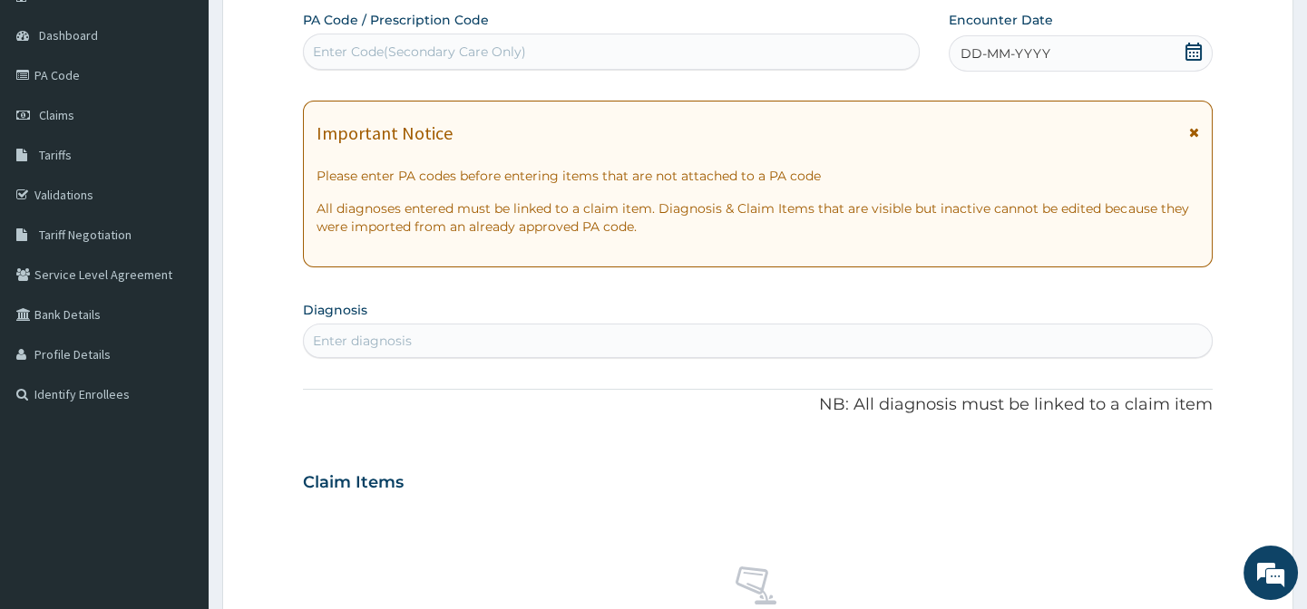
click at [479, 336] on div "Enter diagnosis" at bounding box center [757, 340] width 907 height 29
type input "PAIN"
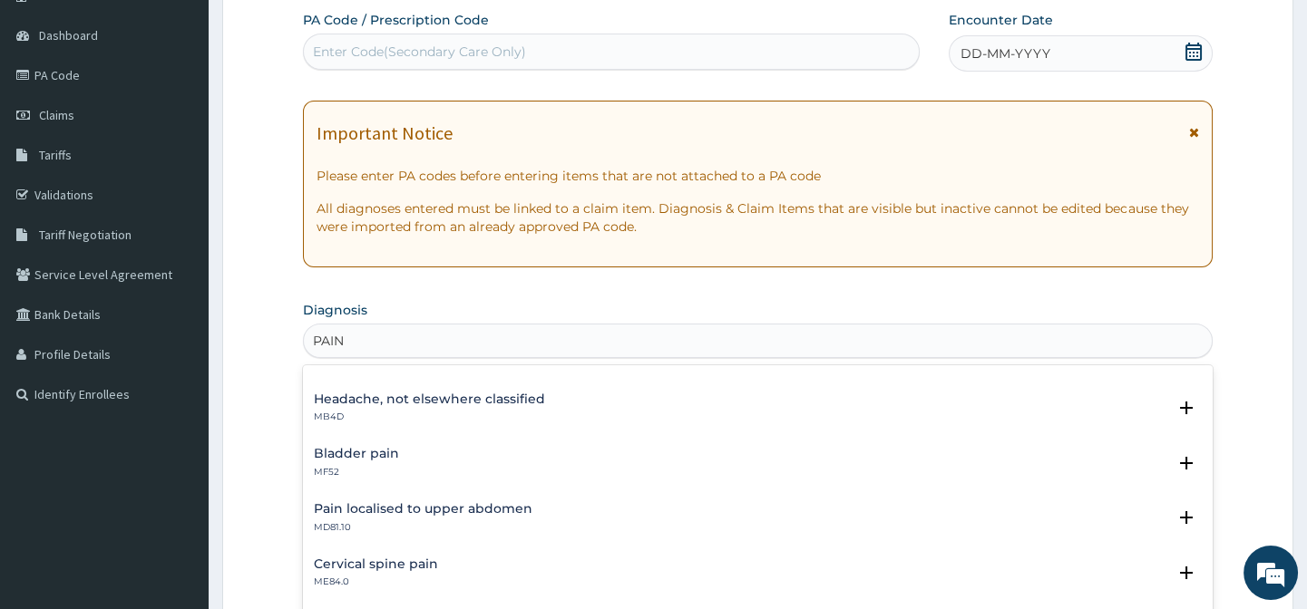
scroll to position [1250, 0]
click at [423, 506] on h4 "Other and unspecified abdominal pain" at bounding box center [406, 509] width 184 height 14
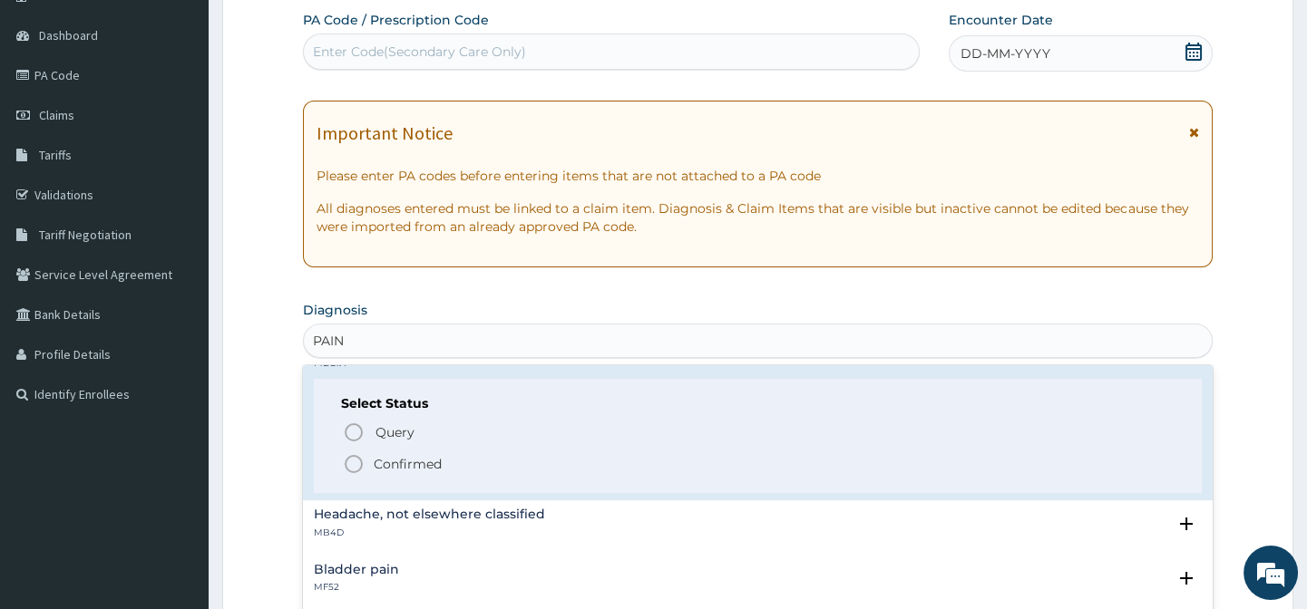
scroll to position [1415, 0]
click at [353, 466] on icon "status option filled" at bounding box center [354, 464] width 22 height 22
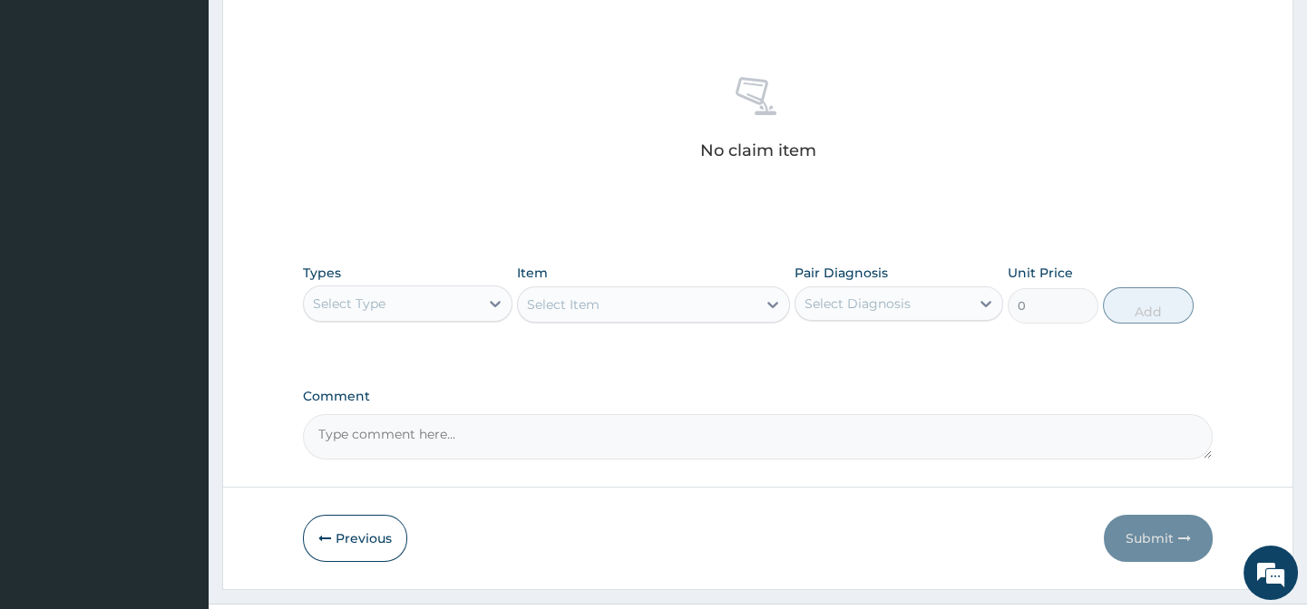
scroll to position [697, 0]
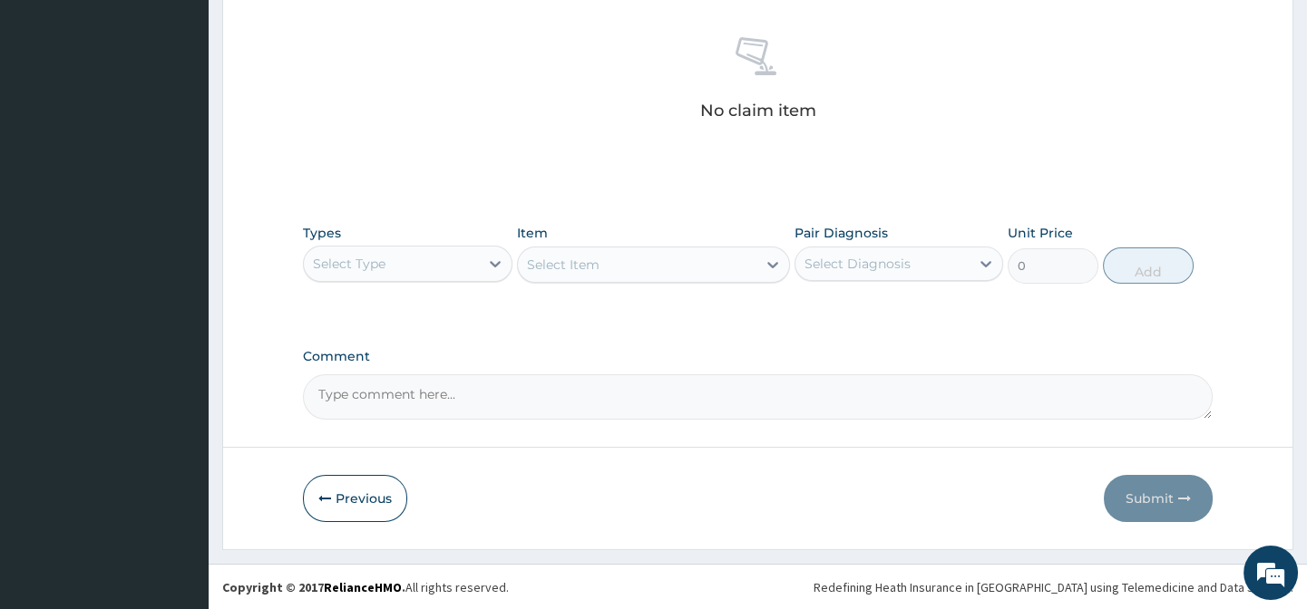
click at [439, 242] on div "Types Select Type" at bounding box center [407, 254] width 209 height 60
click at [420, 283] on div "Types Select Type Item Select Item Pair Diagnosis Select Diagnosis Unit Price 0…" at bounding box center [757, 254] width 909 height 78
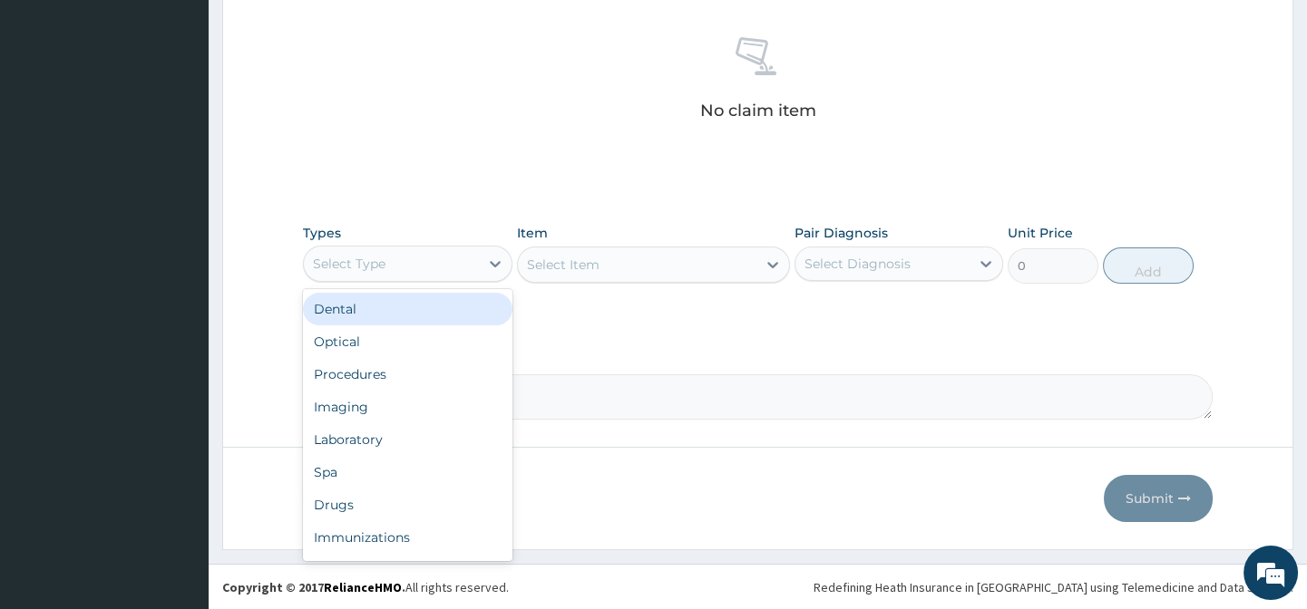
click at [419, 272] on div "Select Type" at bounding box center [391, 263] width 174 height 29
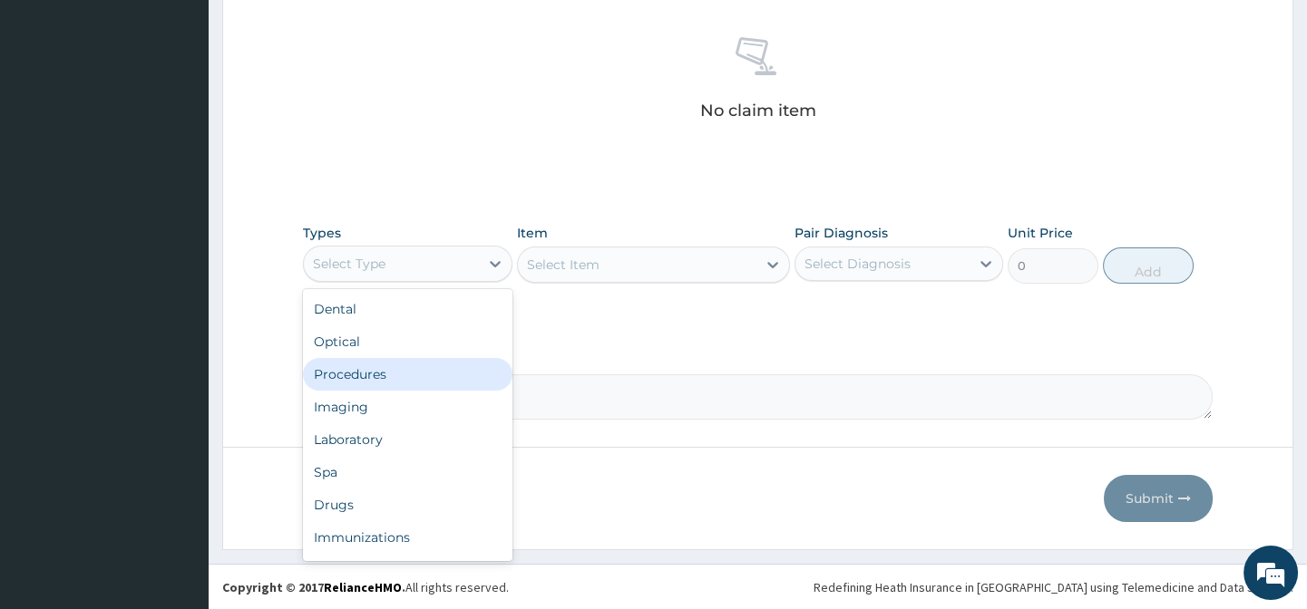
click at [381, 365] on div "Procedures" at bounding box center [407, 374] width 209 height 33
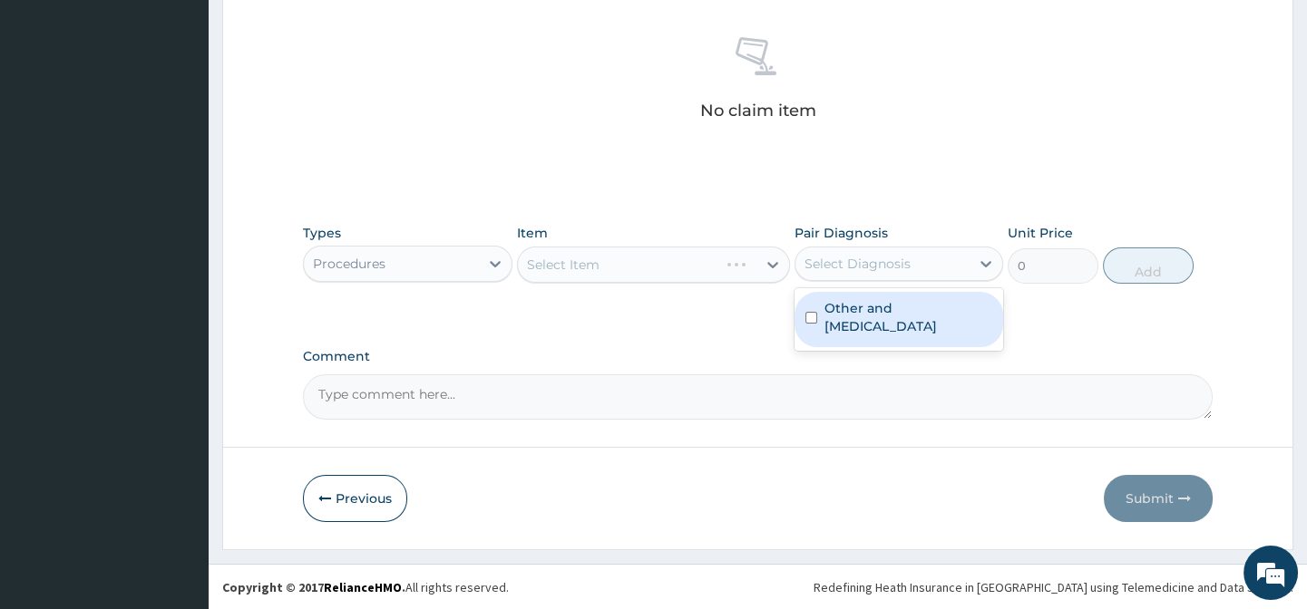
click at [871, 260] on div "Select Diagnosis" at bounding box center [857, 264] width 106 height 18
click at [870, 308] on label "Other and unspecified abdominal pain" at bounding box center [908, 317] width 168 height 36
checkbox input "true"
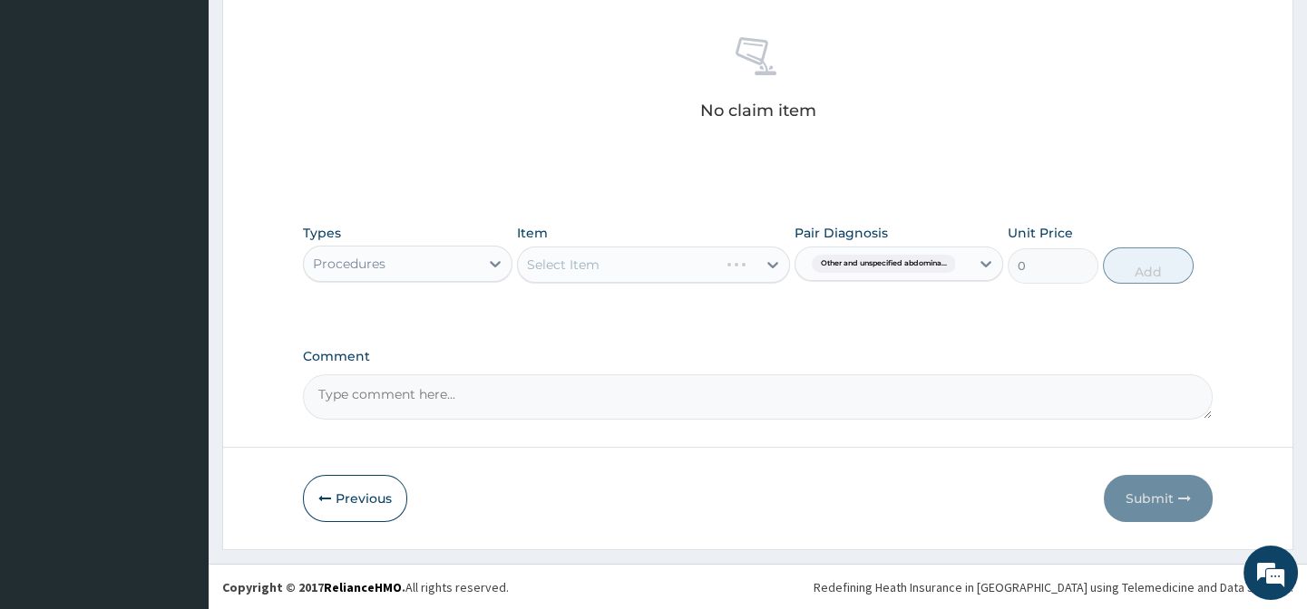
click at [604, 263] on div "Select Item" at bounding box center [653, 265] width 273 height 36
click at [609, 269] on div "Select Item" at bounding box center [637, 264] width 238 height 29
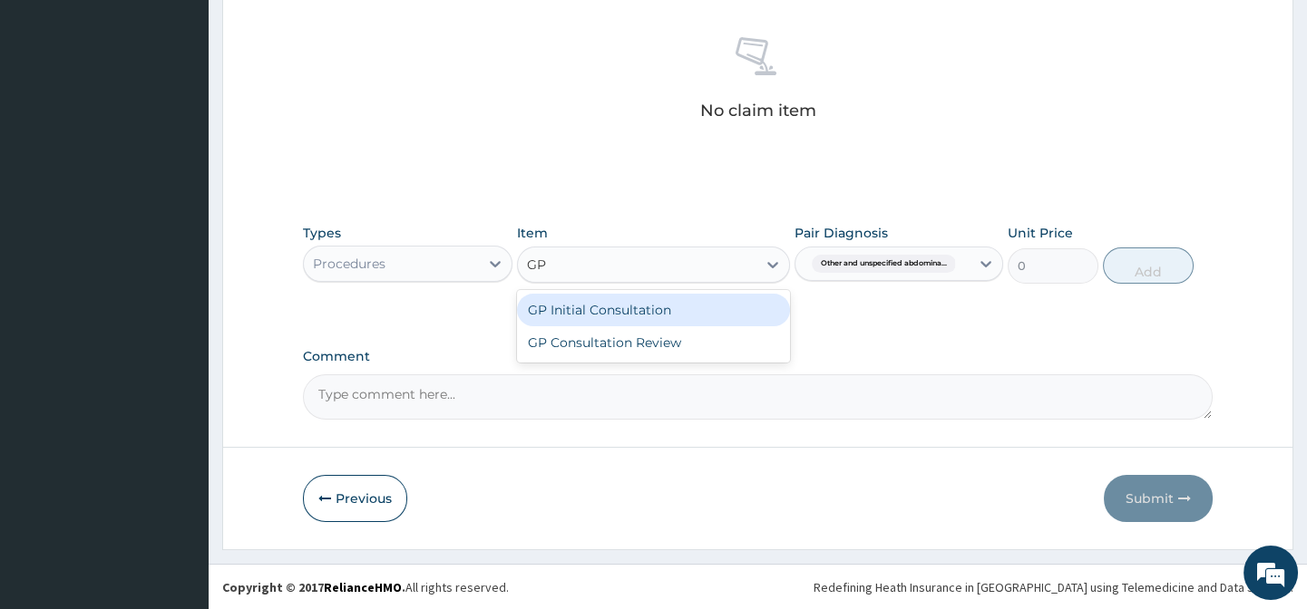
type input "GP"
click at [610, 301] on div "GP Initial Consultation" at bounding box center [653, 310] width 273 height 33
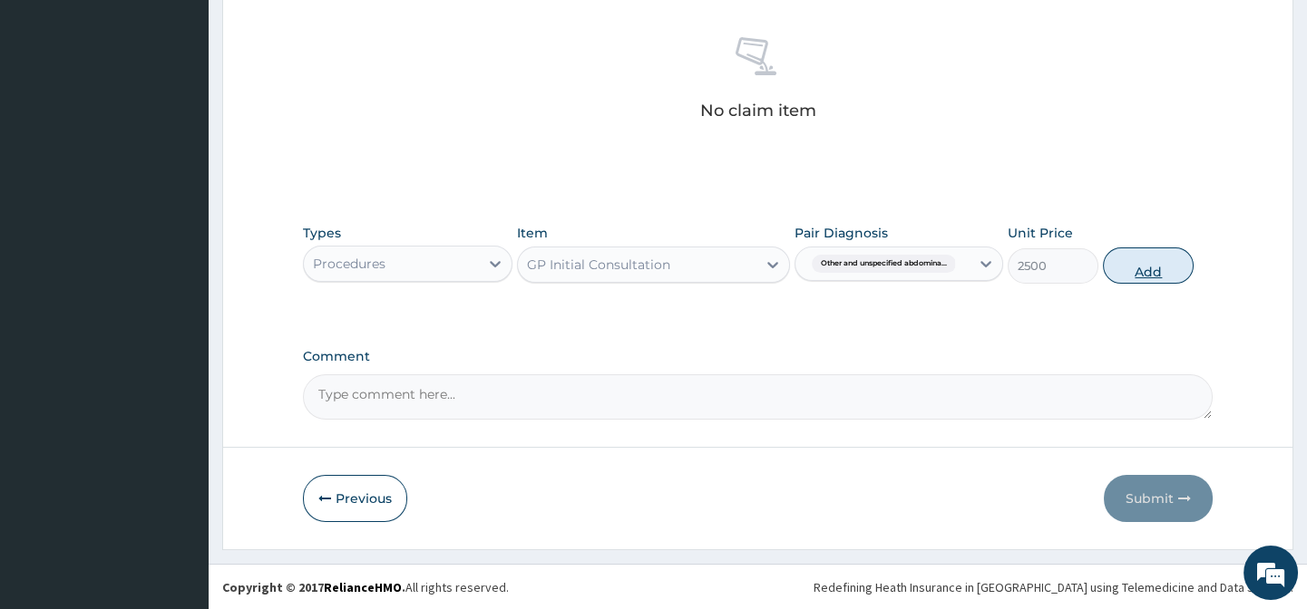
click at [1141, 272] on button "Add" at bounding box center [1148, 266] width 91 height 36
type input "0"
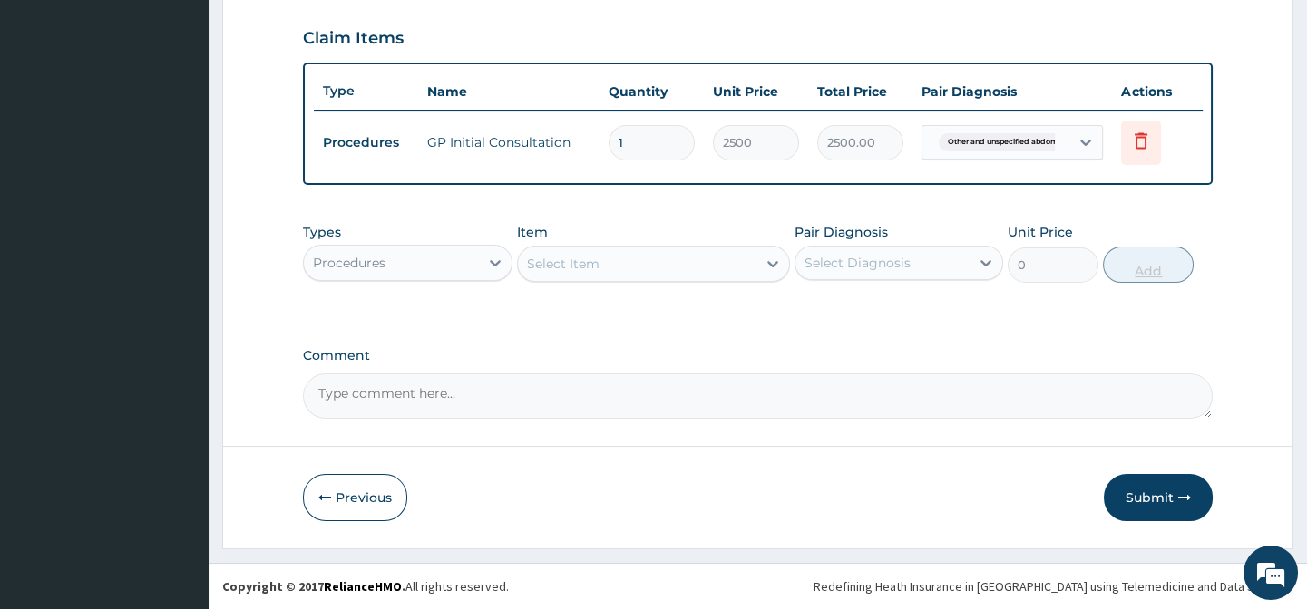
scroll to position [623, 0]
click at [1179, 515] on button "Submit" at bounding box center [1158, 497] width 109 height 47
click at [1143, 491] on button "Submit" at bounding box center [1158, 497] width 109 height 47
click at [1143, 511] on button "Submit" at bounding box center [1158, 497] width 109 height 47
click at [1139, 508] on button "Submit" at bounding box center [1158, 497] width 109 height 47
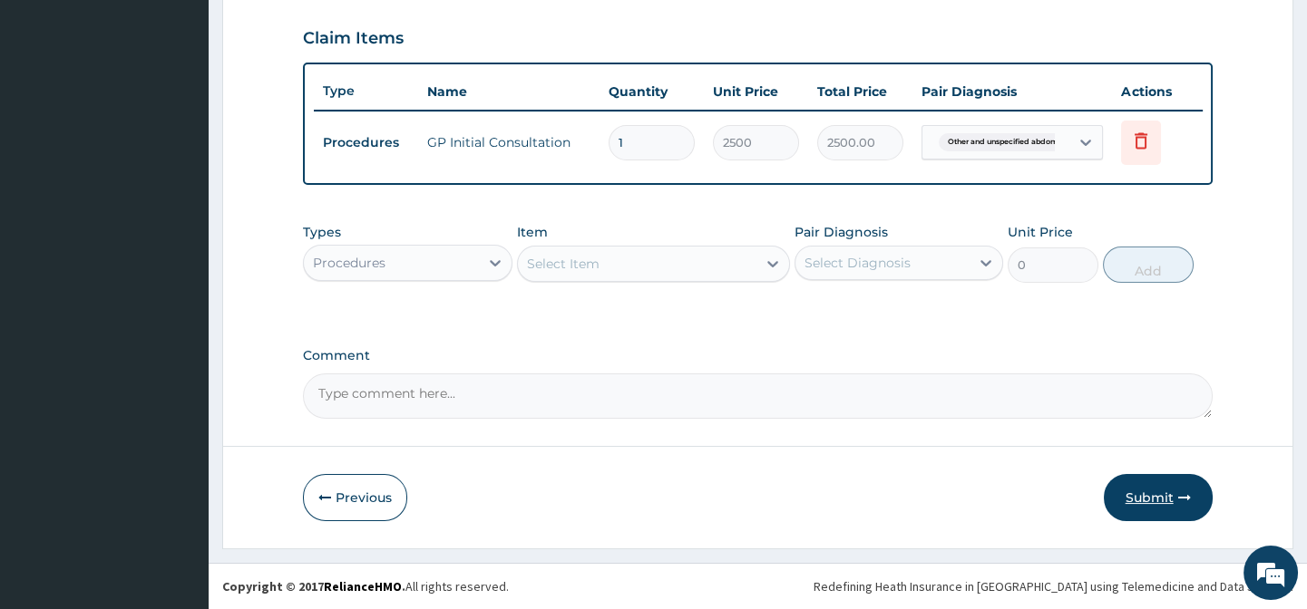
click at [1153, 496] on button "Submit" at bounding box center [1158, 497] width 109 height 47
click at [1143, 483] on button "Submit" at bounding box center [1158, 497] width 109 height 47
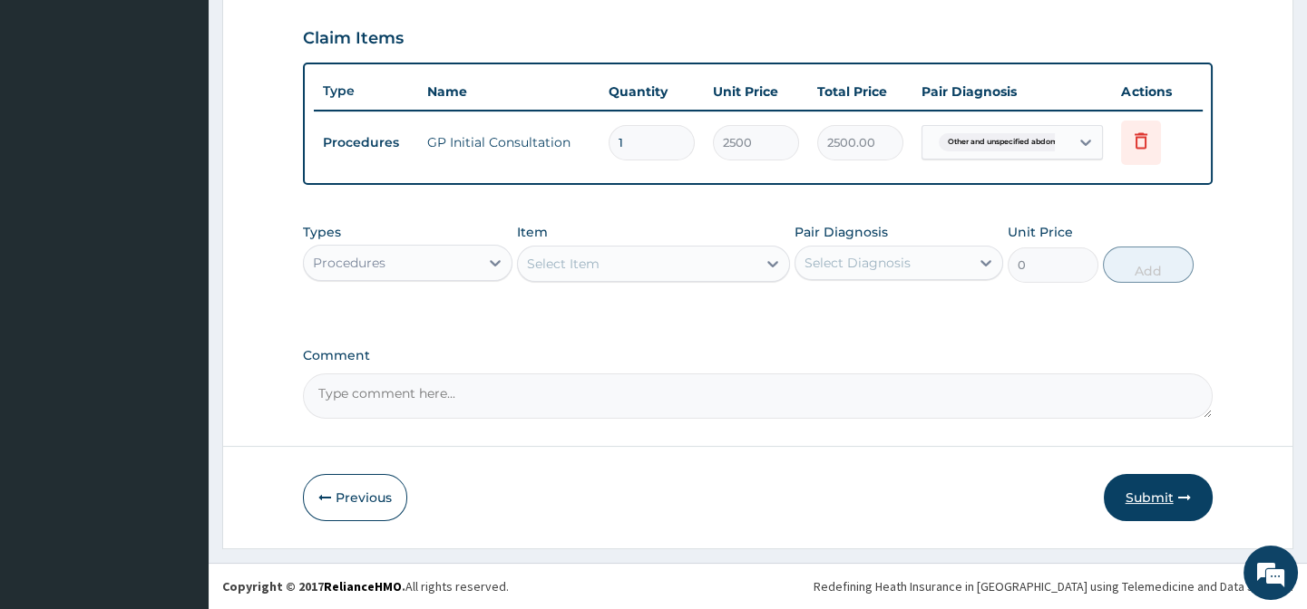
click at [1143, 483] on button "Submit" at bounding box center [1158, 497] width 109 height 47
click at [1095, 444] on form "Step 2 of 2 PA Code / Prescription Code Enter Code(Secondary Care Only) Encount…" at bounding box center [757, 16] width 1071 height 1065
click at [1194, 496] on button "Submit" at bounding box center [1158, 497] width 109 height 47
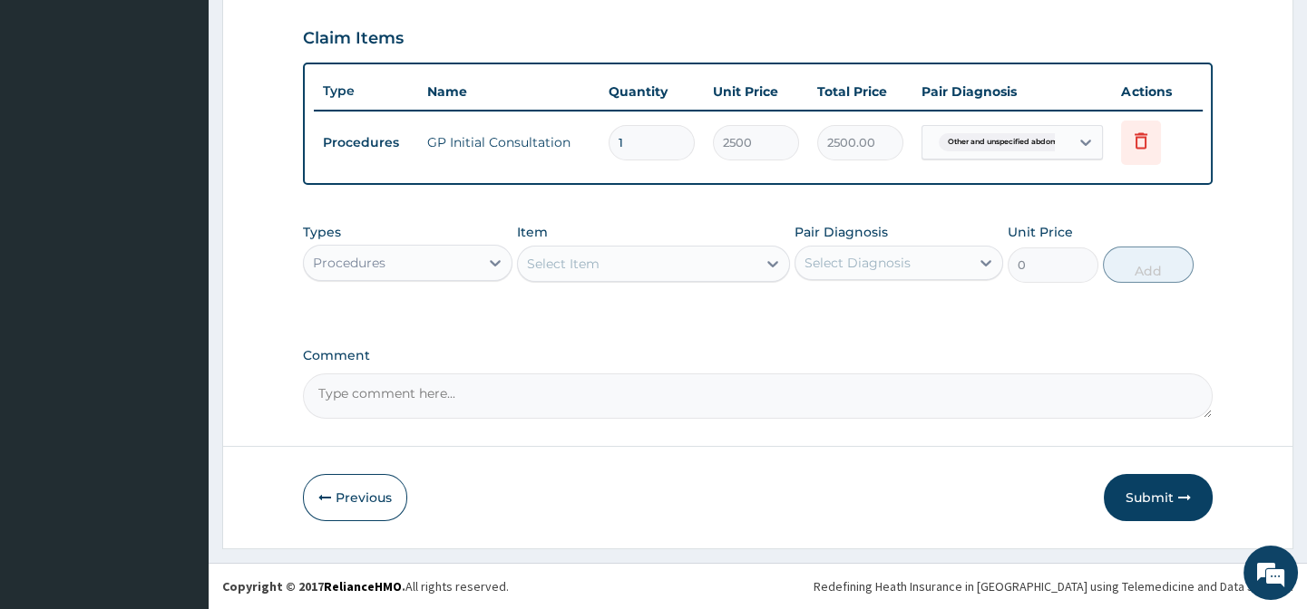
click at [400, 264] on div "Procedures" at bounding box center [391, 262] width 174 height 29
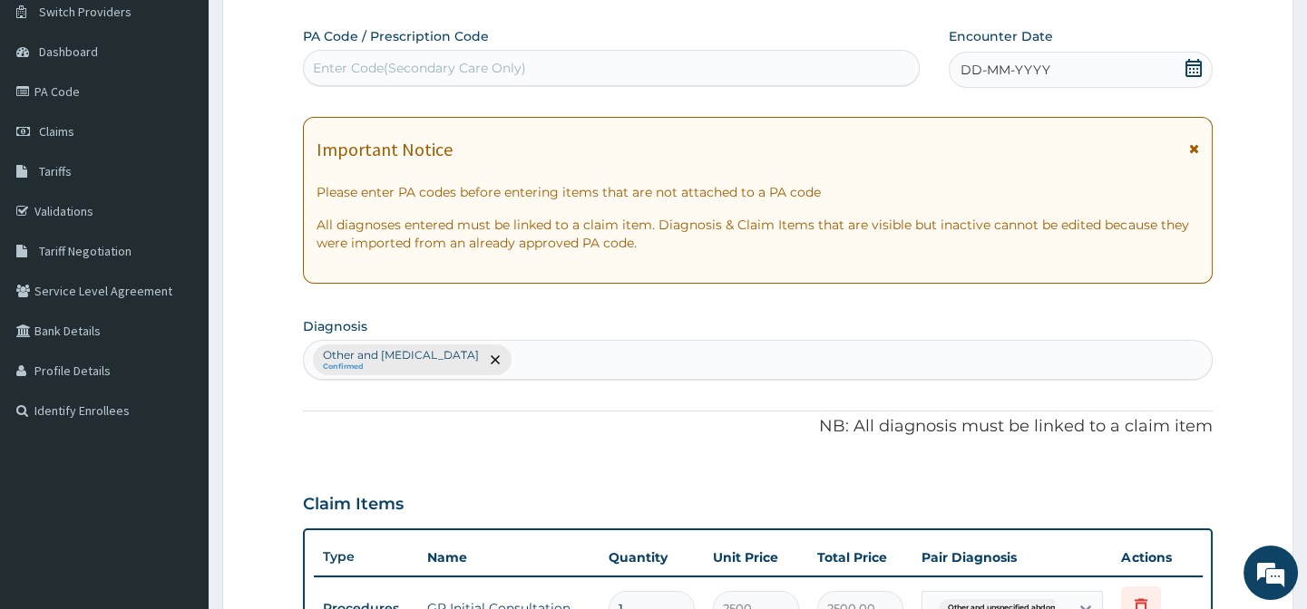
scroll to position [45, 0]
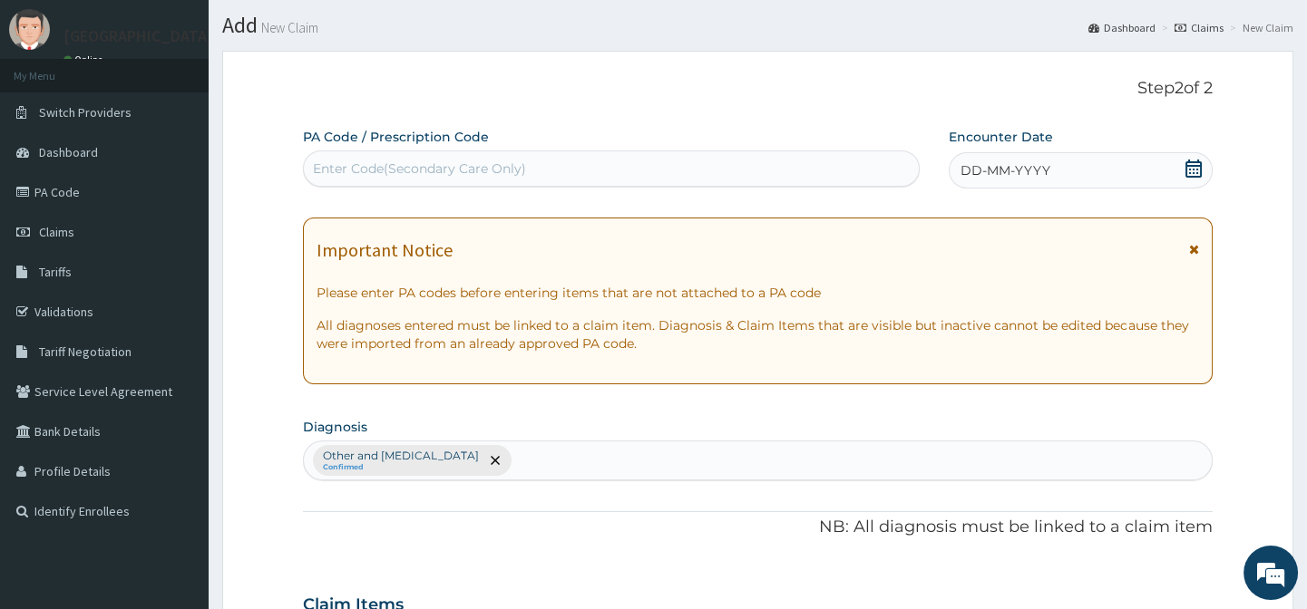
click at [1188, 166] on icon at bounding box center [1193, 169] width 18 height 18
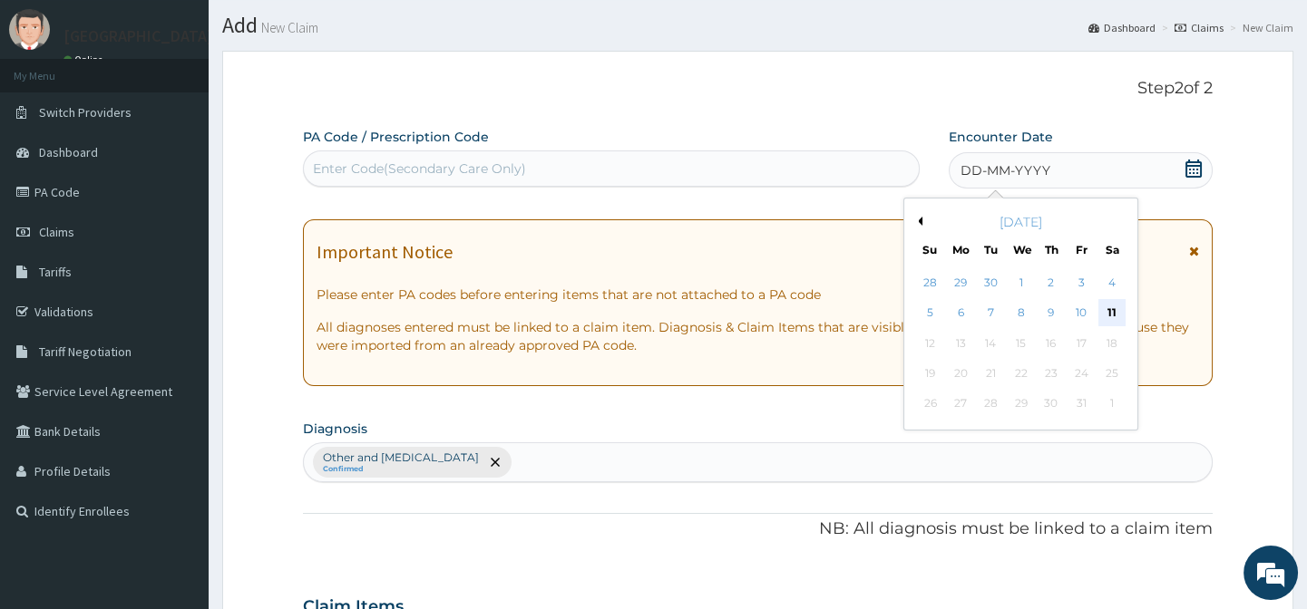
click at [1105, 310] on div "11" at bounding box center [1110, 313] width 27 height 27
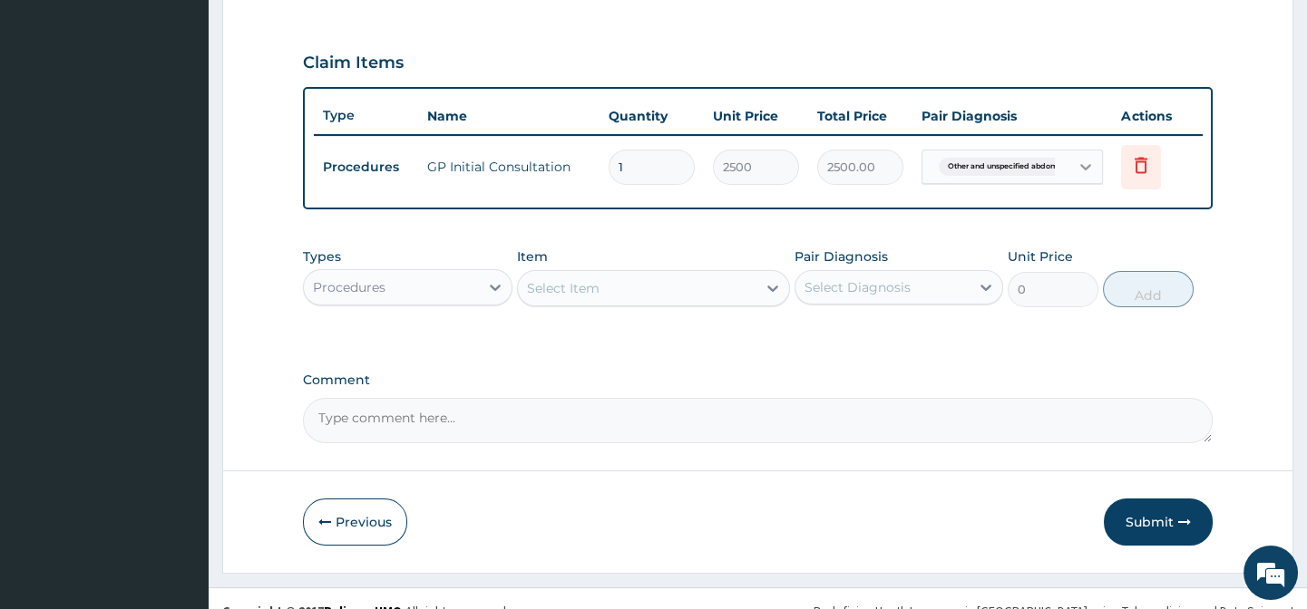
scroll to position [623, 0]
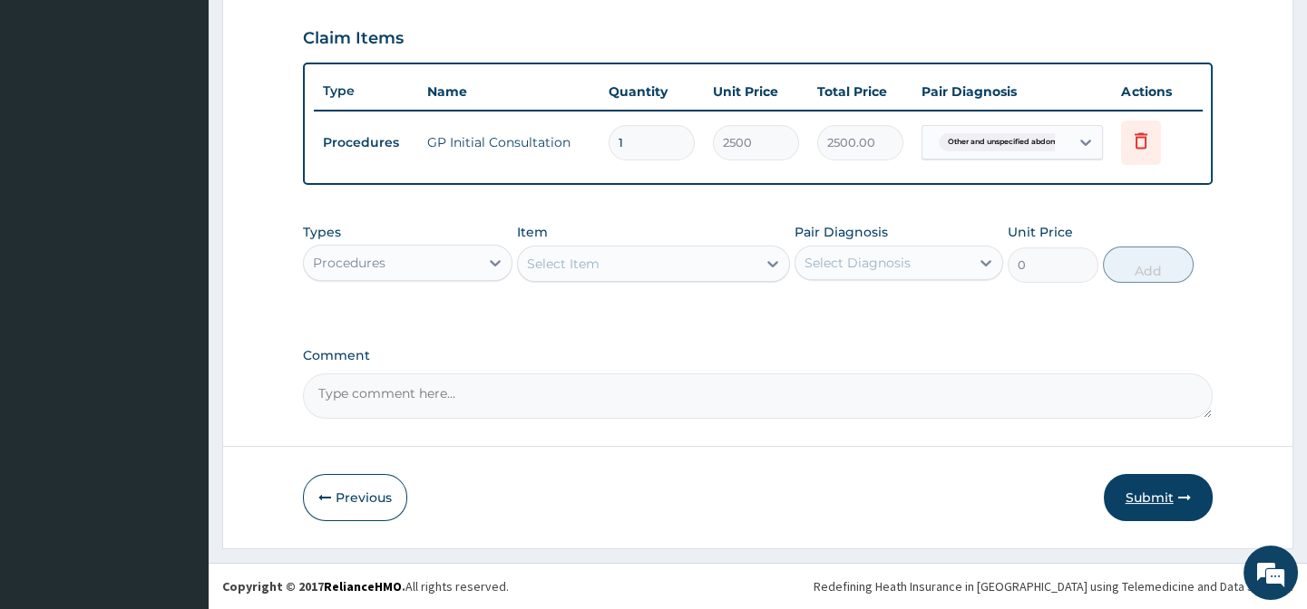
click at [1146, 490] on button "Submit" at bounding box center [1158, 497] width 109 height 47
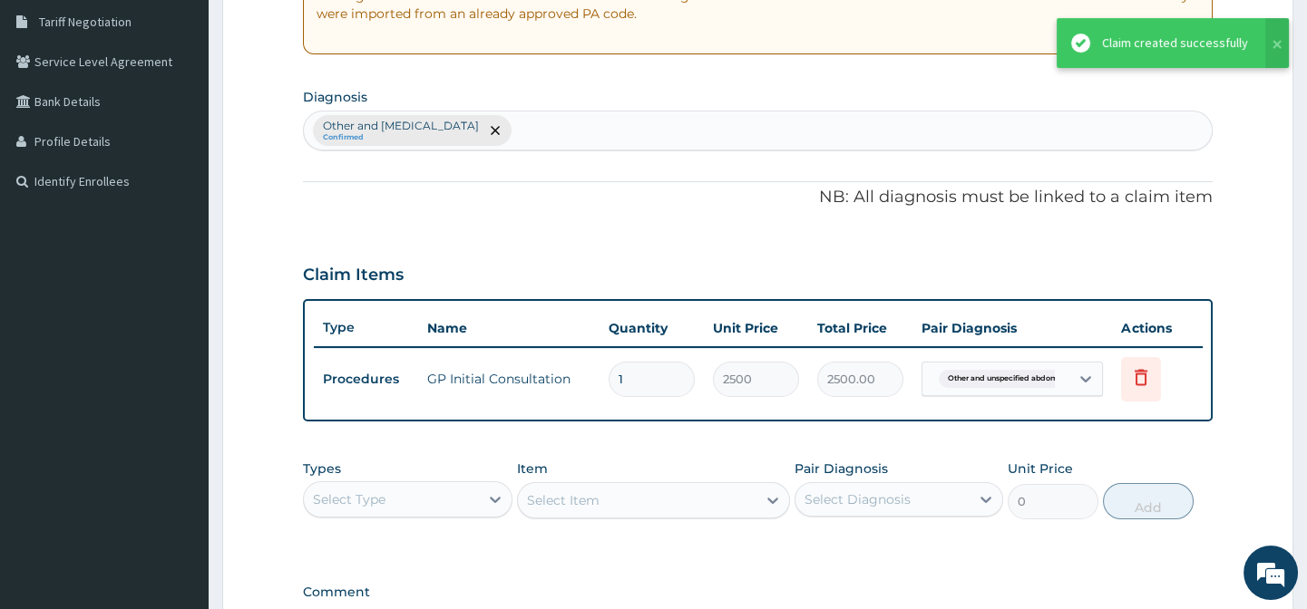
scroll to position [273, 0]
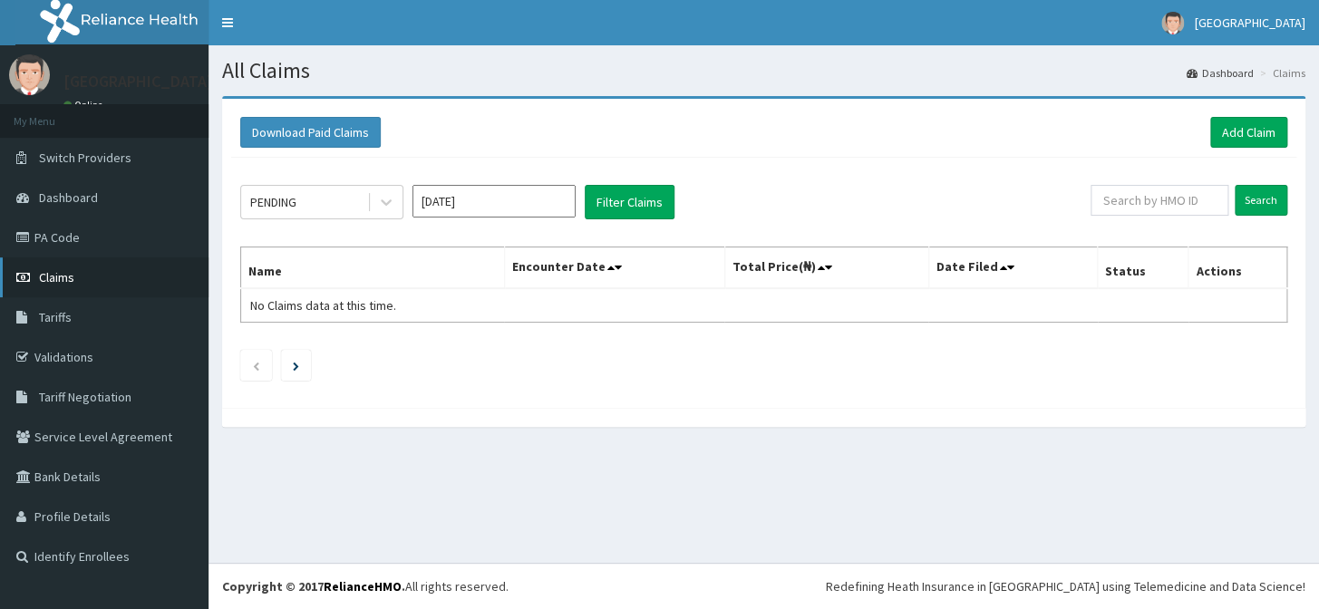
click at [70, 281] on span "Claims" at bounding box center [56, 277] width 35 height 16
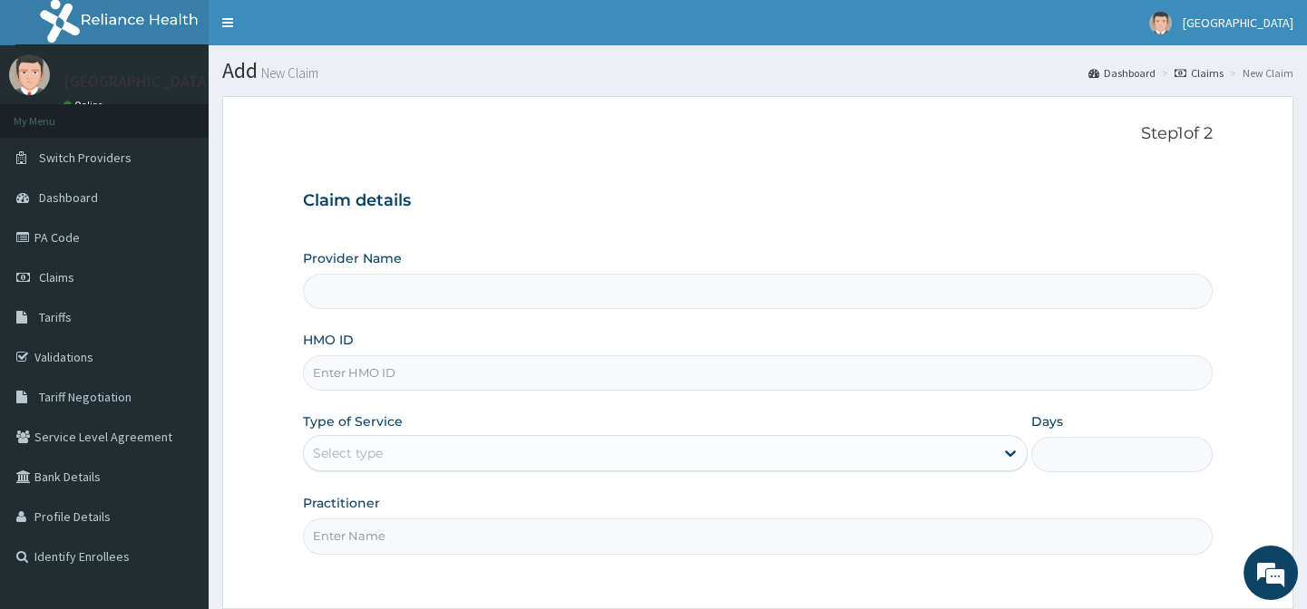
drag, startPoint x: 0, startPoint y: 0, endPoint x: 355, endPoint y: 366, distance: 509.8
click at [355, 366] on input "HMO ID" at bounding box center [757, 372] width 909 height 35
type input "NP"
type input "[GEOGRAPHIC_DATA]"
type input "NPM/10176/D"
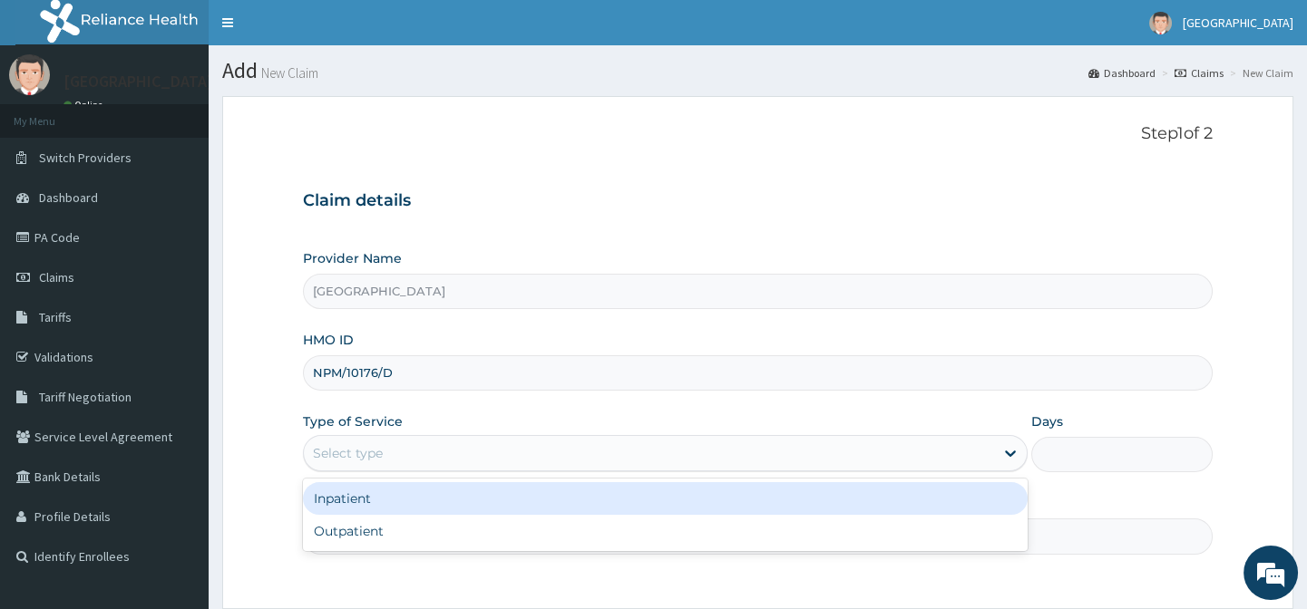
click at [339, 456] on div "Select type" at bounding box center [348, 453] width 70 height 18
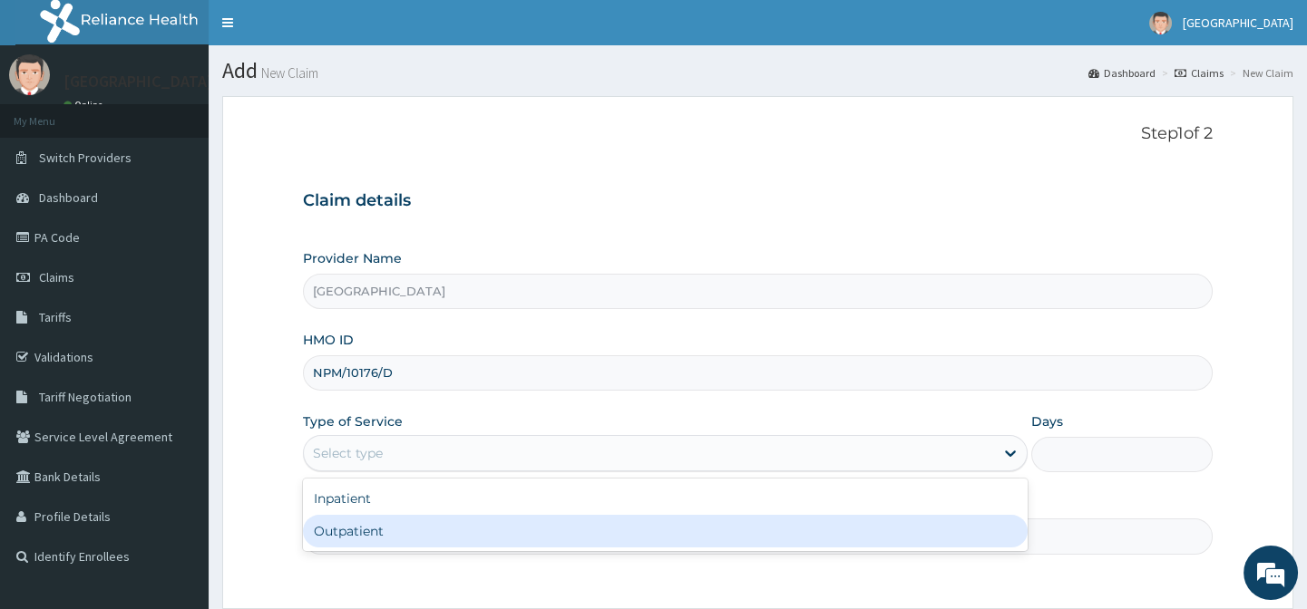
click at [345, 533] on div "Outpatient" at bounding box center [665, 531] width 725 height 33
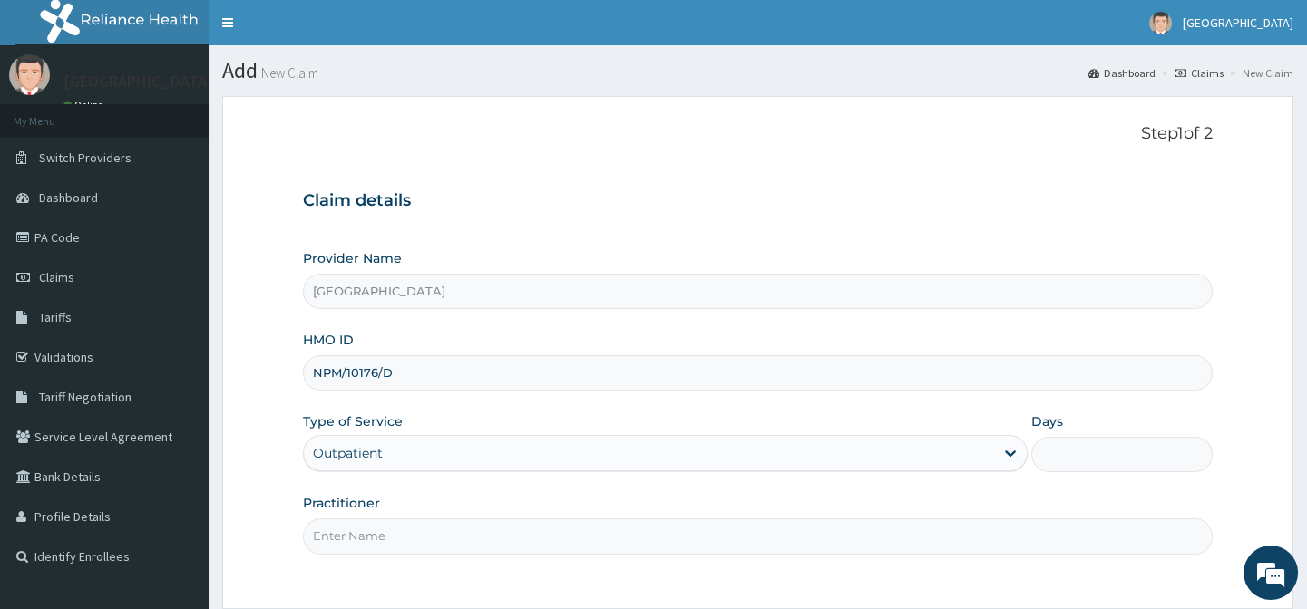
type input "1"
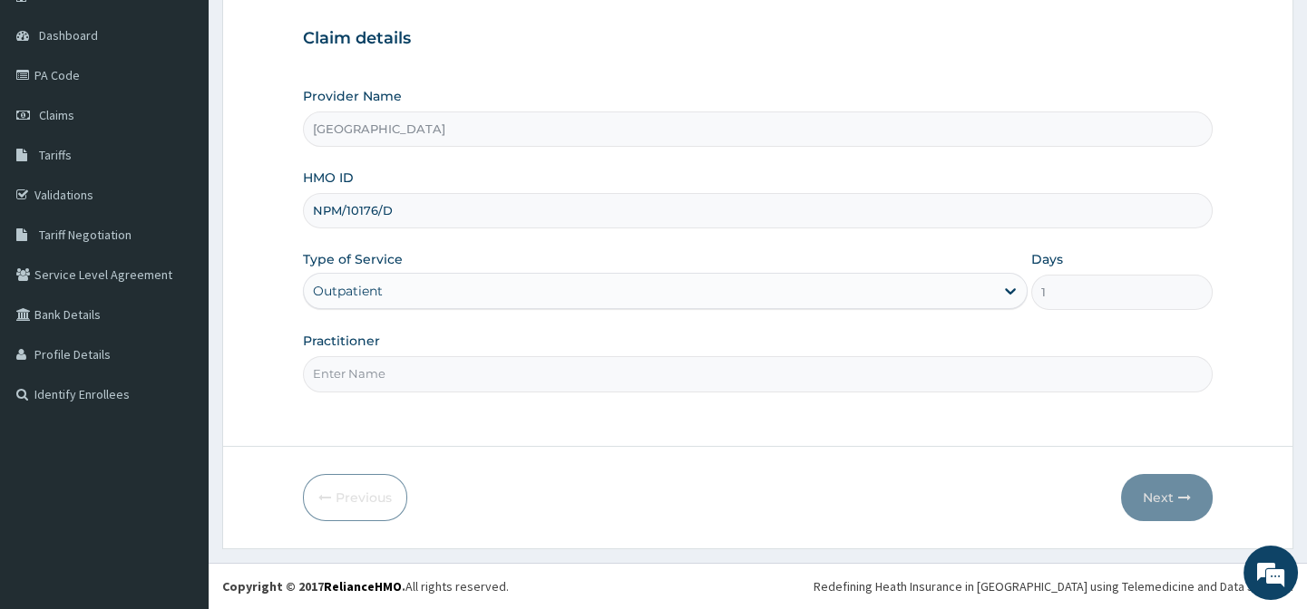
click at [375, 366] on input "Practitioner" at bounding box center [757, 373] width 909 height 35
type input "[PERSON_NAME] B A"
click at [1143, 517] on button "Next" at bounding box center [1167, 497] width 92 height 47
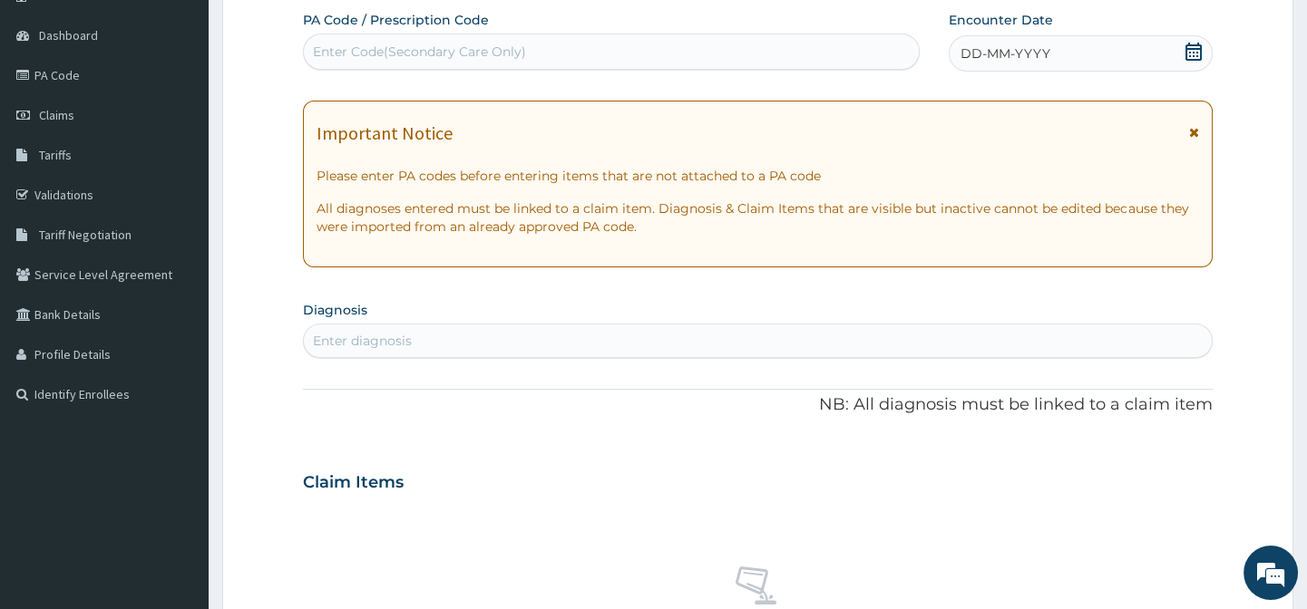
click at [1194, 45] on icon at bounding box center [1193, 52] width 16 height 18
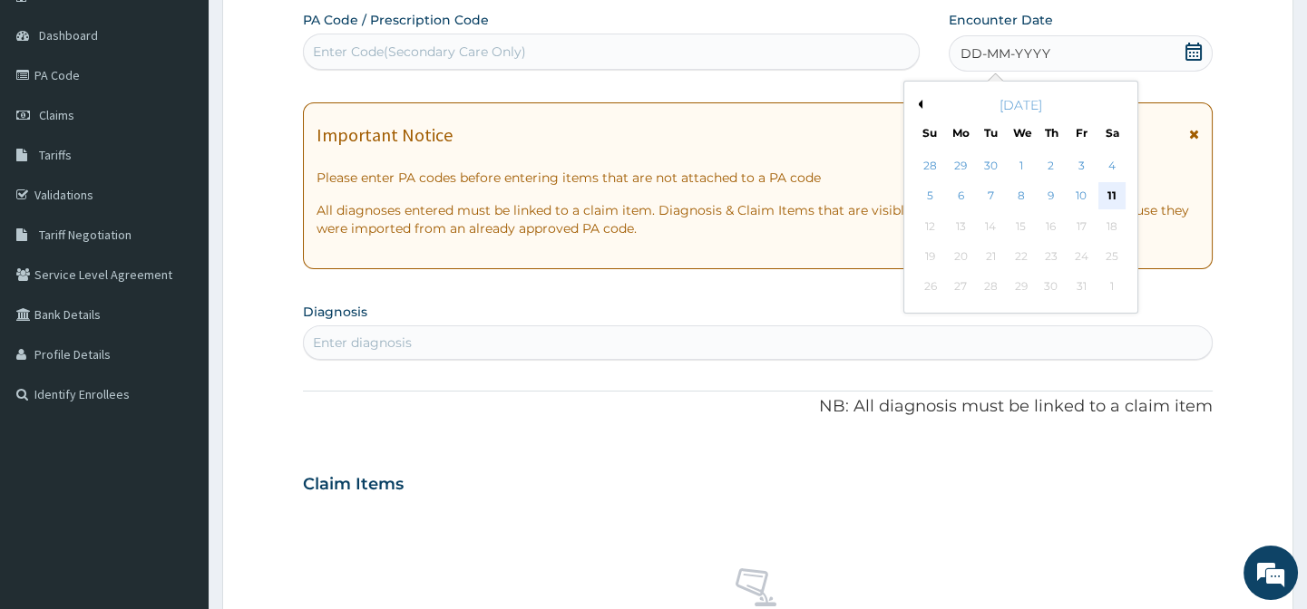
click at [1116, 186] on div "11" at bounding box center [1110, 196] width 27 height 27
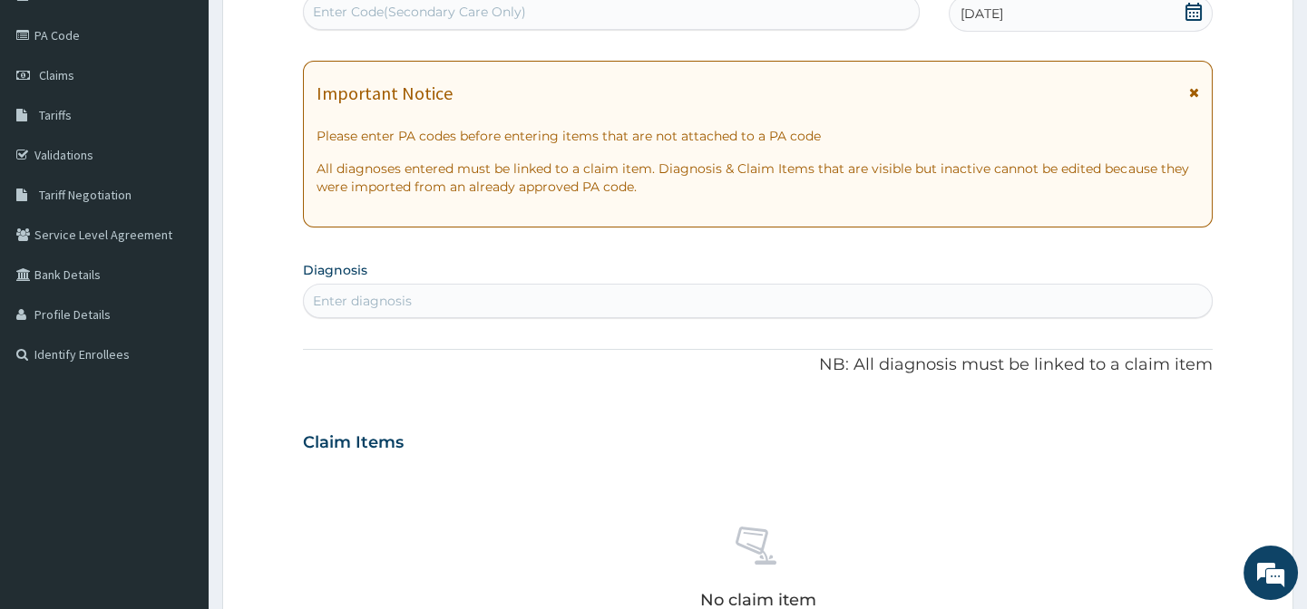
scroll to position [409, 0]
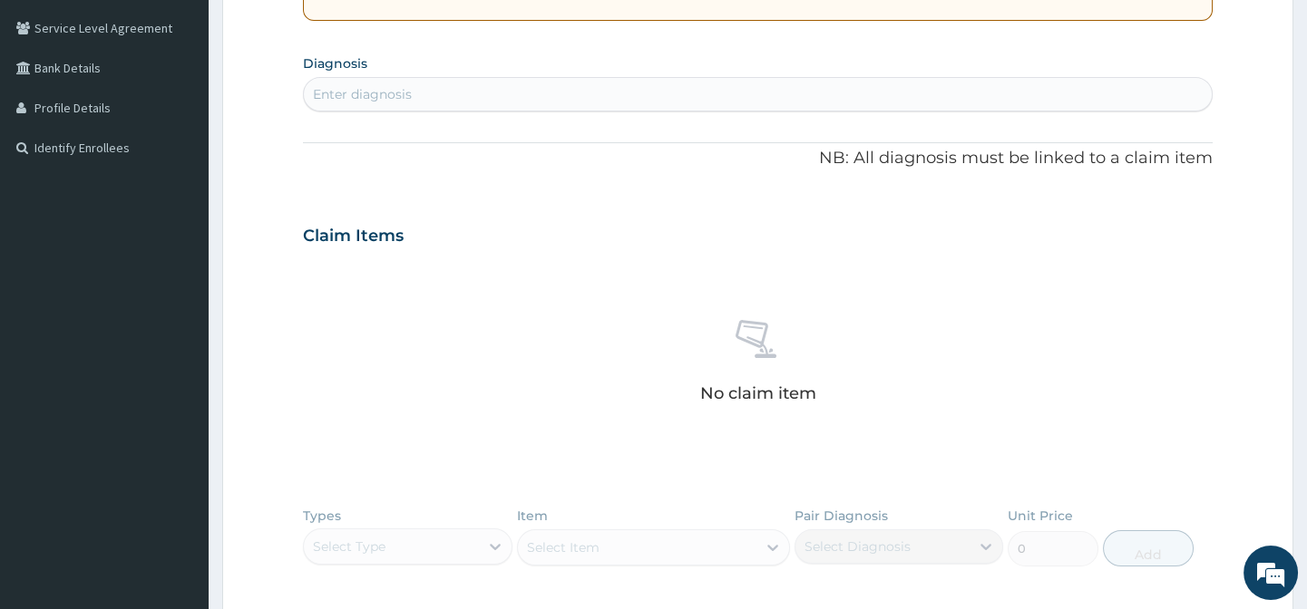
click at [547, 102] on div "Enter diagnosis" at bounding box center [757, 94] width 907 height 29
click at [545, 98] on div "Enter diagnosis" at bounding box center [757, 94] width 907 height 29
type input "A"
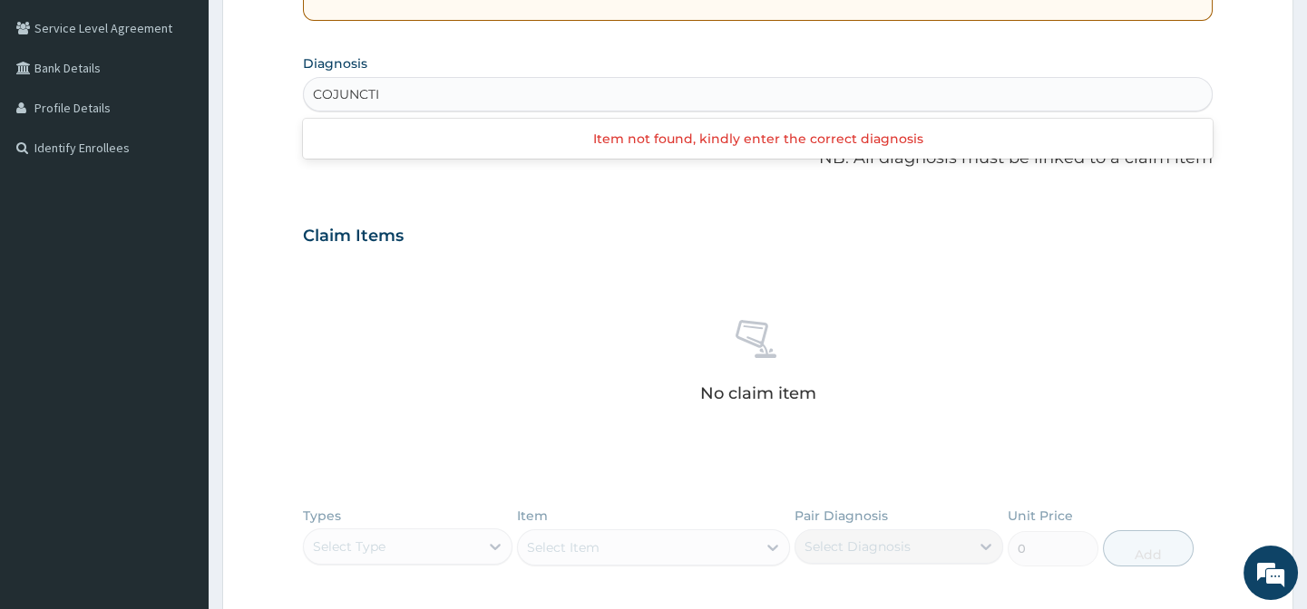
type input "COJUNCTI"
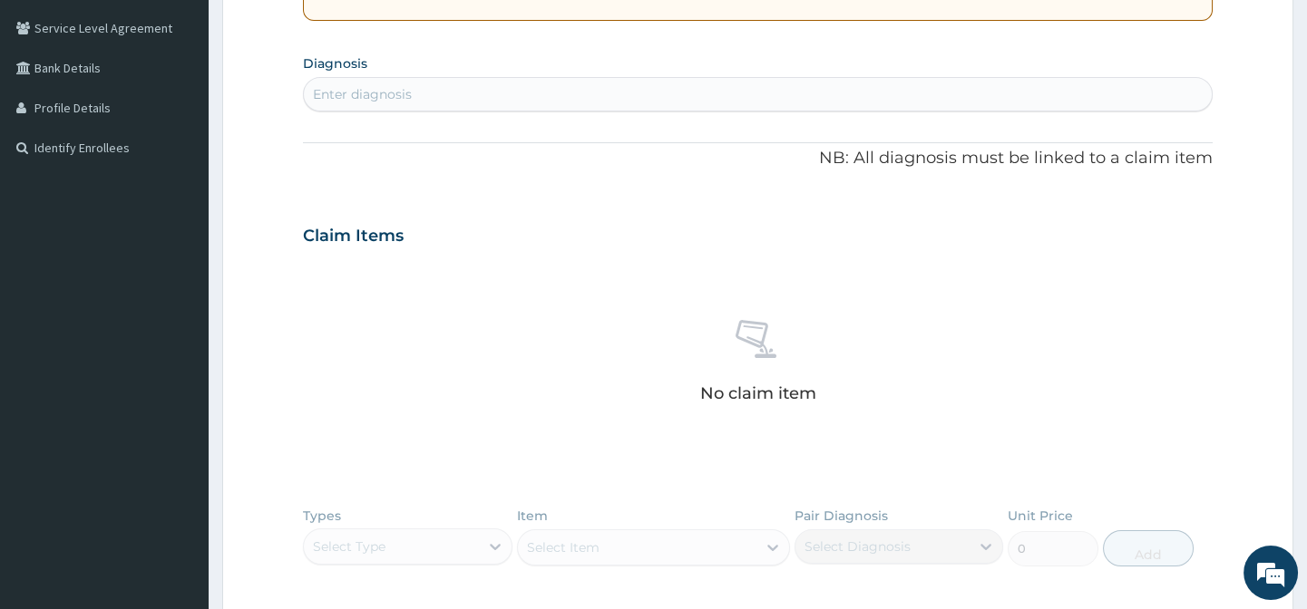
click at [394, 96] on div "Enter diagnosis" at bounding box center [362, 94] width 99 height 18
click at [355, 91] on div "Enter diagnosis" at bounding box center [362, 94] width 99 height 18
paste input "C"
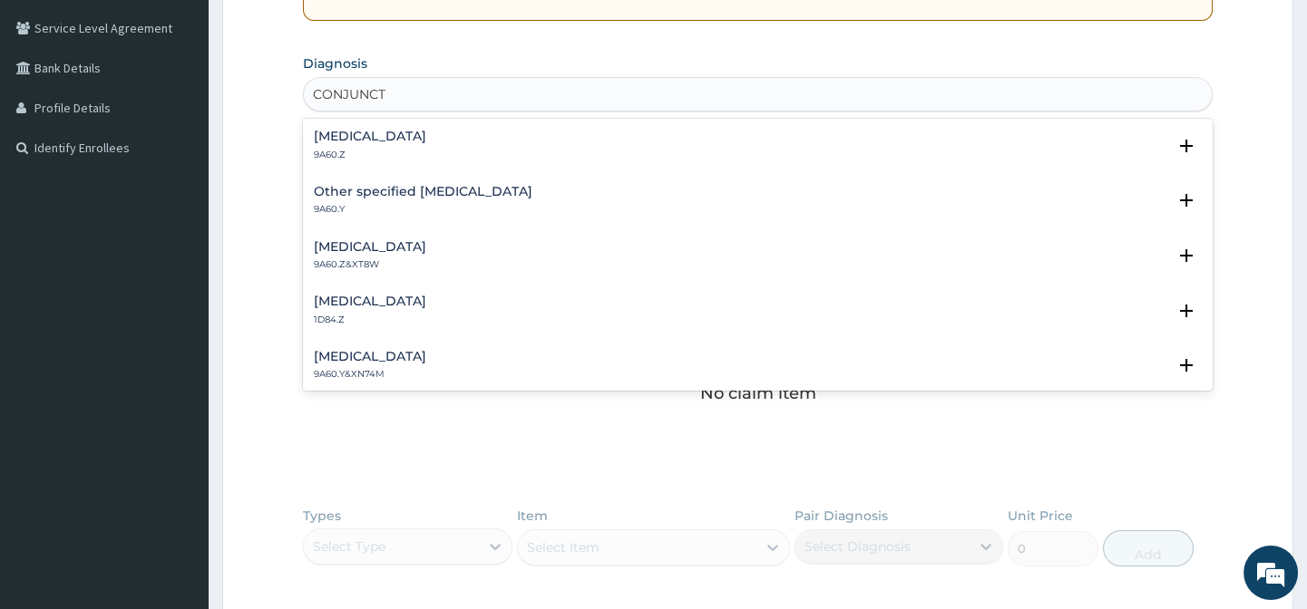
type input "CONJUNCT"
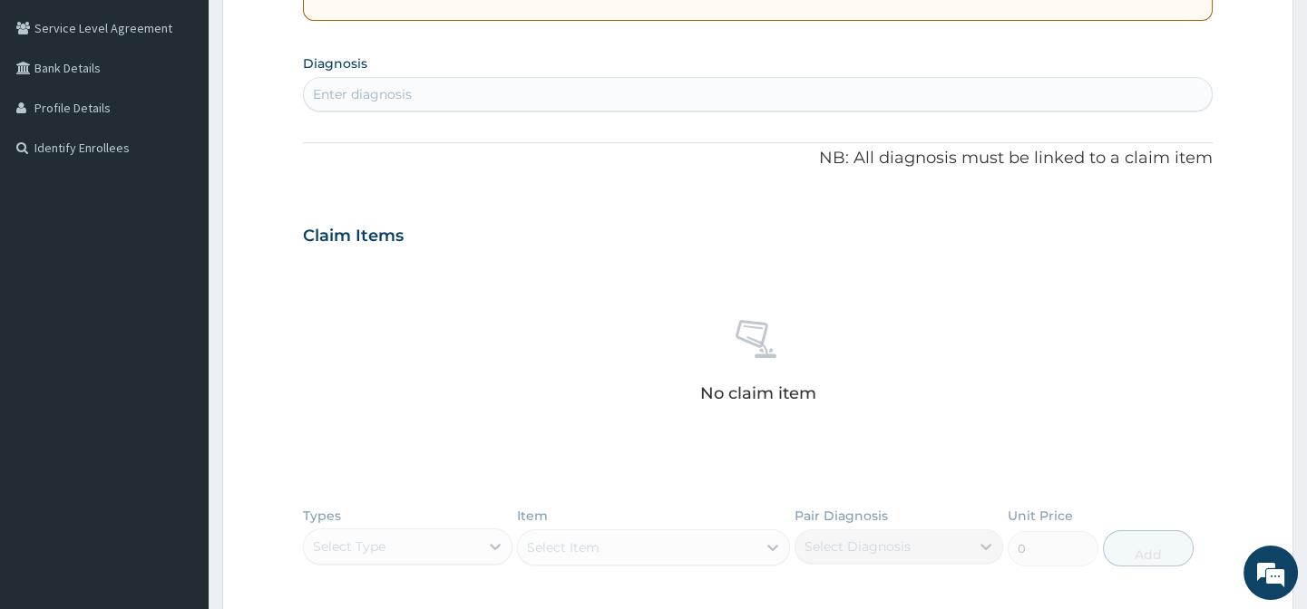
scroll to position [326, 0]
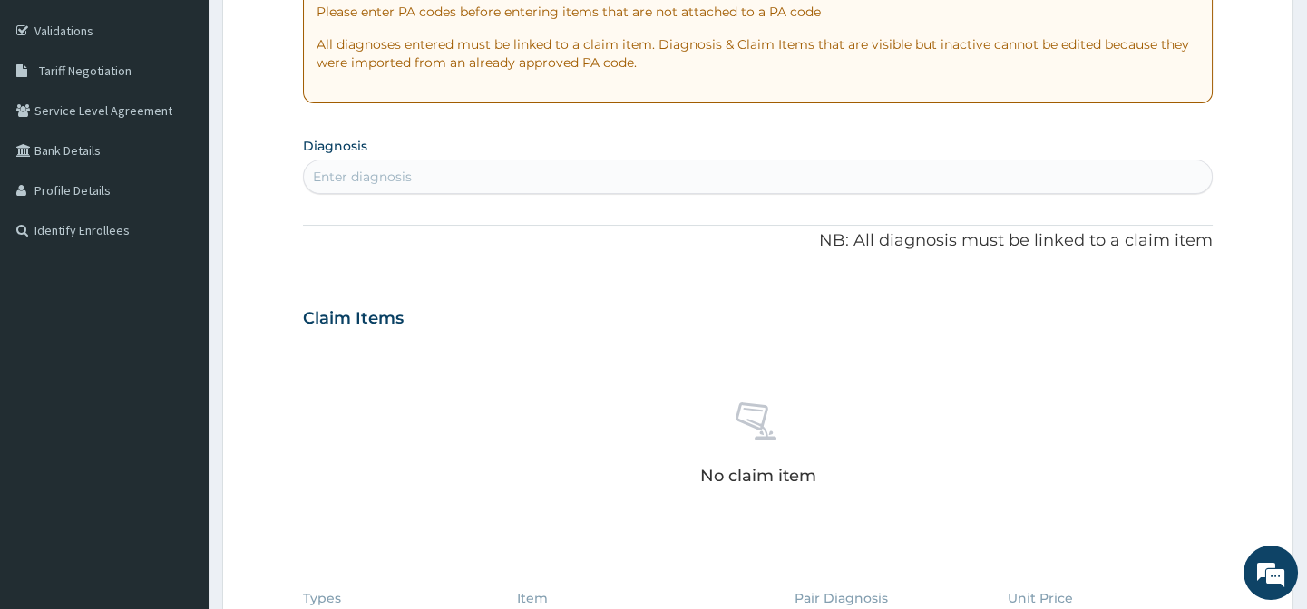
click at [448, 177] on div "Enter diagnosis" at bounding box center [757, 176] width 907 height 29
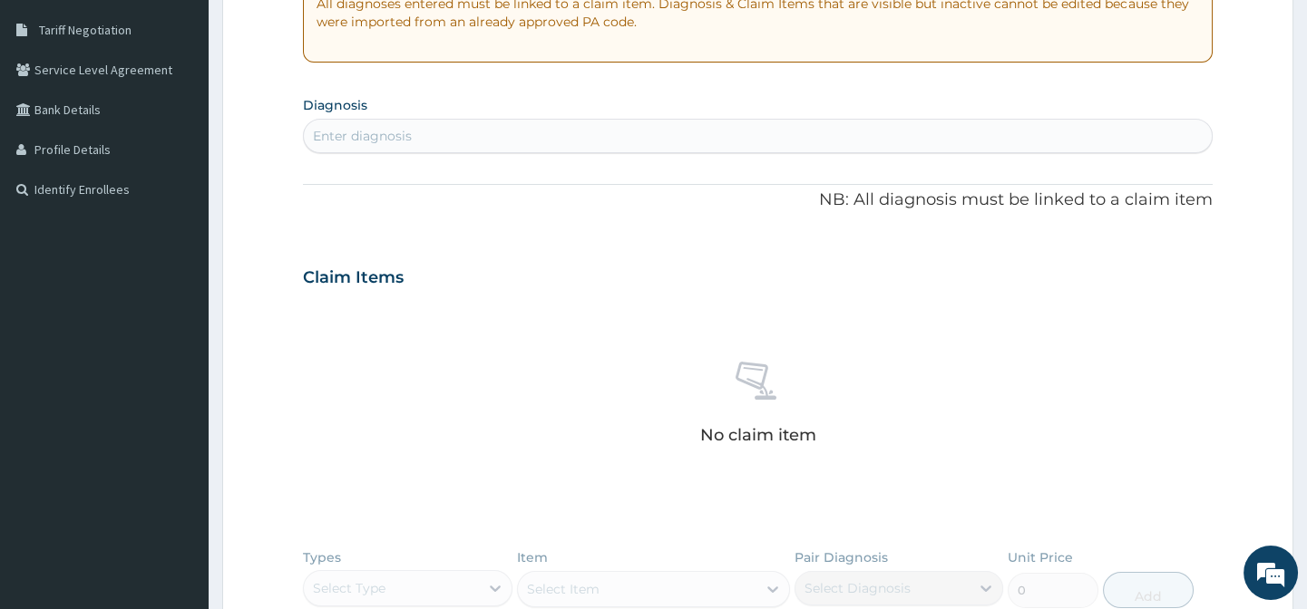
scroll to position [412, 0]
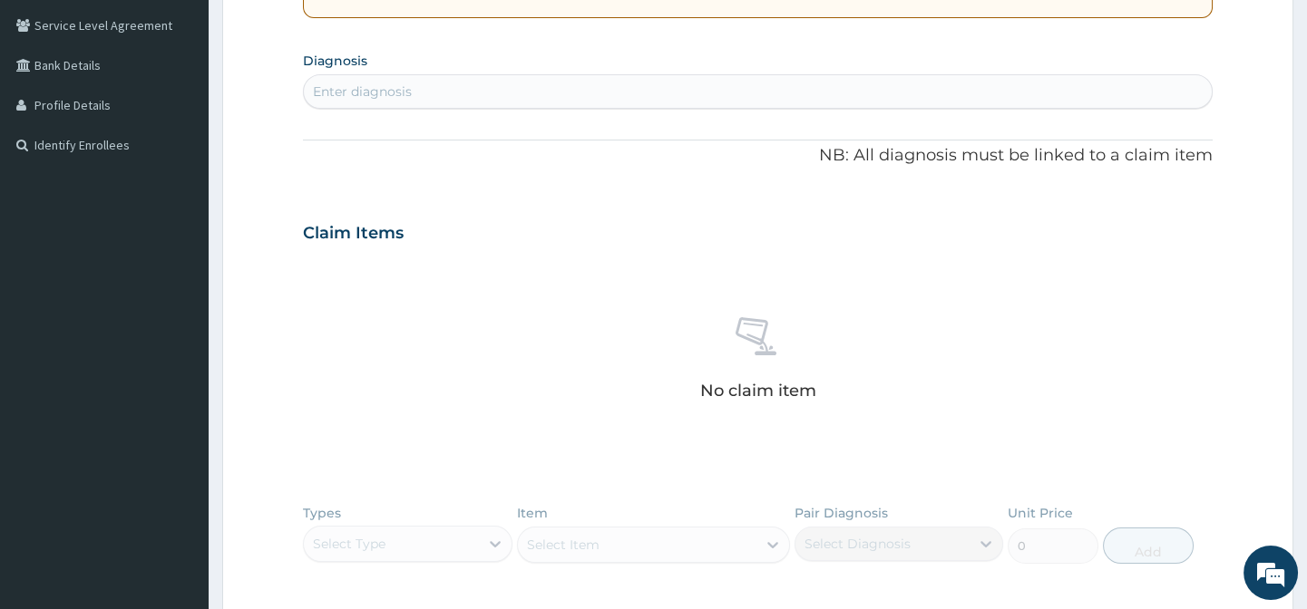
click at [435, 88] on div "Enter diagnosis" at bounding box center [757, 91] width 907 height 29
type input "CONJUNCT"
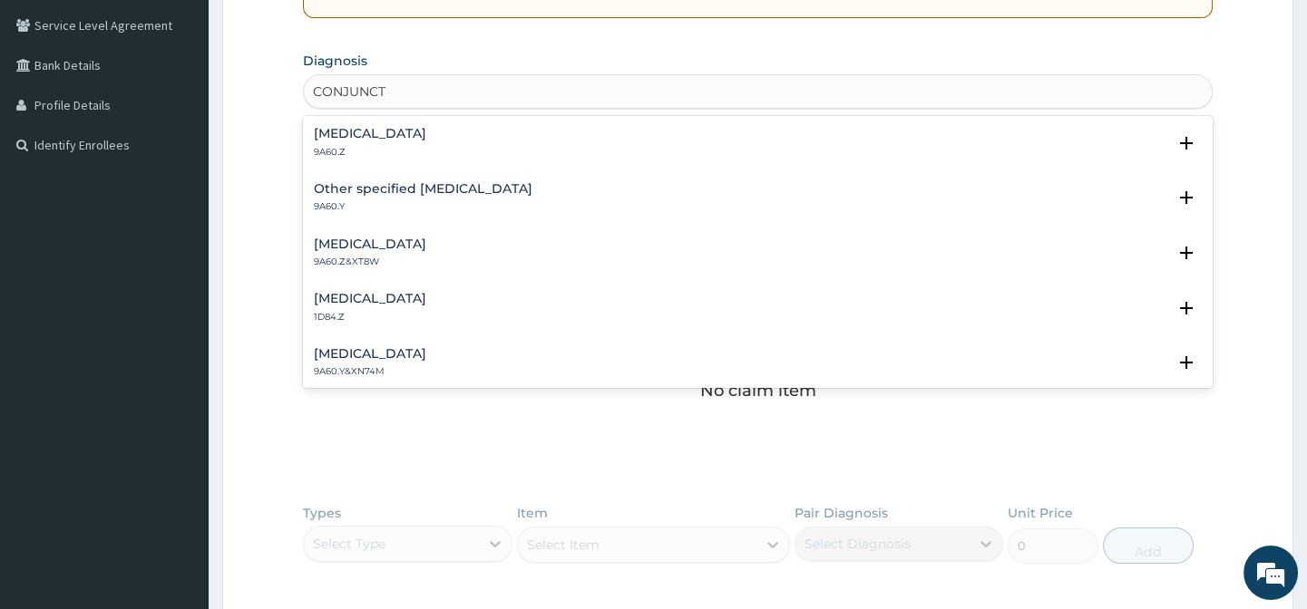
click at [389, 127] on h4 "Conjunctivitis, unspecified" at bounding box center [370, 134] width 112 height 14
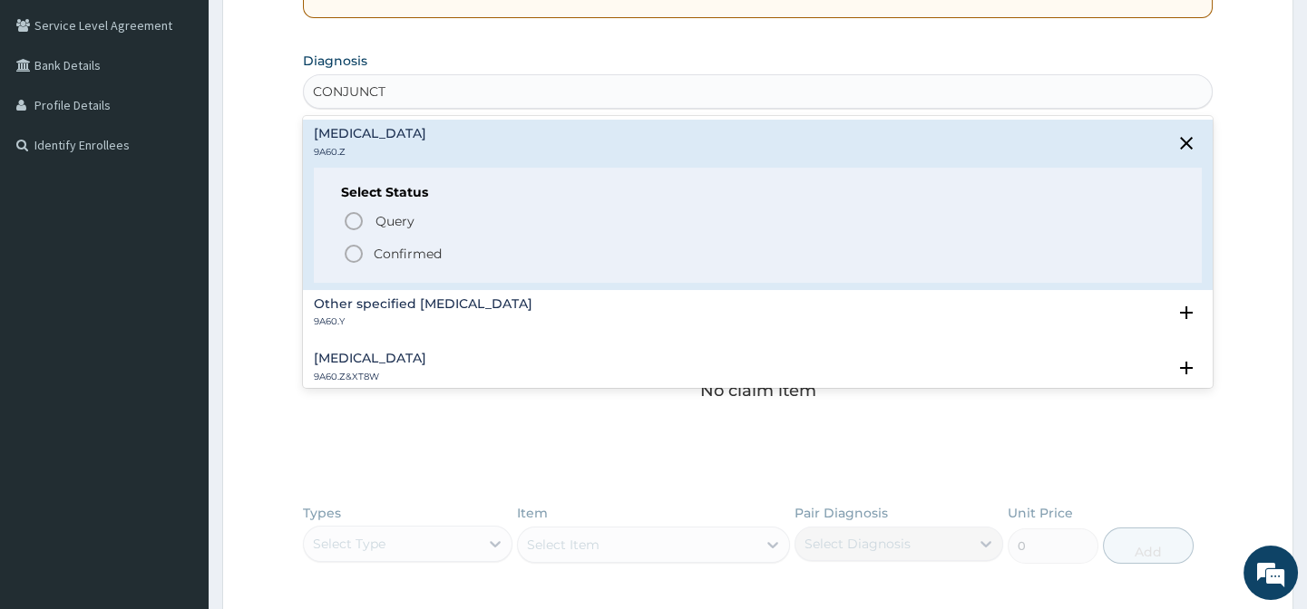
click at [355, 254] on icon "status option filled" at bounding box center [354, 254] width 22 height 22
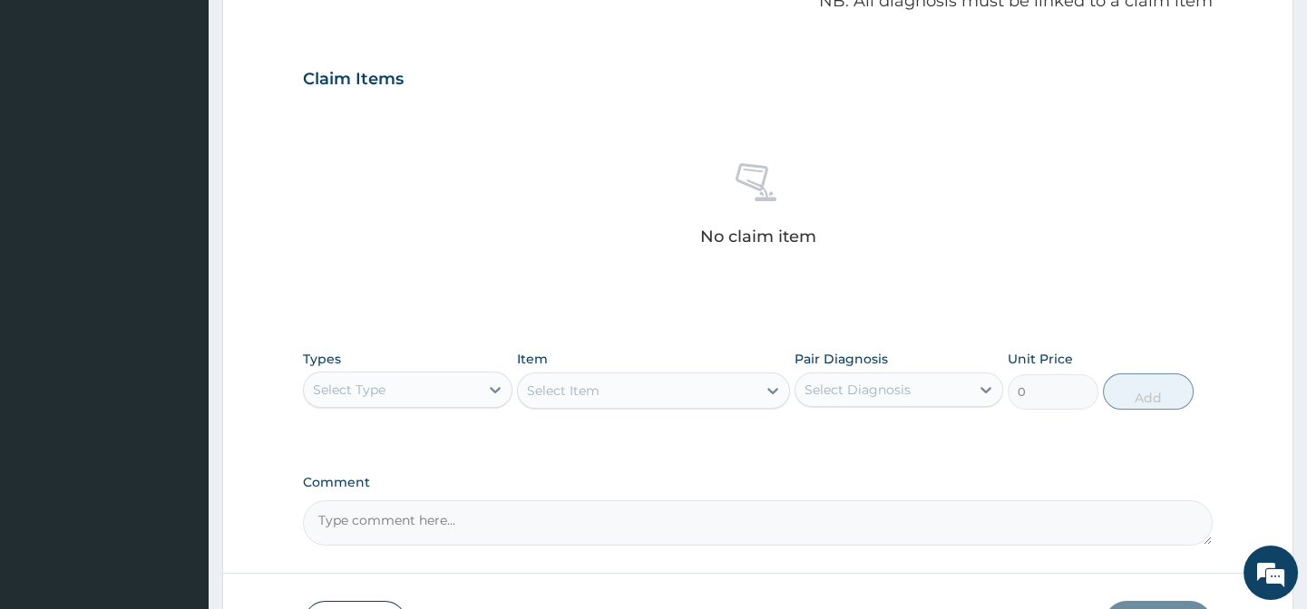
scroll to position [659, 0]
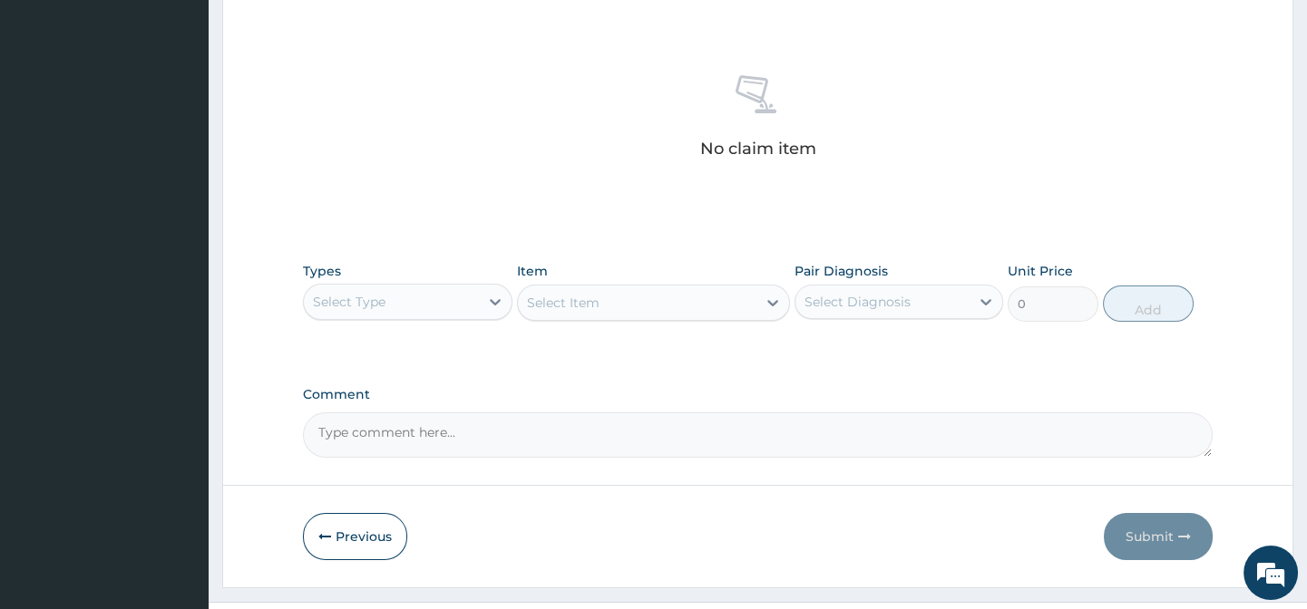
click at [569, 296] on div "Select Item" at bounding box center [653, 303] width 273 height 36
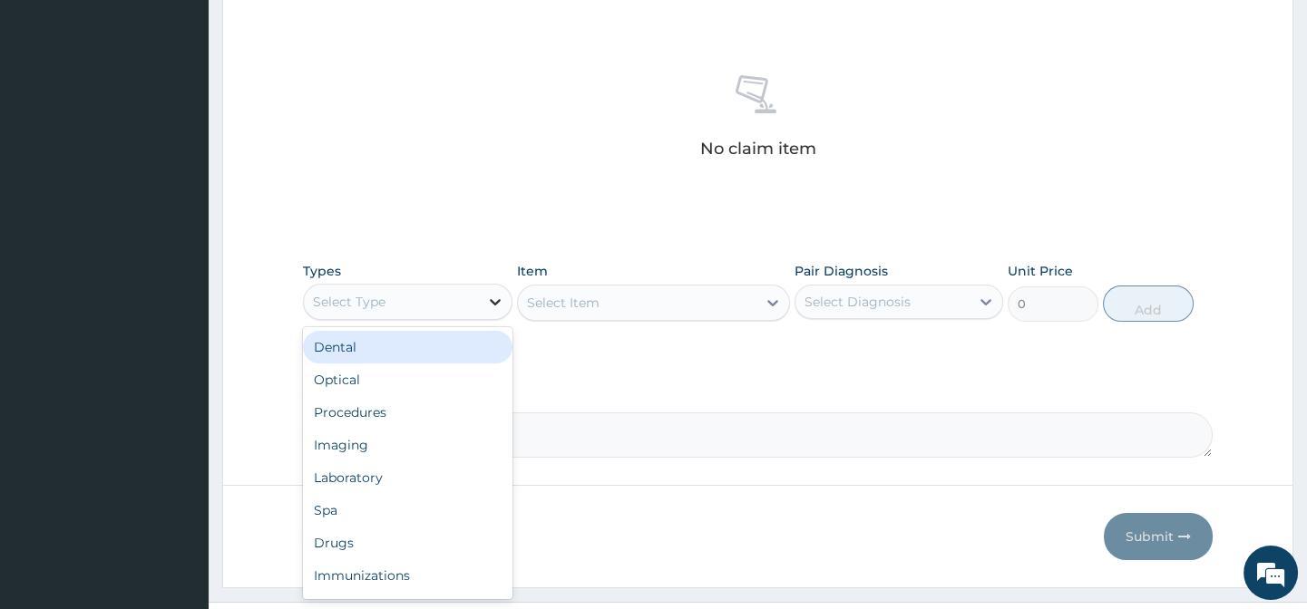
click at [495, 301] on icon at bounding box center [495, 302] width 11 height 6
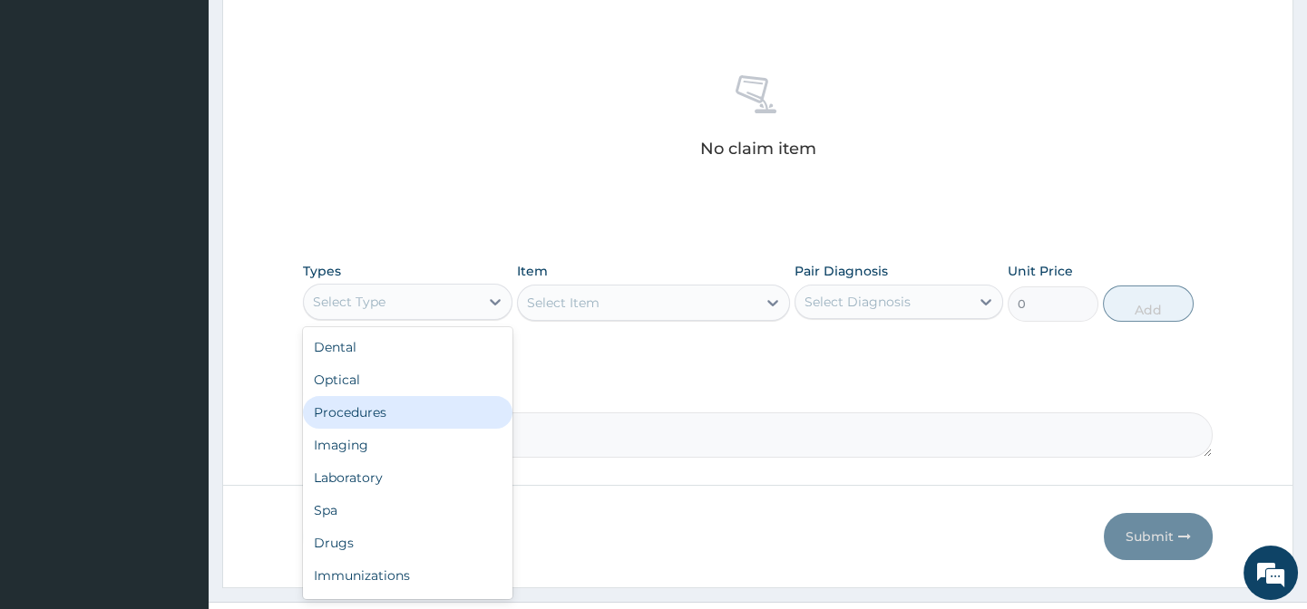
click at [341, 423] on div "Procedures" at bounding box center [407, 412] width 209 height 33
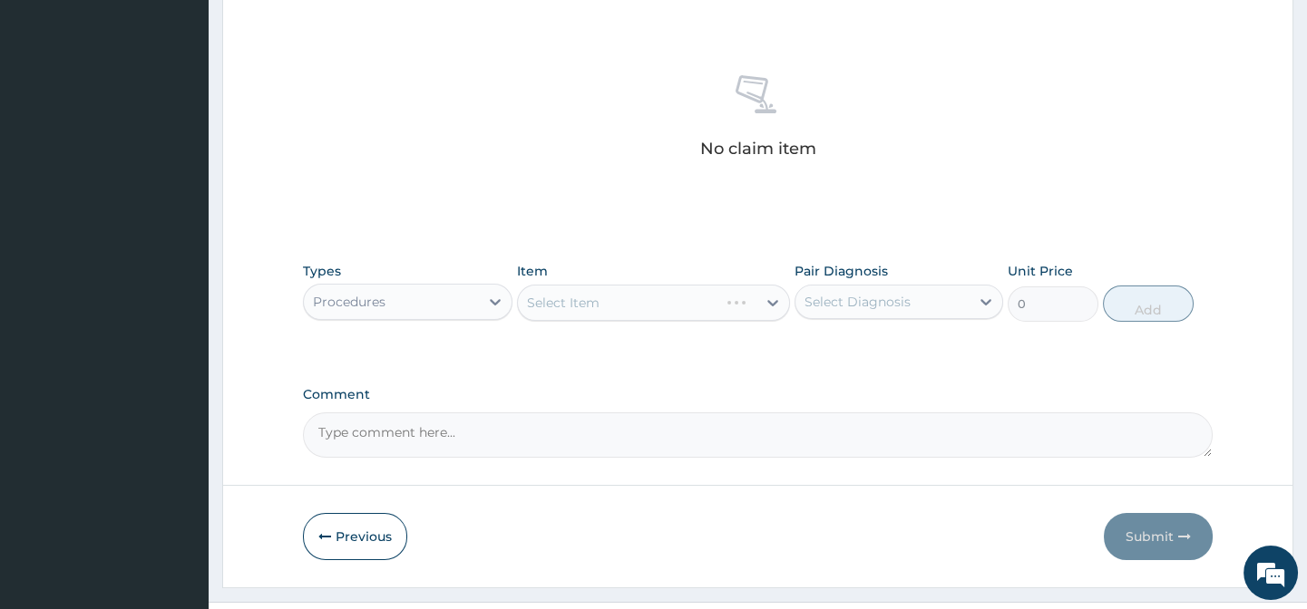
click at [918, 290] on div "Select Diagnosis" at bounding box center [882, 301] width 174 height 29
click at [901, 346] on label "Conjunctivitis, unspecified" at bounding box center [880, 346] width 112 height 18
checkbox input "true"
click at [608, 300] on div "Select Item" at bounding box center [637, 302] width 238 height 29
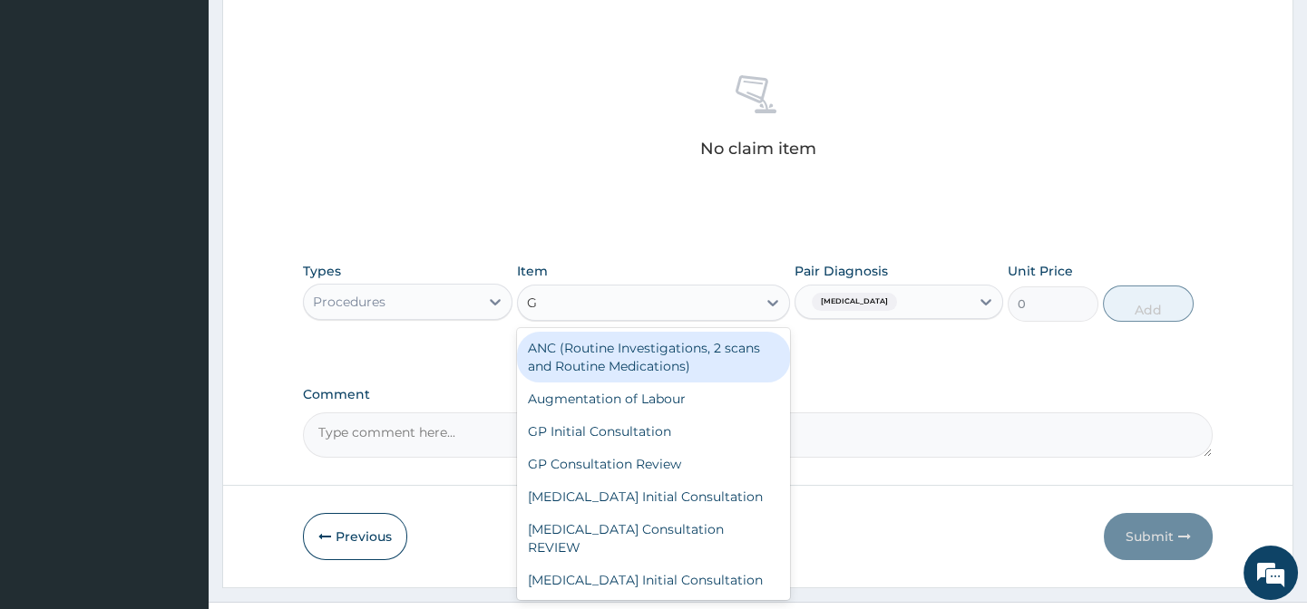
type input "GP"
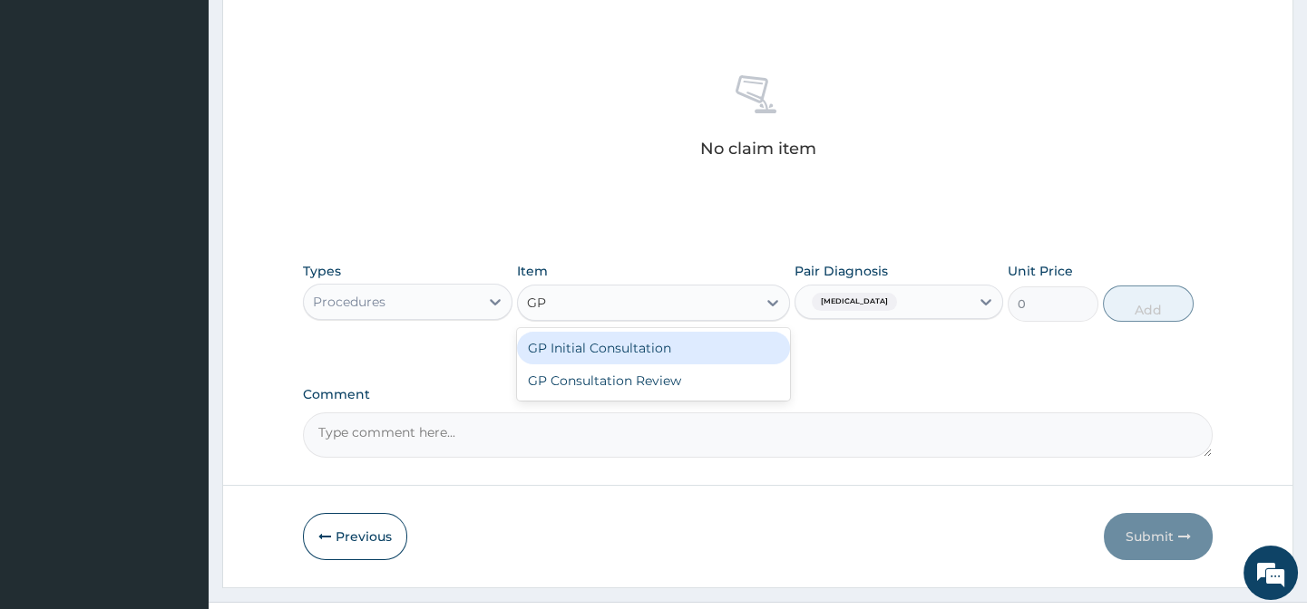
click at [593, 346] on div "GP Initial Consultation" at bounding box center [653, 348] width 273 height 33
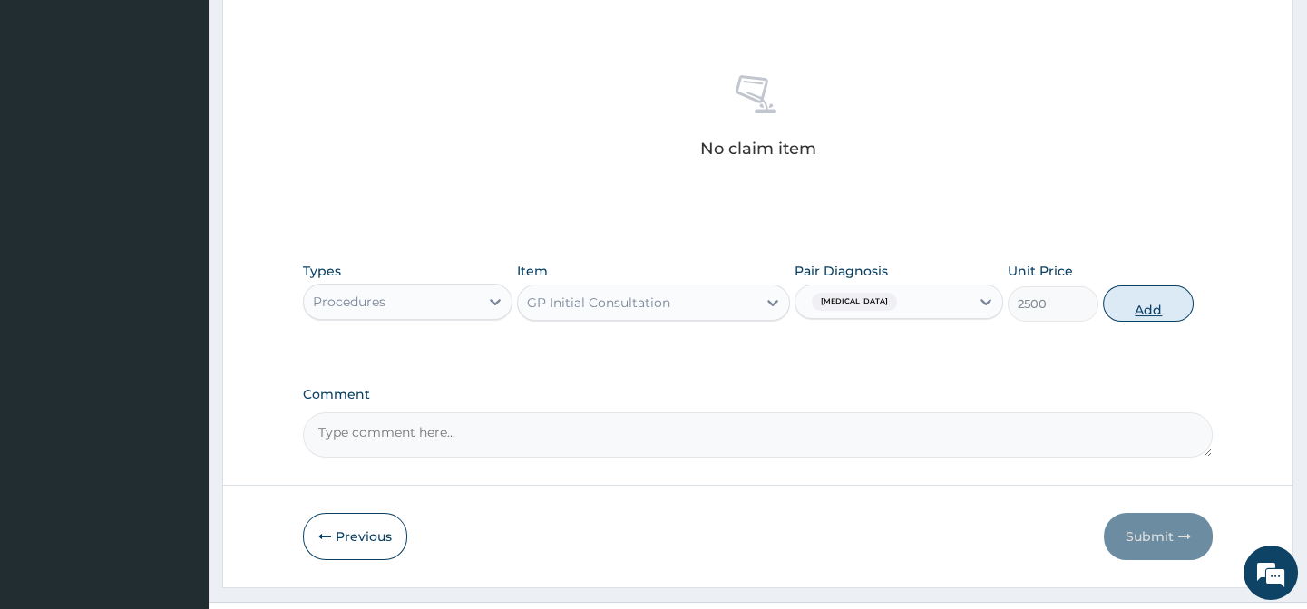
click at [1173, 299] on button "Add" at bounding box center [1148, 304] width 91 height 36
type input "0"
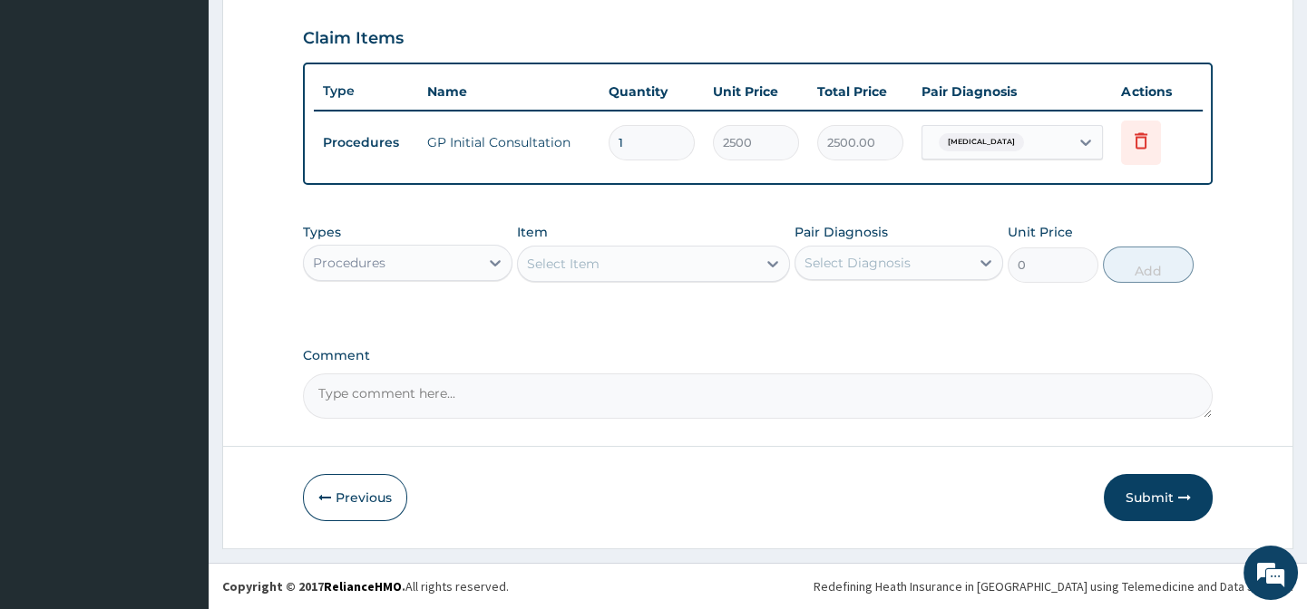
click at [608, 263] on div "Select Item" at bounding box center [637, 263] width 238 height 29
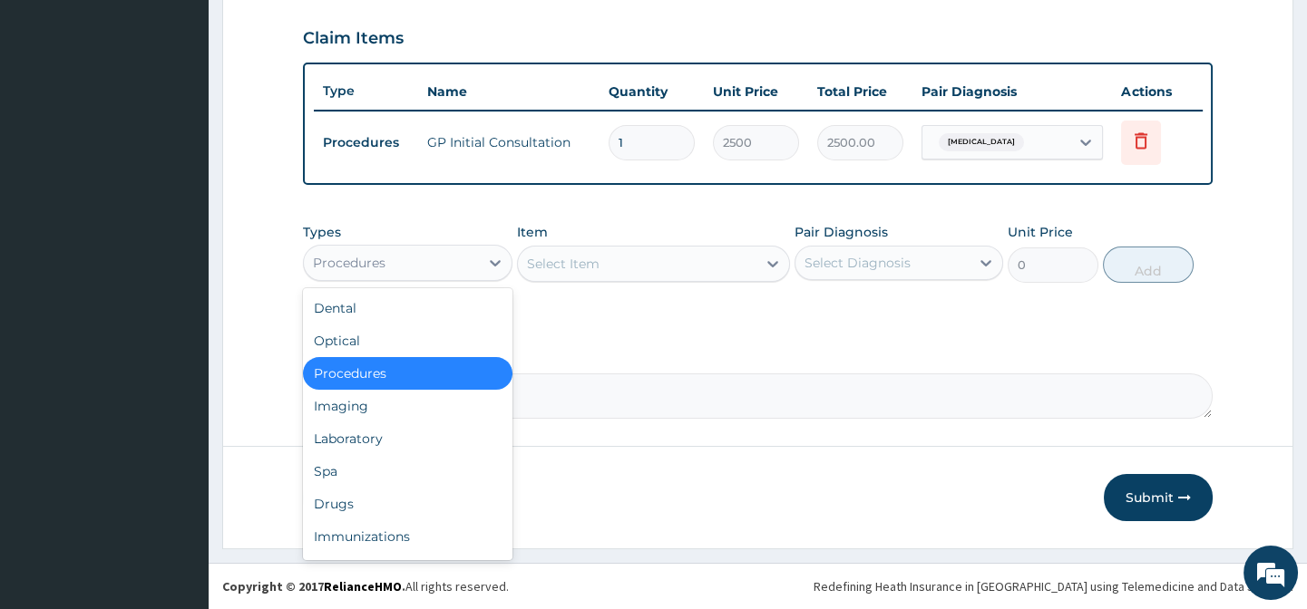
click at [397, 271] on div "Procedures" at bounding box center [391, 262] width 174 height 29
click at [332, 501] on div "Drugs" at bounding box center [407, 504] width 209 height 33
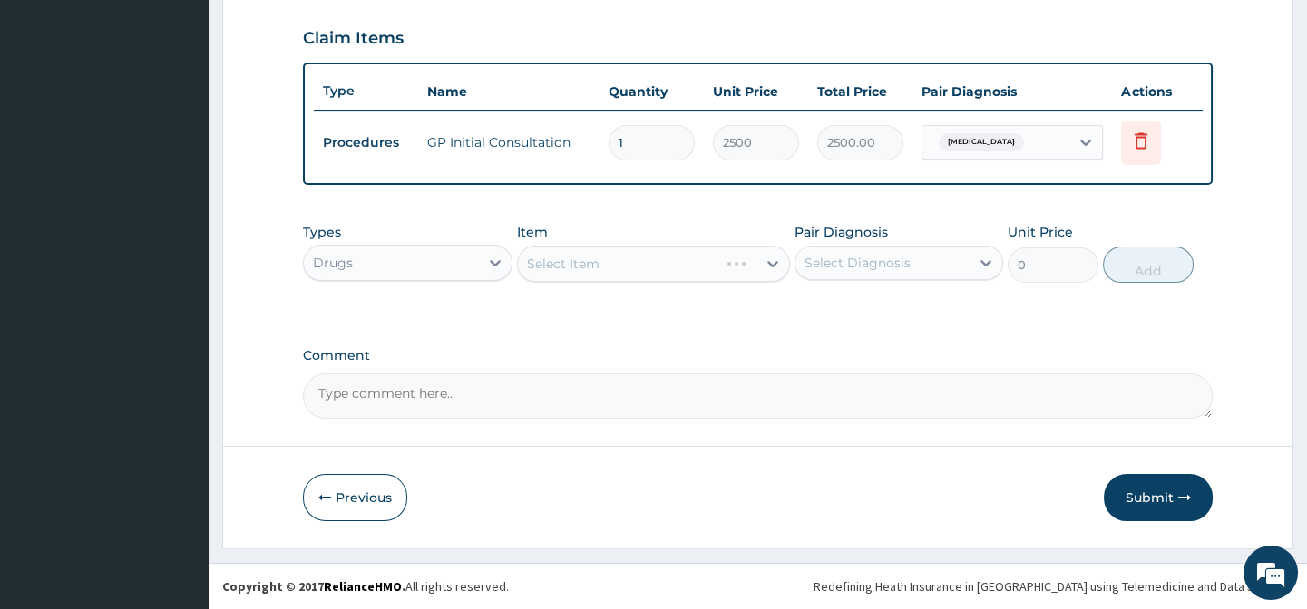
click at [882, 258] on div "Select Diagnosis" at bounding box center [857, 263] width 106 height 18
click at [885, 300] on label "Conjunctivitis, unspecified" at bounding box center [880, 307] width 112 height 18
click at [836, 313] on label "Conjunctivitis, unspecified" at bounding box center [880, 307] width 112 height 18
click at [881, 306] on label "Conjunctivitis, unspecified" at bounding box center [880, 307] width 112 height 18
checkbox input "true"
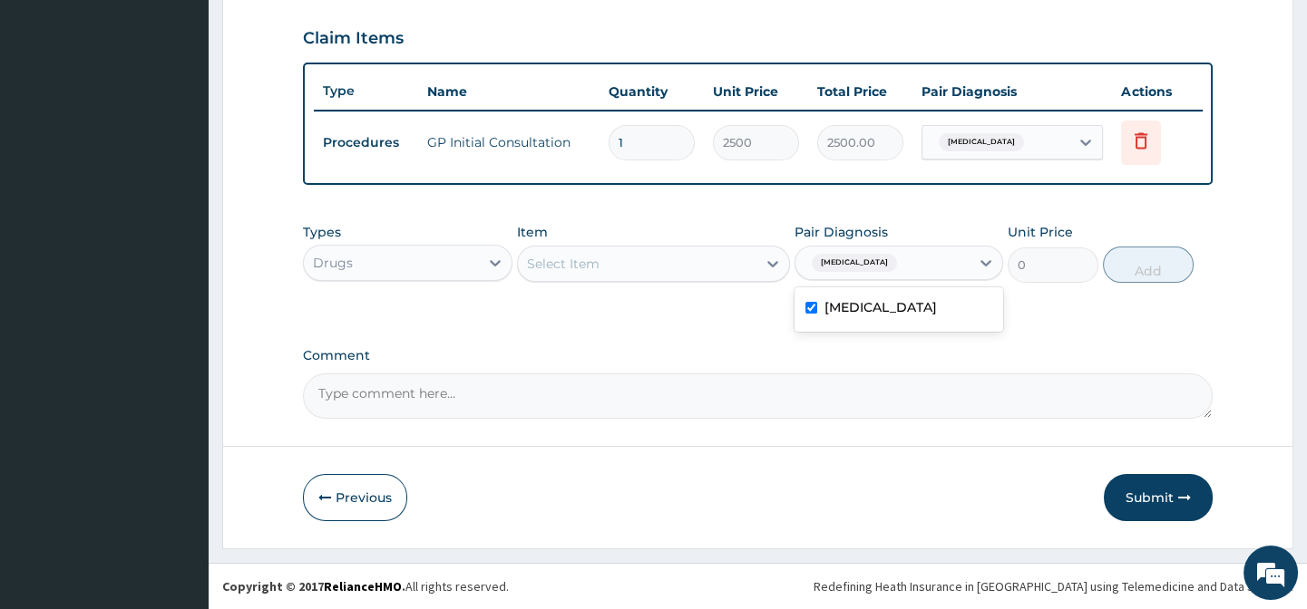
click at [599, 271] on div "Select Item" at bounding box center [637, 263] width 238 height 29
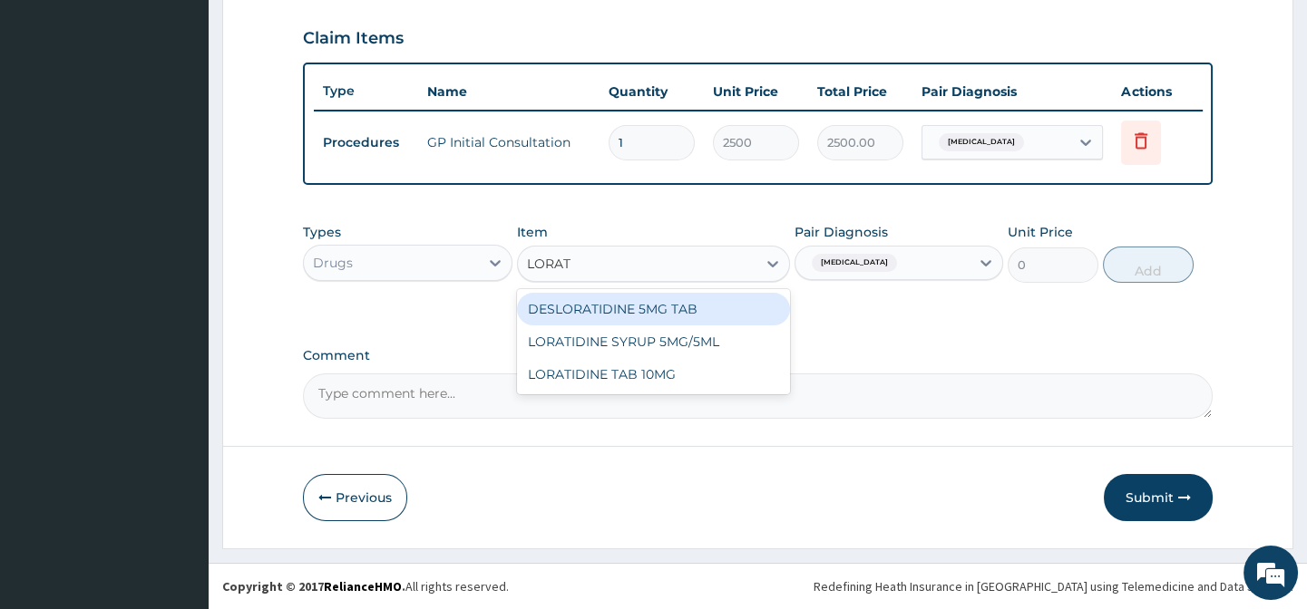
type input "LORATI"
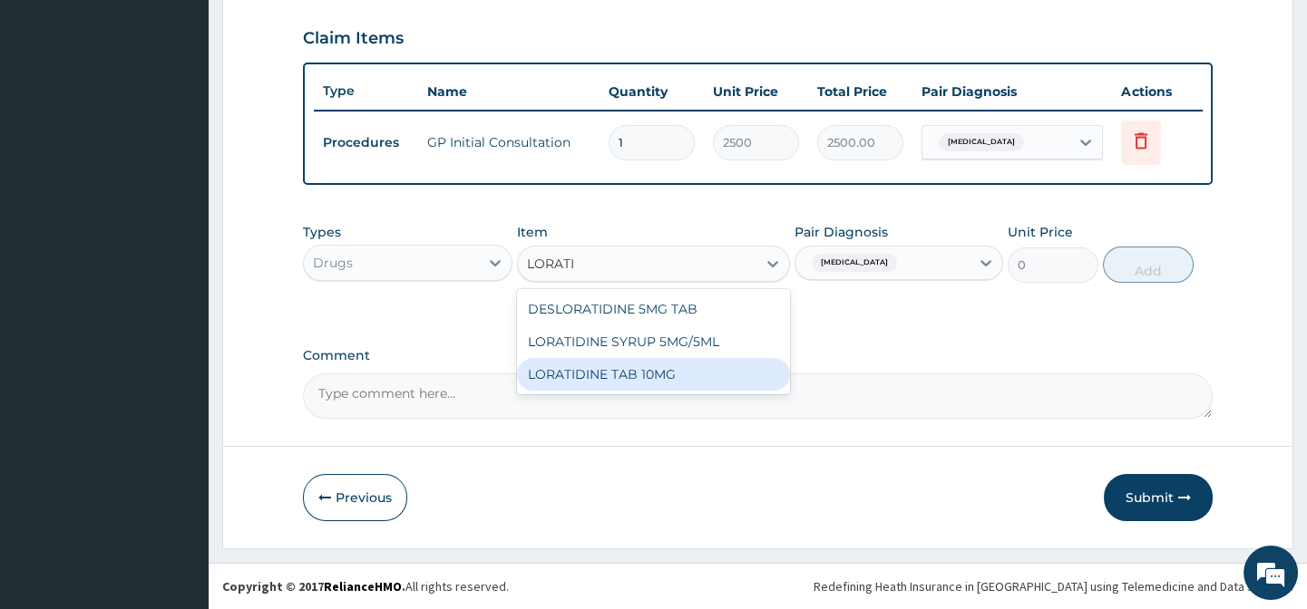
click at [614, 365] on div "LORATIDINE TAB 10MG" at bounding box center [653, 374] width 273 height 33
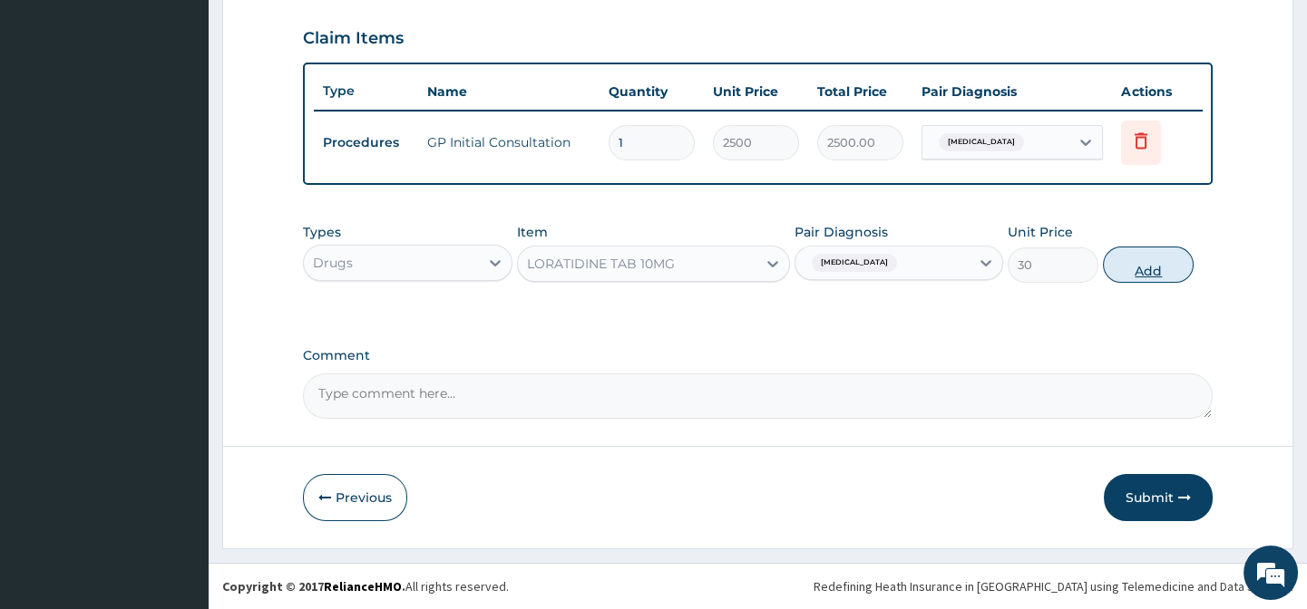
click at [1157, 268] on button "Add" at bounding box center [1148, 265] width 91 height 36
type input "0"
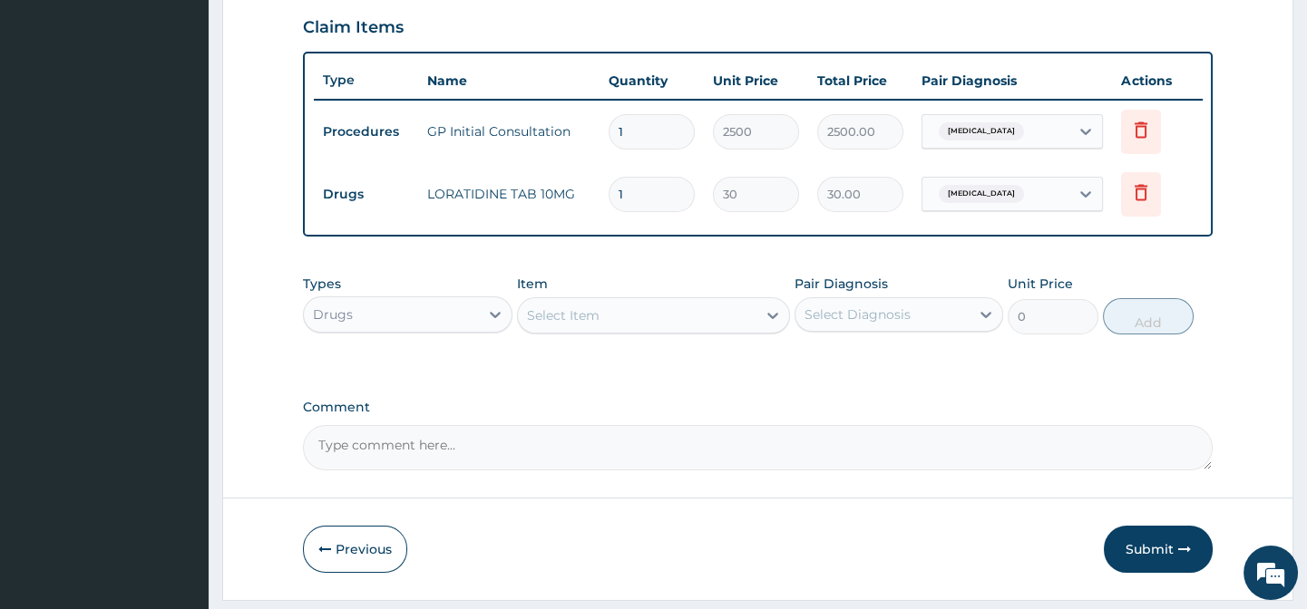
type input "0.00"
type input "5"
type input "150.00"
type input "5"
click at [1147, 572] on button "Submit" at bounding box center [1158, 549] width 109 height 47
